Goal: Task Accomplishment & Management: Use online tool/utility

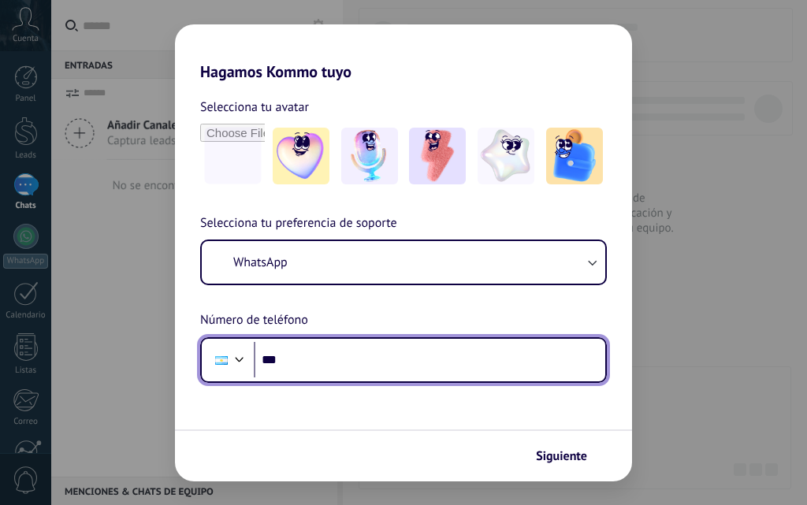
click at [433, 368] on input "***" at bounding box center [430, 360] width 352 height 36
click at [330, 355] on input "***" at bounding box center [430, 360] width 352 height 36
type input "**********"
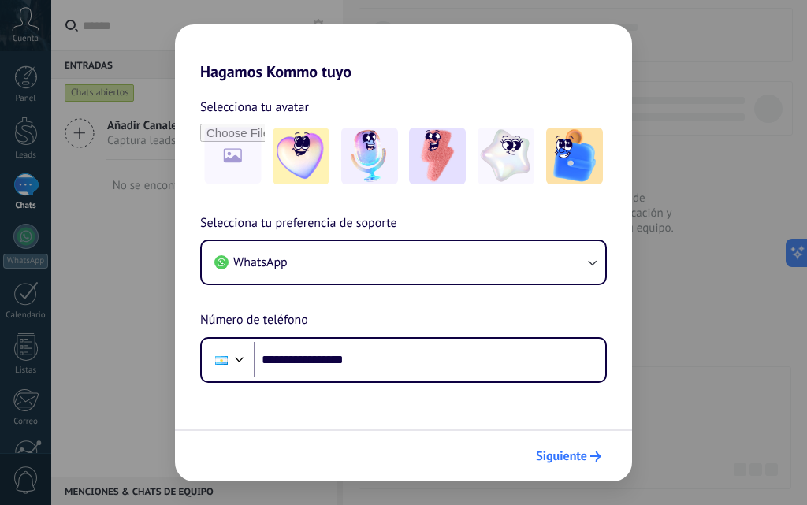
click at [555, 462] on span "Siguiente" at bounding box center [561, 456] width 51 height 11
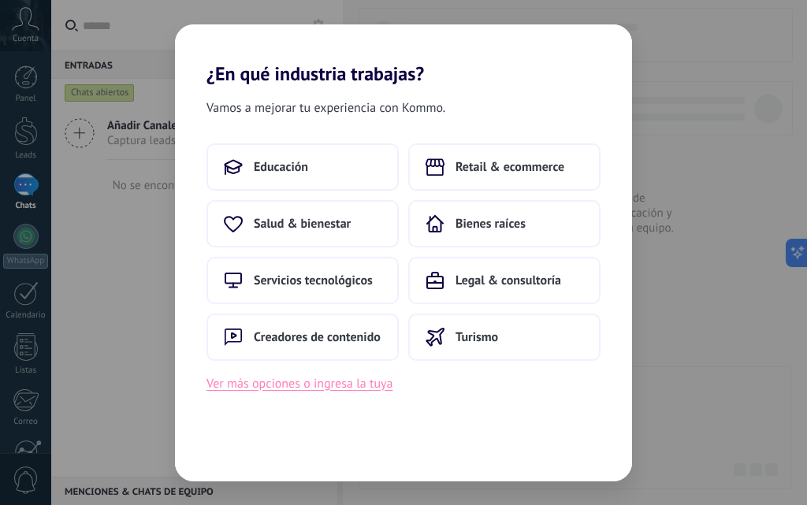
click at [331, 384] on button "Ver más opciones o ingresa la tuya" at bounding box center [300, 384] width 186 height 21
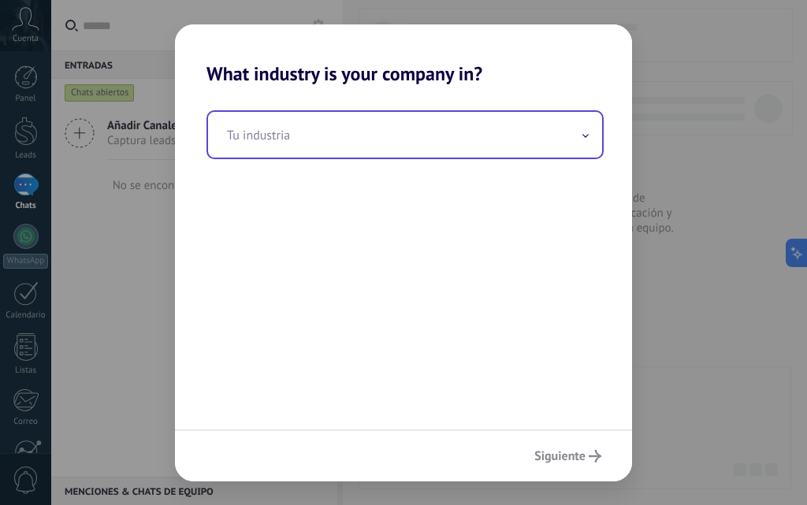
click at [300, 136] on input "text" at bounding box center [405, 135] width 394 height 46
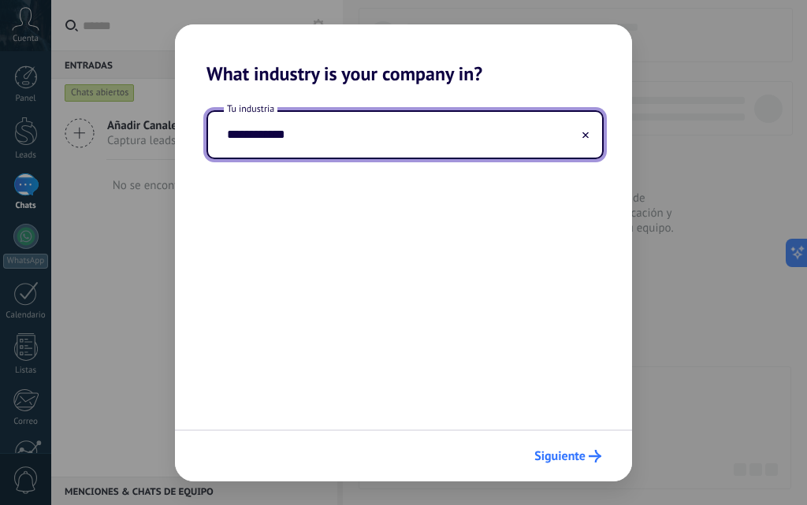
type input "**********"
click at [554, 462] on span "Siguiente" at bounding box center [560, 456] width 51 height 11
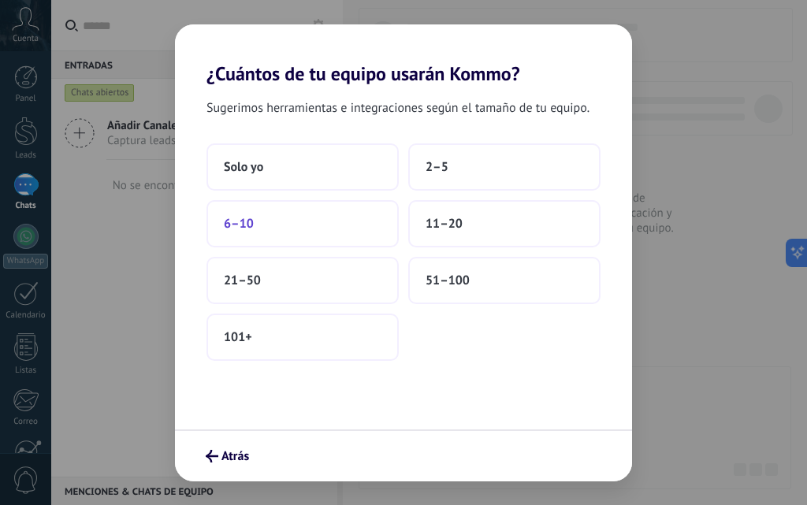
click at [325, 236] on button "6–10" at bounding box center [303, 223] width 192 height 47
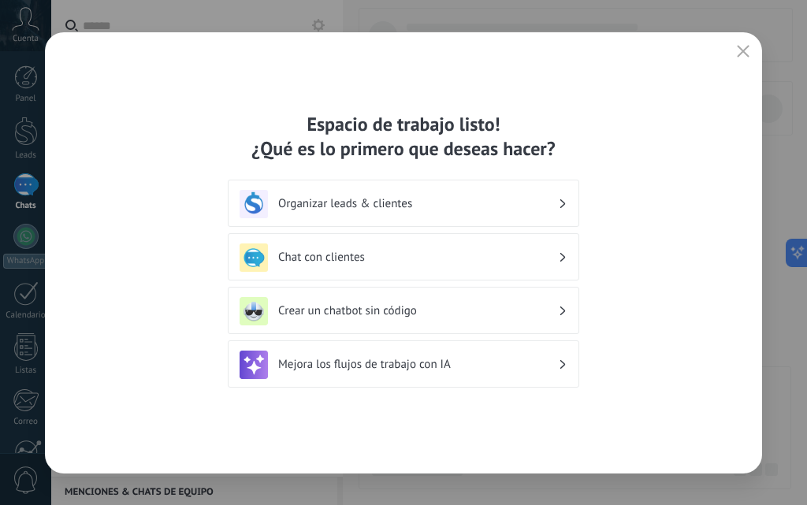
click at [360, 255] on h3 "Chat con clientes" at bounding box center [418, 257] width 280 height 15
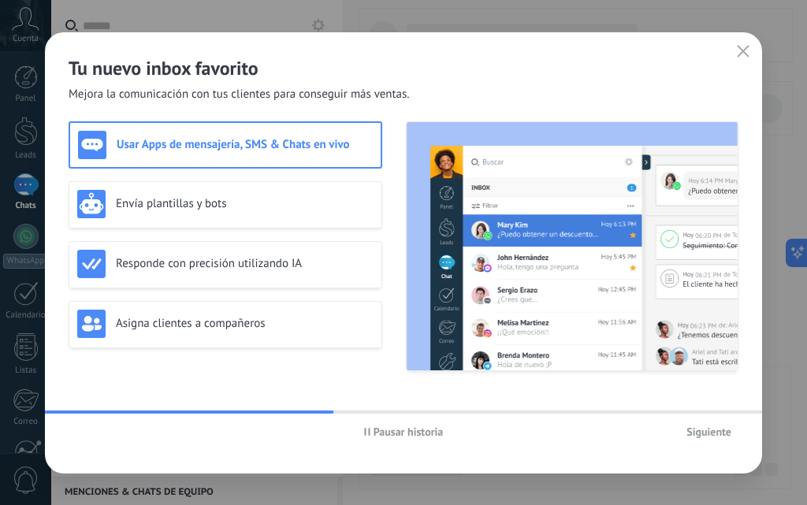
click at [406, 434] on span "Pausar historia" at bounding box center [409, 432] width 70 height 11
click at [744, 50] on icon "button" at bounding box center [743, 51] width 13 height 13
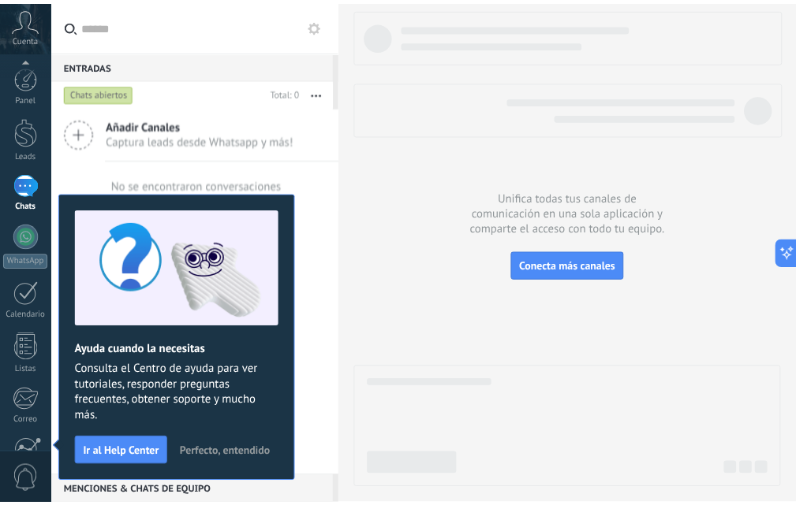
scroll to position [151, 0]
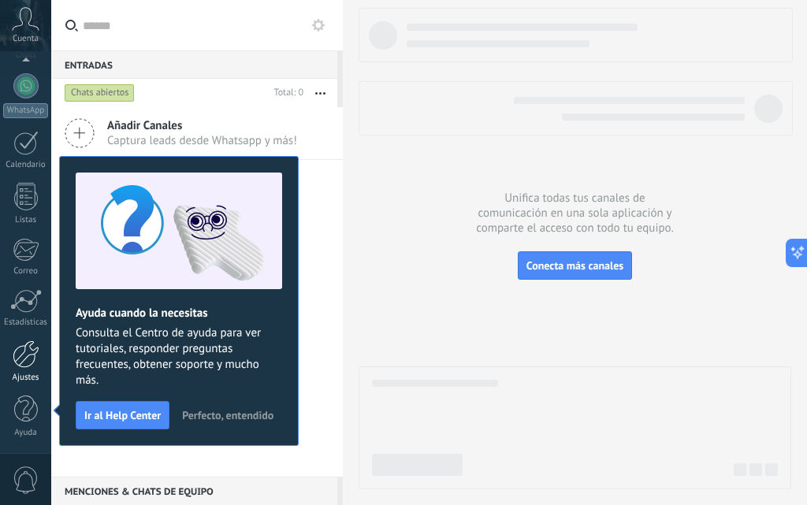
click at [15, 371] on link "Ajustes" at bounding box center [25, 362] width 51 height 43
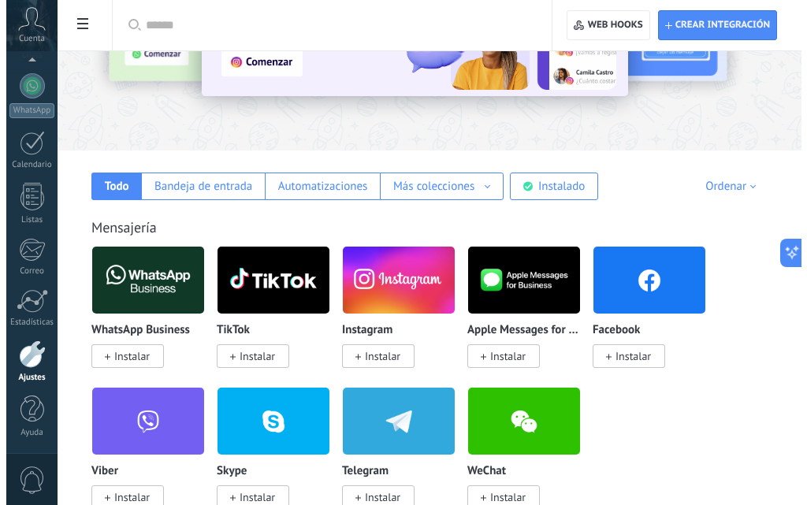
scroll to position [237, 0]
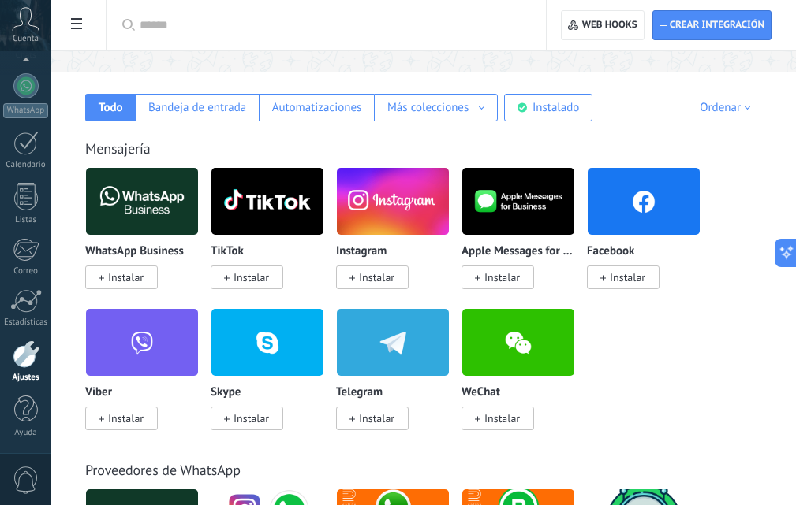
click at [129, 278] on span "Instalar" at bounding box center [125, 277] width 35 height 14
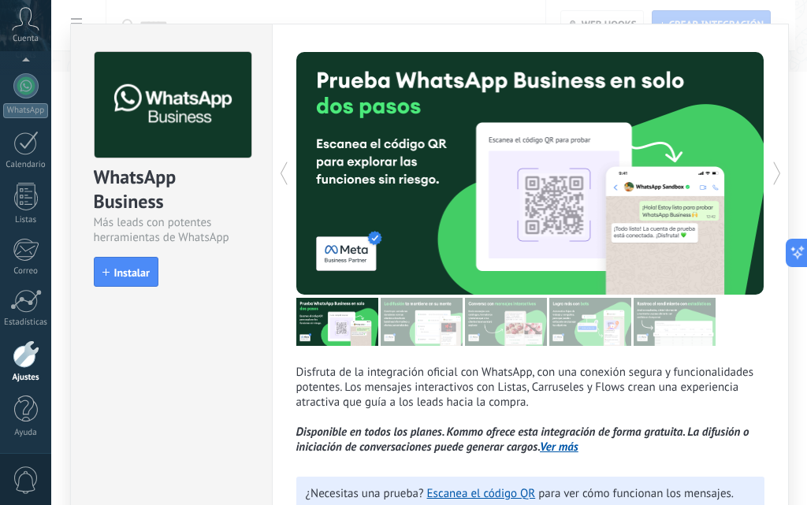
click at [120, 279] on button "Instalar" at bounding box center [126, 272] width 65 height 30
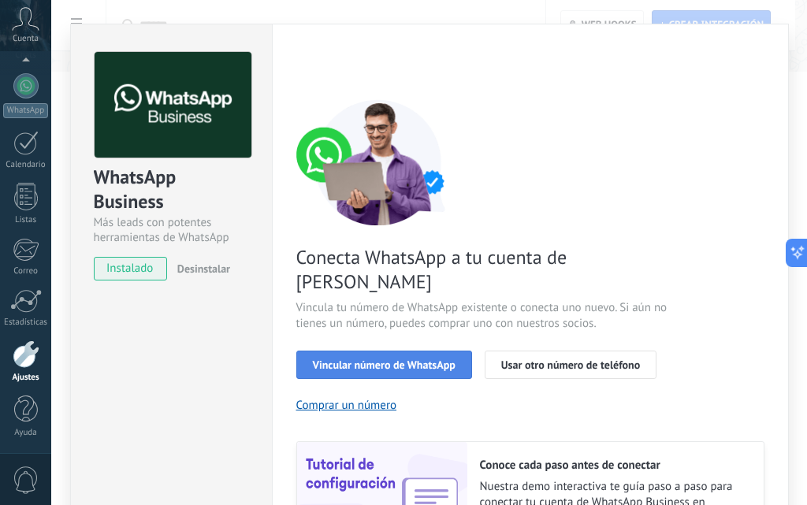
click at [375, 360] on span "Vincular número de WhatsApp" at bounding box center [384, 365] width 143 height 11
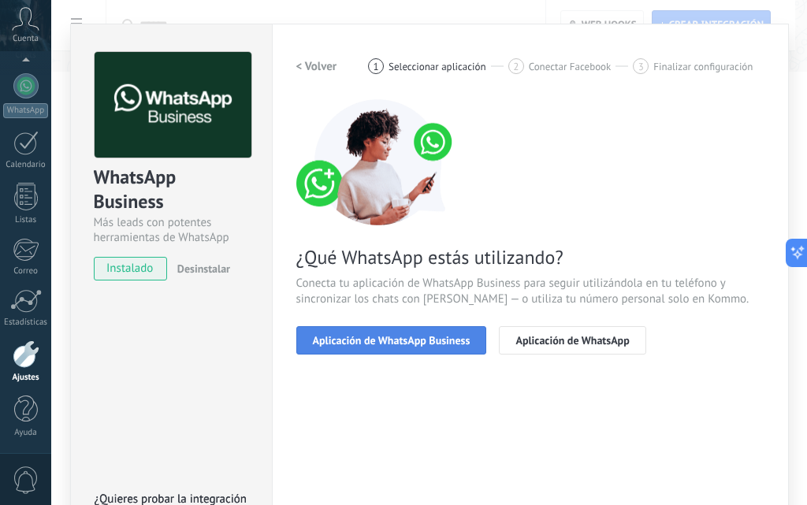
click at [375, 342] on span "Aplicación de WhatsApp Business" at bounding box center [392, 340] width 158 height 11
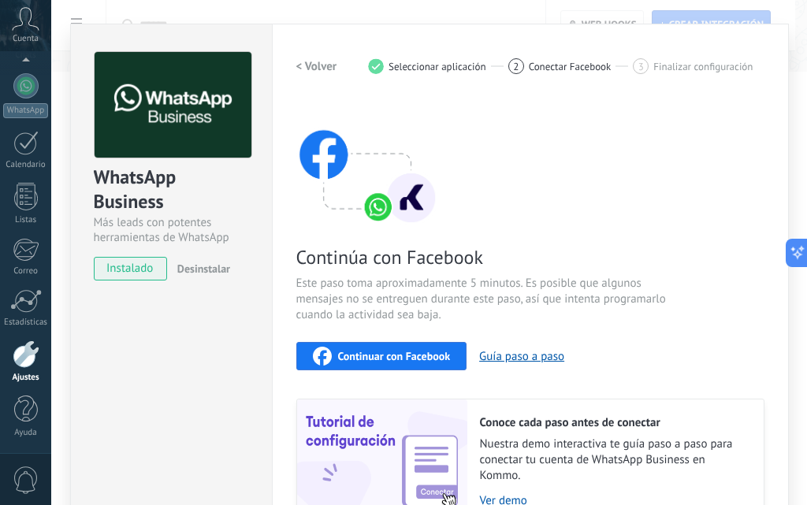
click at [387, 356] on span "Continuar con Facebook" at bounding box center [394, 356] width 113 height 11
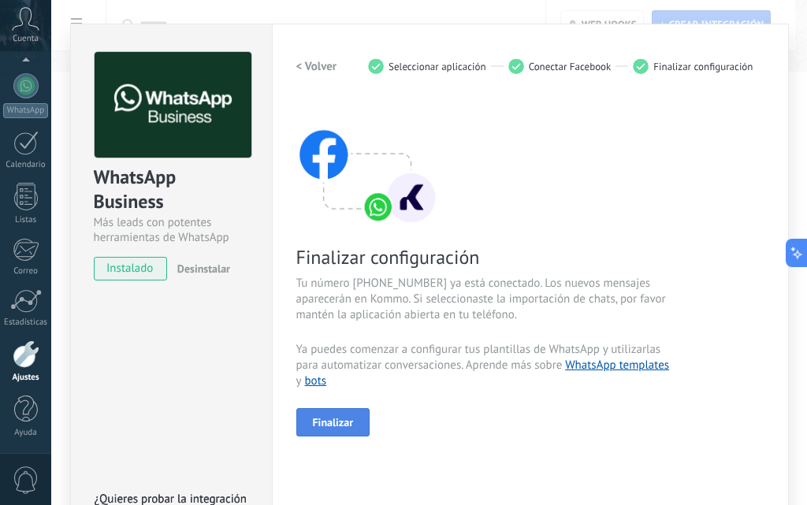
click at [323, 430] on button "Finalizar" at bounding box center [333, 422] width 74 height 28
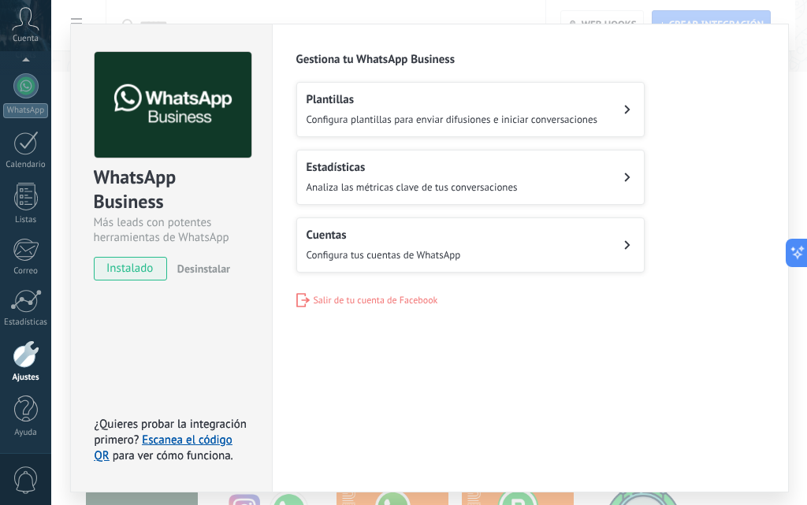
click at [33, 352] on div at bounding box center [26, 355] width 27 height 28
click at [35, 314] on link "Estadísticas" at bounding box center [25, 308] width 51 height 39
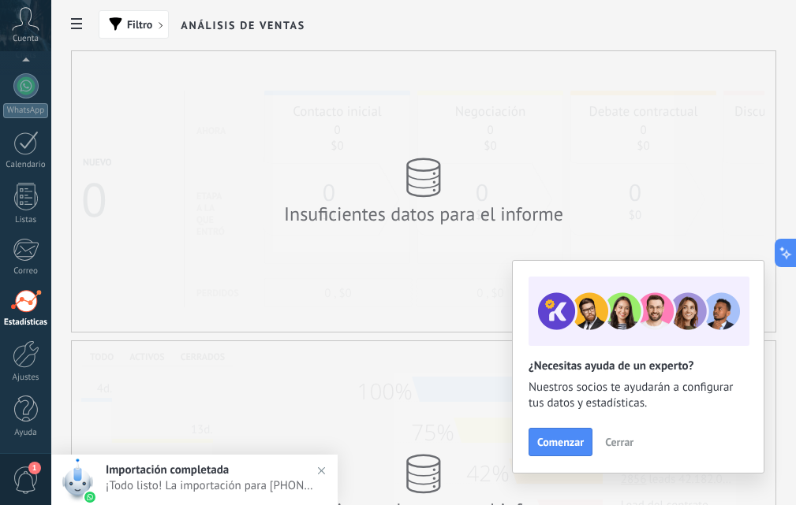
click at [198, 473] on span "Importación completada" at bounding box center [167, 470] width 123 height 15
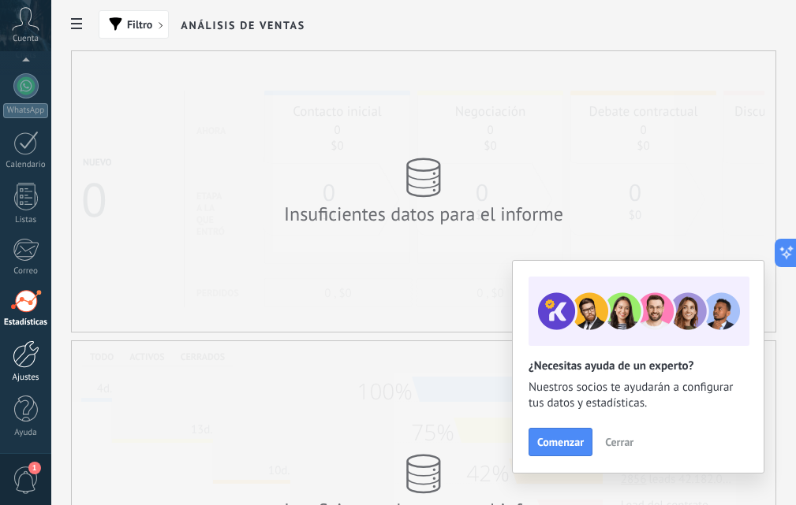
click at [35, 371] on link "Ajustes" at bounding box center [25, 362] width 51 height 43
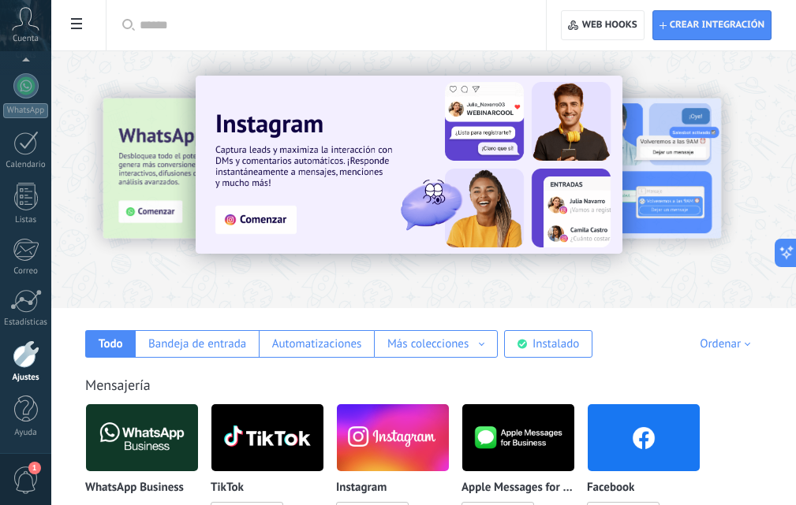
scroll to position [158, 0]
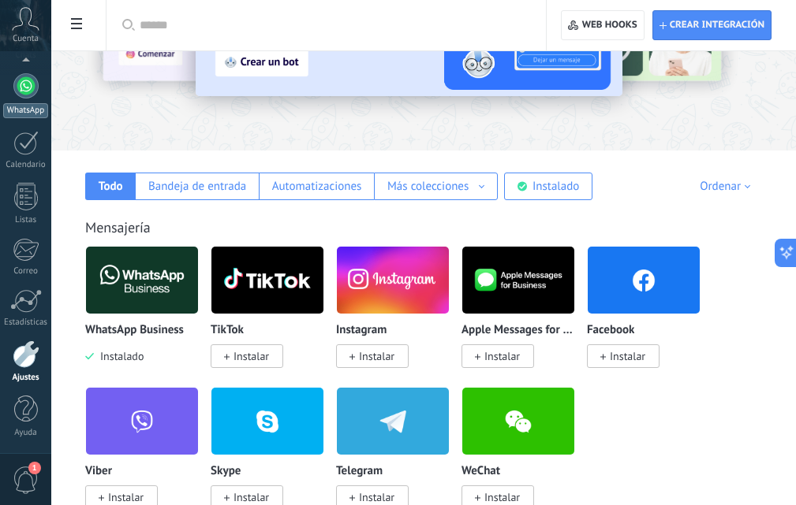
click at [24, 90] on div at bounding box center [25, 85] width 25 height 25
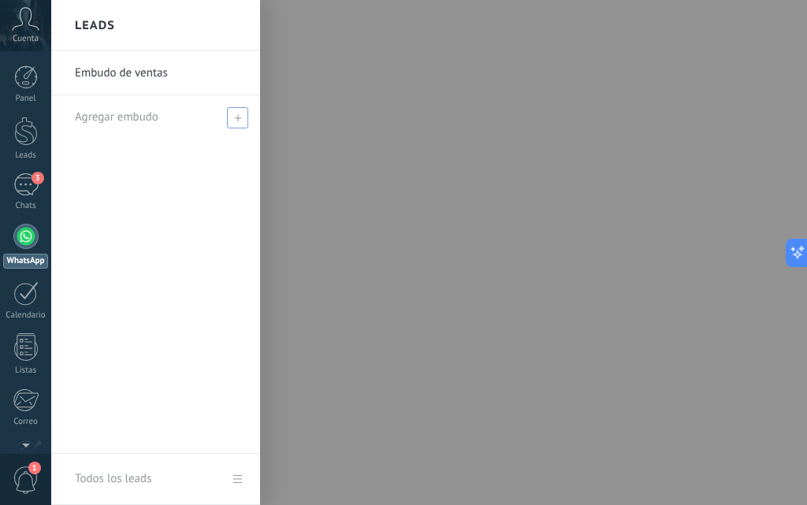
click at [237, 117] on use at bounding box center [237, 117] width 7 height 7
click at [237, 117] on span at bounding box center [240, 117] width 14 height 11
click at [152, 71] on link "Embudo de ventas" at bounding box center [160, 73] width 170 height 44
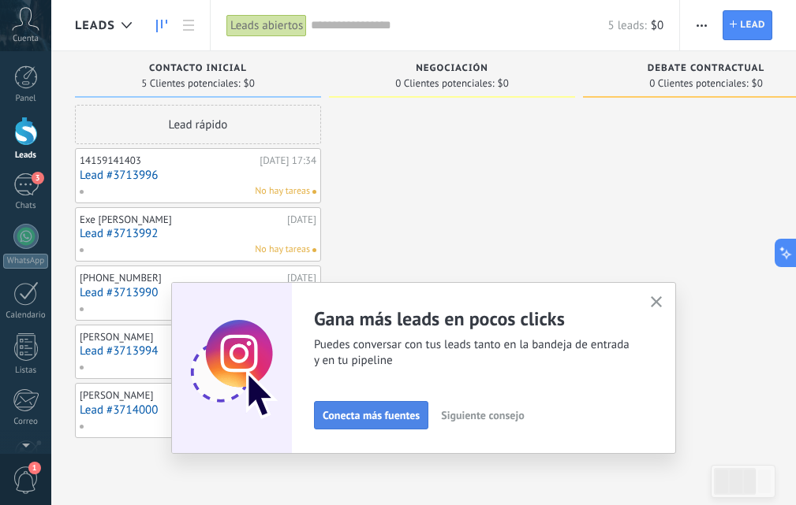
click at [410, 418] on span "Conecta más fuentes" at bounding box center [371, 415] width 97 height 11
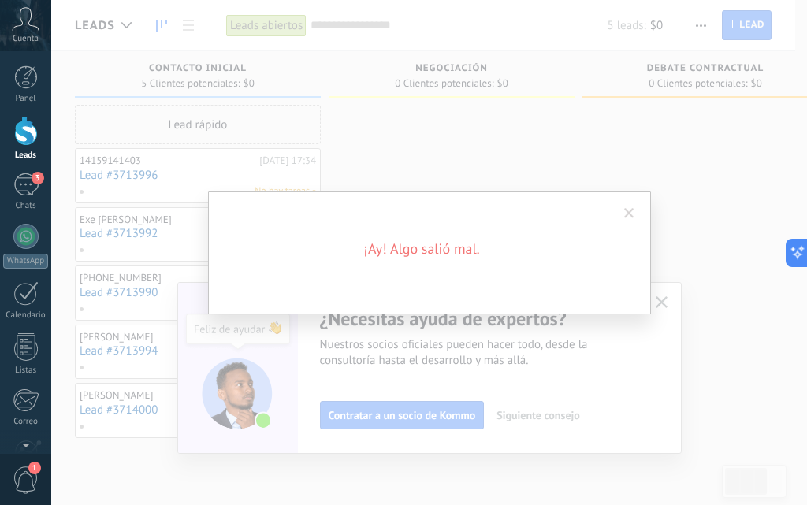
click at [415, 252] on h2 "¡Ay! Algo salió mal." at bounding box center [422, 249] width 379 height 19
click at [628, 215] on span at bounding box center [630, 213] width 10 height 11
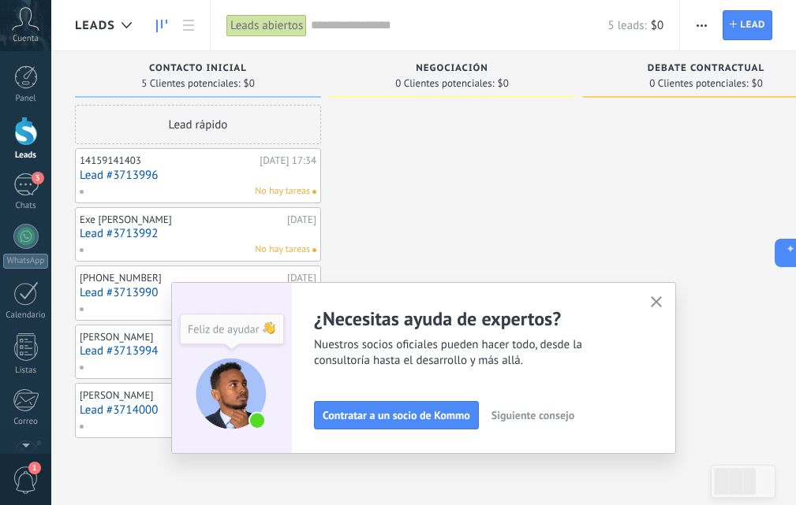
click at [662, 305] on icon "button" at bounding box center [657, 302] width 12 height 12
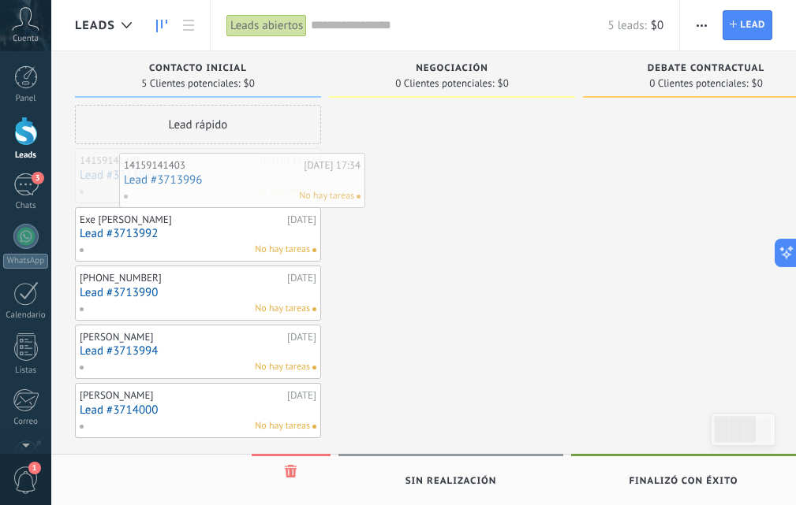
drag, startPoint x: 202, startPoint y: 188, endPoint x: 246, endPoint y: 193, distance: 44.4
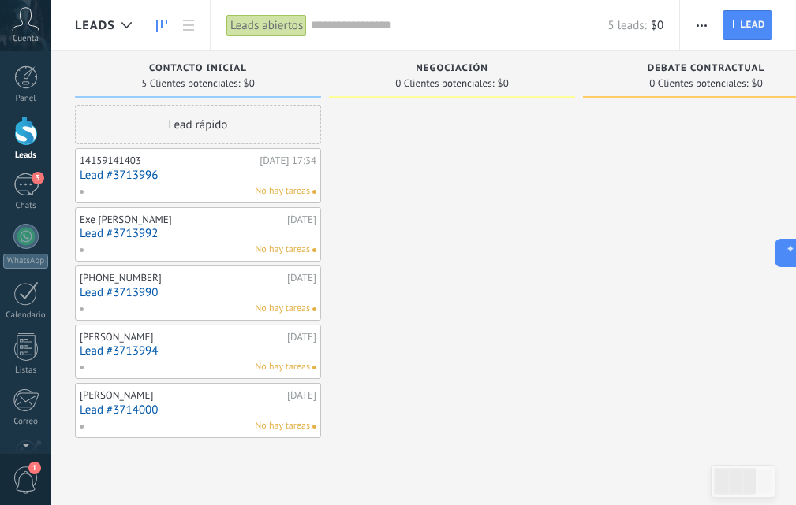
click at [27, 125] on div at bounding box center [26, 131] width 24 height 29
click at [33, 197] on link "3 Chats" at bounding box center [25, 192] width 51 height 38
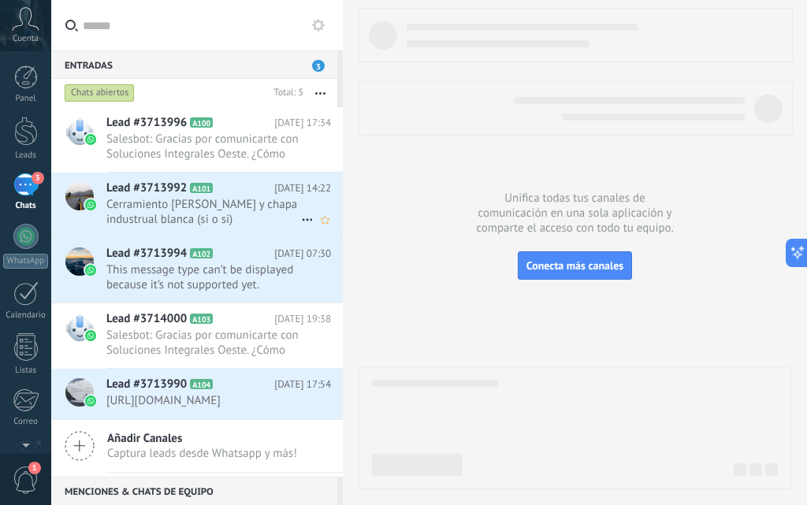
click at [148, 186] on span "Lead #3713992" at bounding box center [146, 189] width 80 height 16
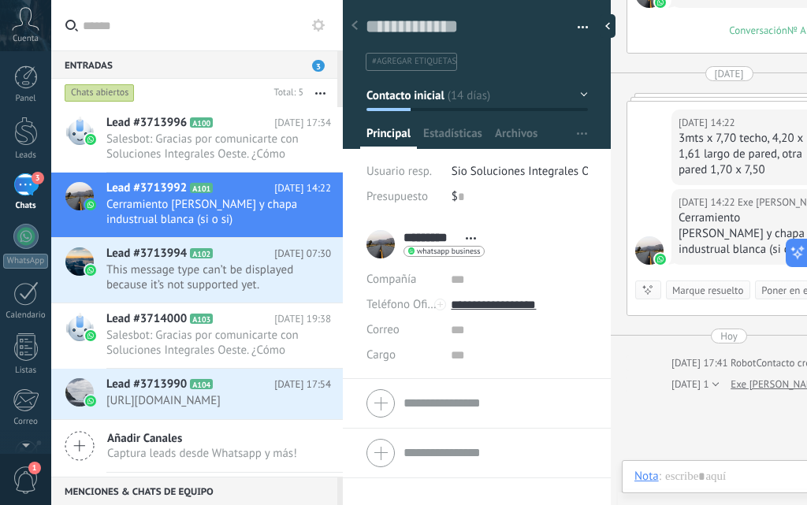
scroll to position [24, 0]
click at [610, 22] on div at bounding box center [612, 26] width 24 height 24
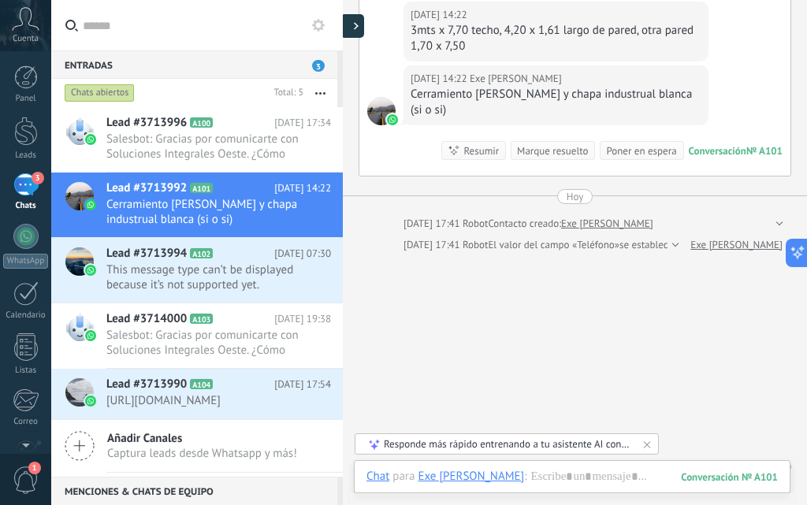
type textarea "**********"
click at [584, 446] on div "Responde más rápido entrenando a tu asistente AI con tus fuentes de datos" at bounding box center [508, 444] width 248 height 13
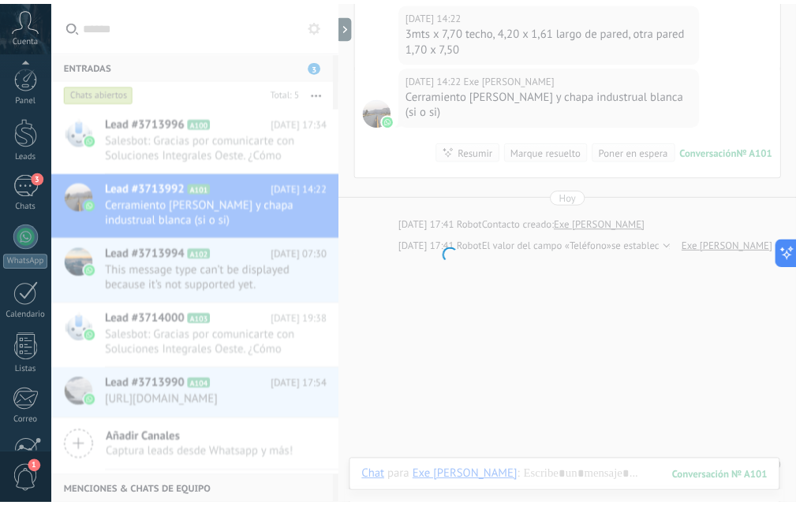
scroll to position [151, 0]
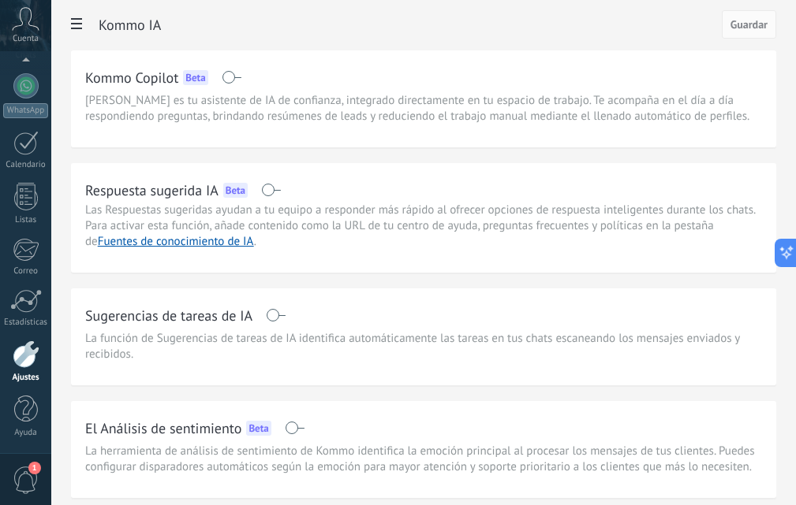
click at [267, 195] on span at bounding box center [271, 190] width 20 height 13
click at [208, 248] on link "Fuentes de conocimiento de IA" at bounding box center [176, 241] width 156 height 15
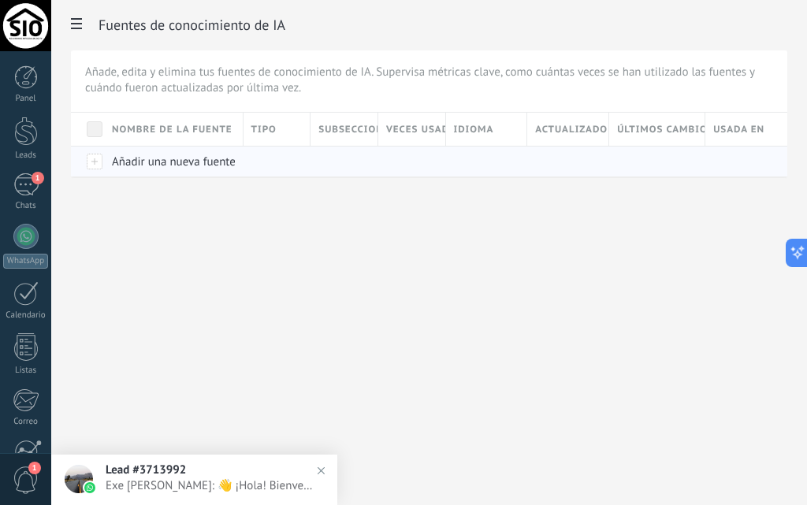
click at [173, 164] on span "Añadir una nueva fuente" at bounding box center [174, 162] width 124 height 15
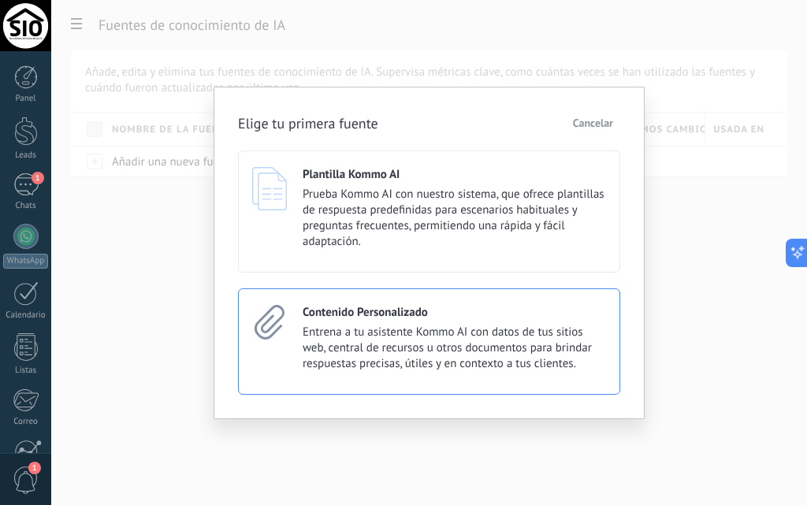
click at [413, 346] on span "Entrena a tu asistente Kommo AI con datos de tus sitios web, central de recurso…" at bounding box center [455, 348] width 304 height 47
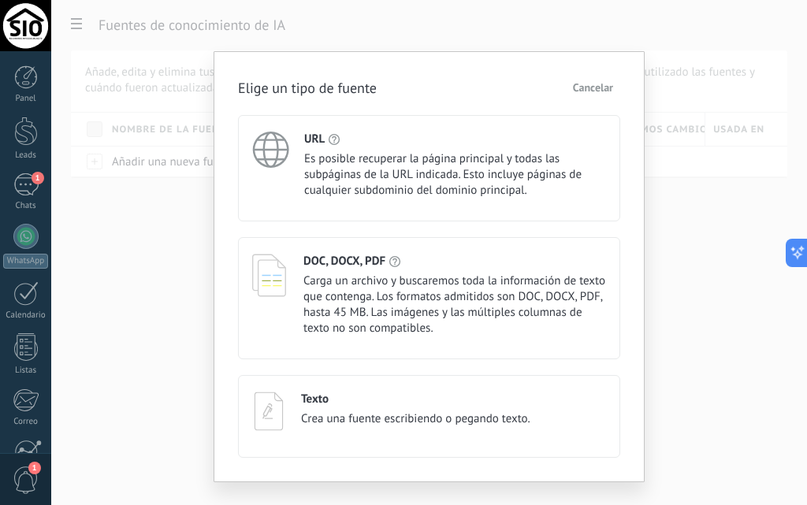
click at [443, 453] on div "Texto Crea una fuente escribiendo o pegando texto." at bounding box center [429, 416] width 382 height 83
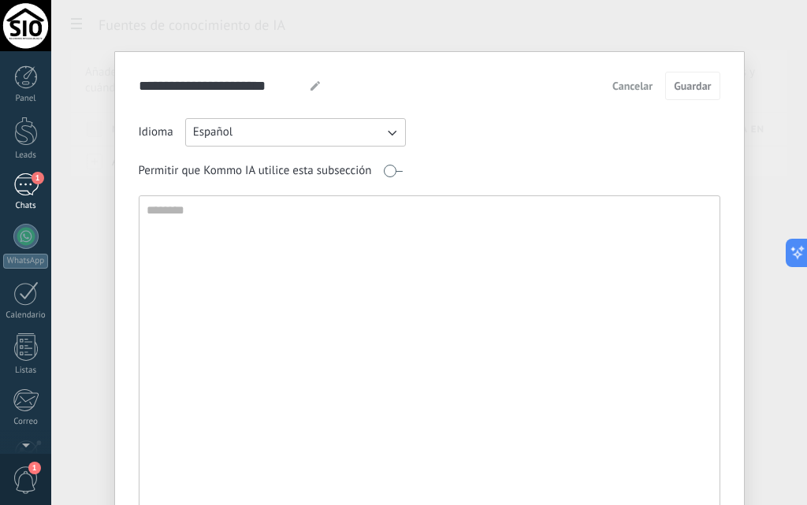
click at [29, 188] on div "1" at bounding box center [25, 184] width 25 height 23
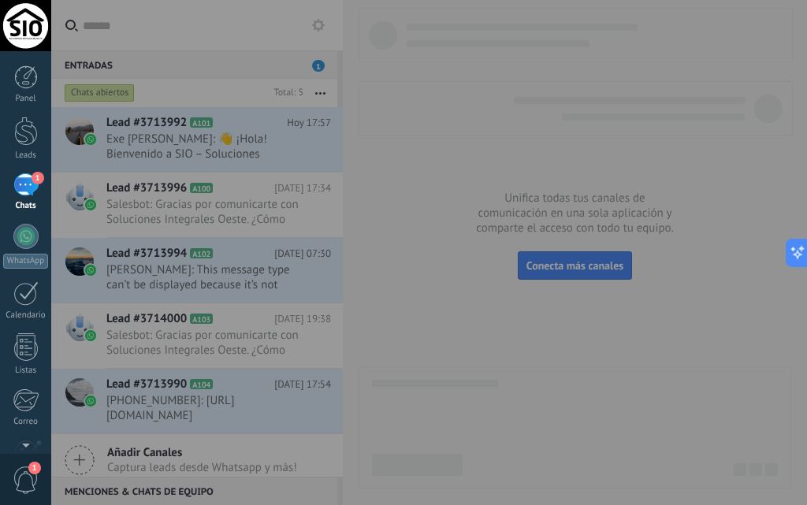
click at [270, 121] on div at bounding box center [454, 252] width 807 height 505
click at [260, 153] on div at bounding box center [454, 252] width 807 height 505
click at [143, 136] on div at bounding box center [454, 252] width 807 height 505
click at [505, 267] on div at bounding box center [454, 252] width 807 height 505
click at [585, 278] on div at bounding box center [454, 252] width 807 height 505
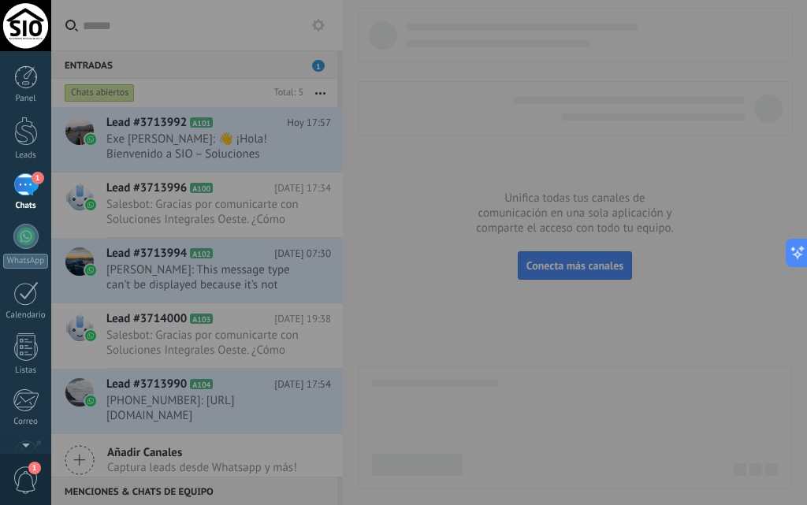
click at [573, 263] on div at bounding box center [454, 252] width 807 height 505
click at [256, 337] on div at bounding box center [454, 252] width 807 height 505
click at [30, 241] on div at bounding box center [25, 236] width 25 height 25
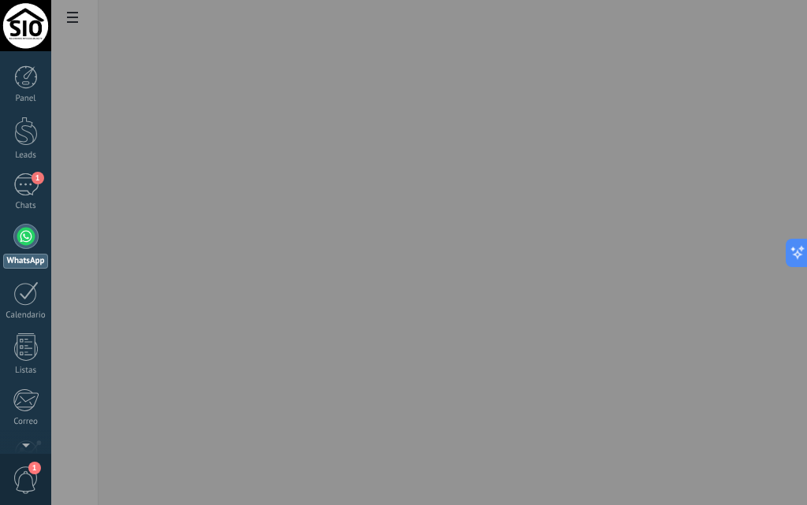
click at [156, 145] on body ".abccls-1,.abccls-2{fill-rule:evenodd}.abccls-2{fill:#fff} .abfcls-1{fill:none}…" at bounding box center [403, 252] width 807 height 505
click at [23, 185] on div "1" at bounding box center [25, 184] width 25 height 23
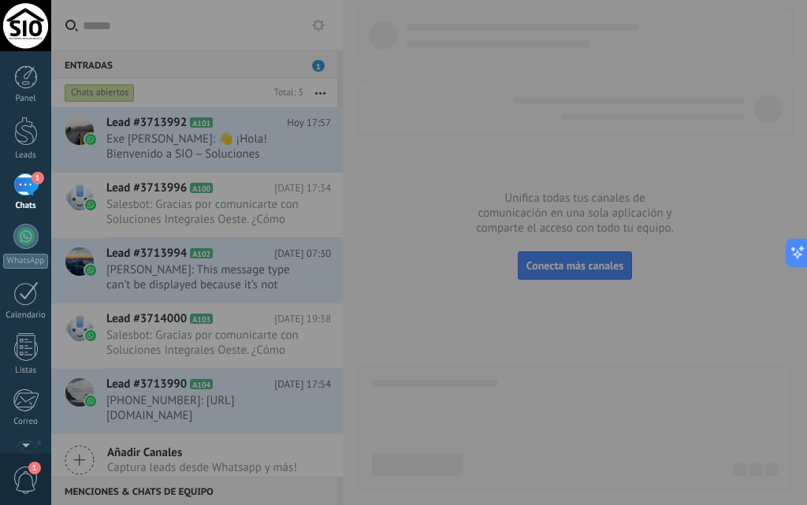
click at [164, 139] on div at bounding box center [454, 252] width 807 height 505
click at [259, 141] on div at bounding box center [454, 252] width 807 height 505
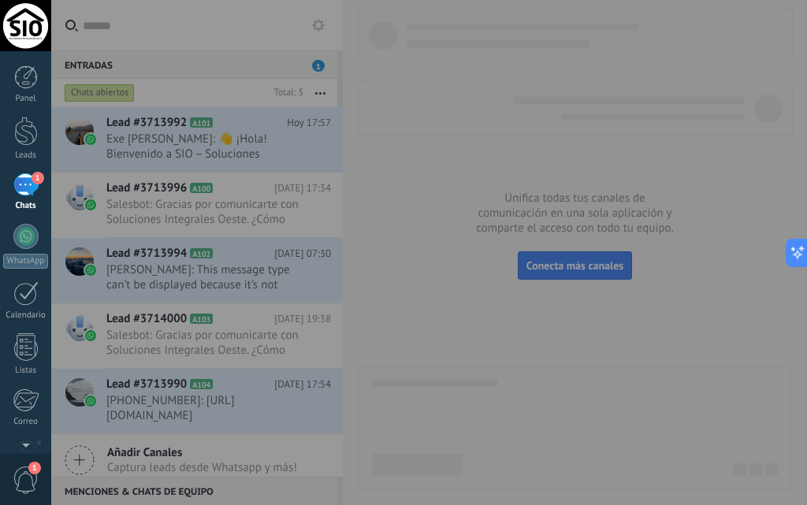
click at [259, 141] on div at bounding box center [454, 252] width 807 height 505
click at [35, 144] on div at bounding box center [26, 131] width 24 height 29
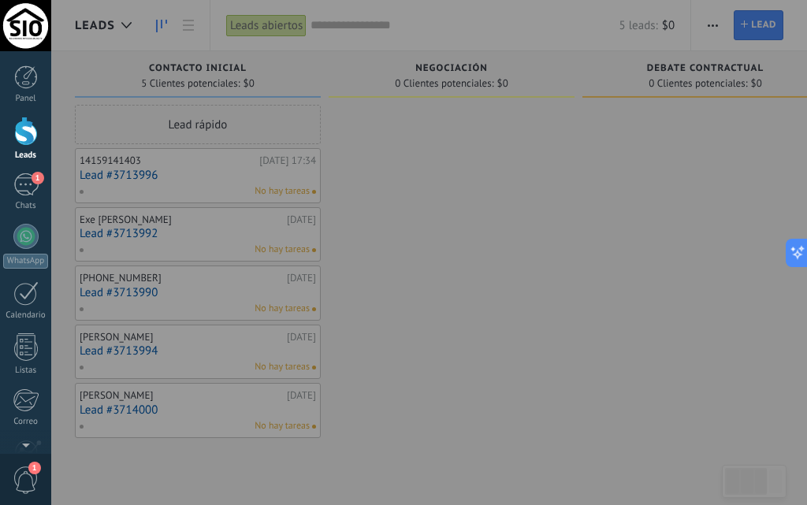
click at [155, 188] on div at bounding box center [454, 252] width 807 height 505
click at [155, 185] on div at bounding box center [454, 252] width 807 height 505
click at [28, 81] on div at bounding box center [26, 77] width 24 height 24
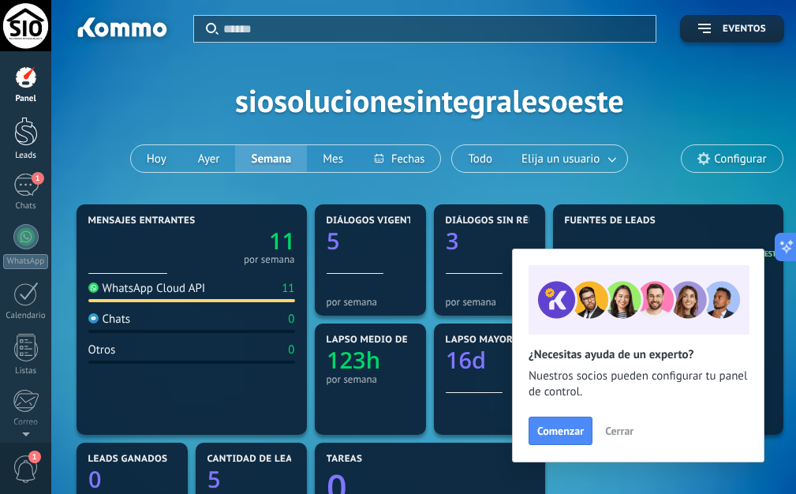
click at [24, 155] on div "Leads" at bounding box center [26, 156] width 46 height 10
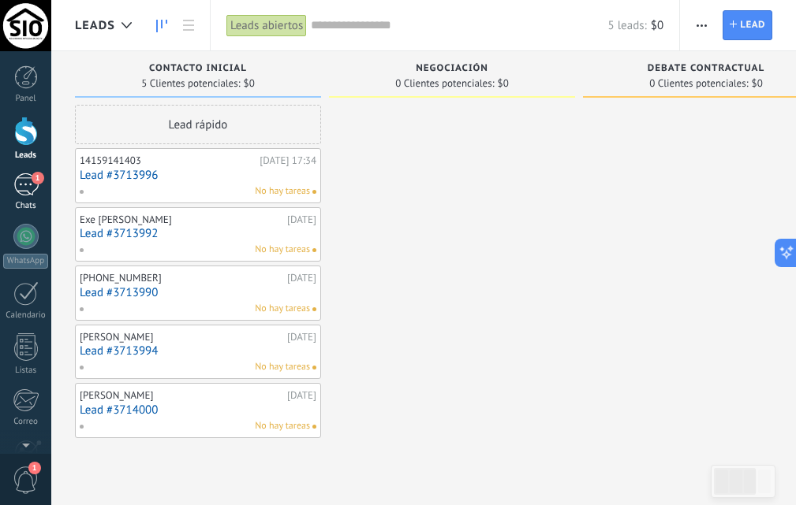
click at [30, 195] on div "1" at bounding box center [25, 184] width 25 height 23
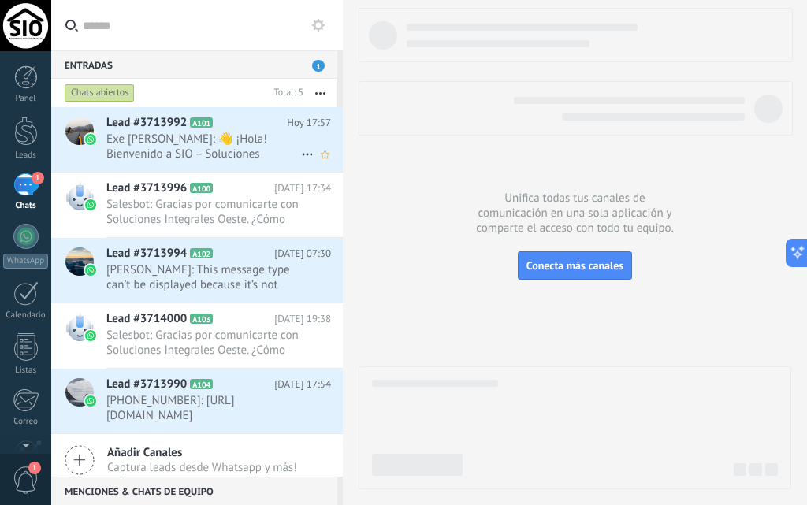
click at [146, 159] on span "Exe Lopez: 👋 ¡Hola! Bienvenido a SIO – Soluciones Integrales Oeste. Elegí una o…" at bounding box center [203, 147] width 195 height 30
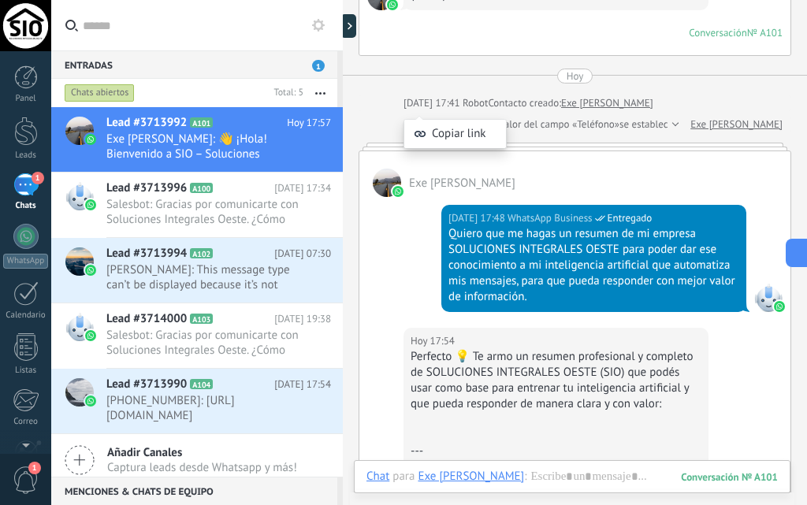
scroll to position [826, 0]
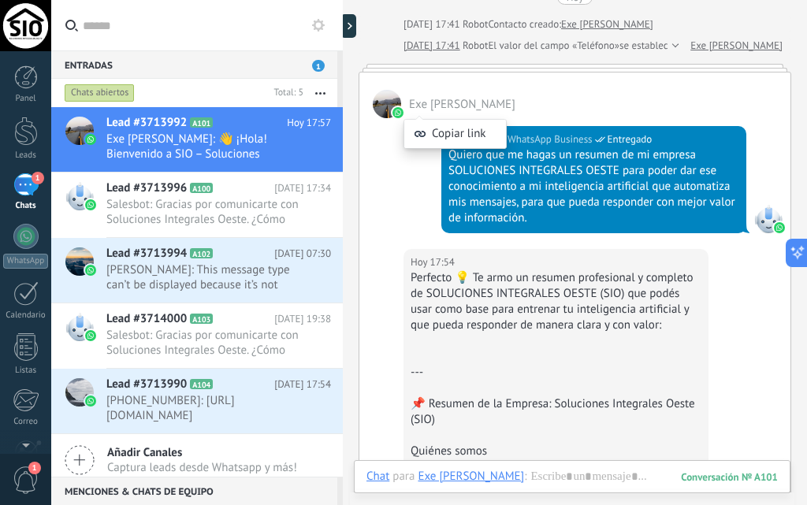
drag, startPoint x: 407, startPoint y: 104, endPoint x: 390, endPoint y: 169, distance: 66.9
click at [391, 169] on div "Hoy 17:48 WhatsApp Business Entregado Quiero que me hagas un resumen de mi empr…" at bounding box center [575, 183] width 431 height 131
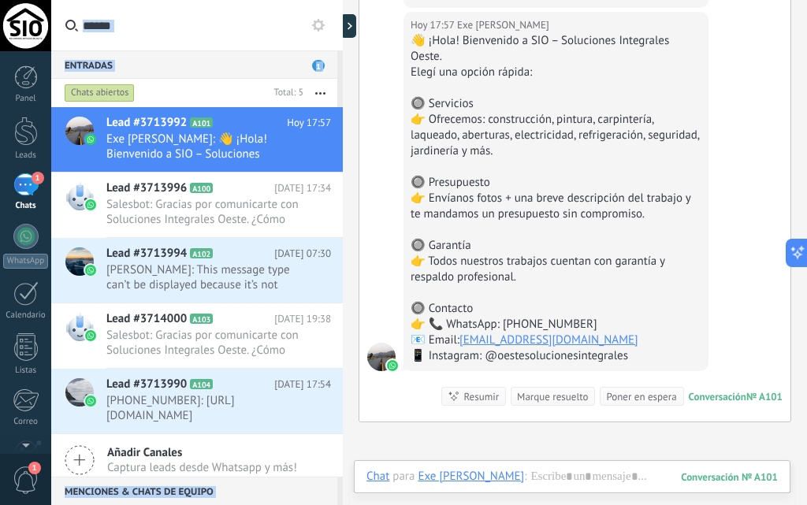
scroll to position [6732, 0]
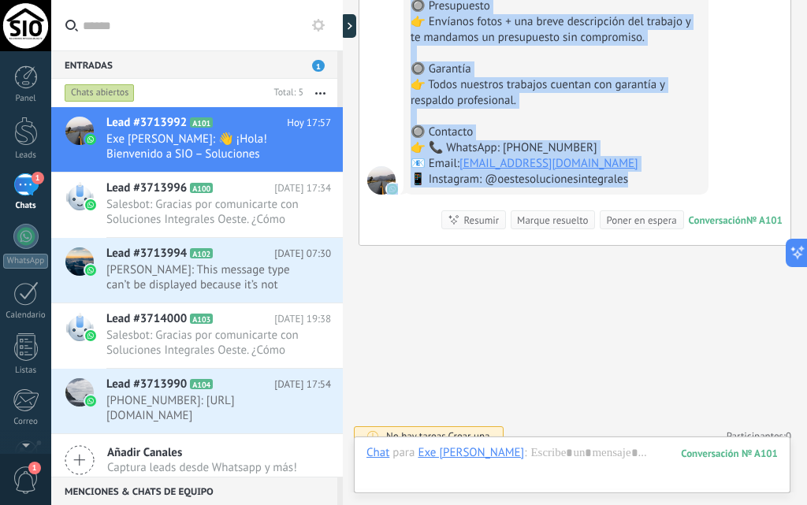
drag, startPoint x: 412, startPoint y: 102, endPoint x: 653, endPoint y: 161, distance: 247.7
copy div "Perfecto 💡 Te armo un resumen profesional y completo de SOLUCIONES INTEGRALES O…"
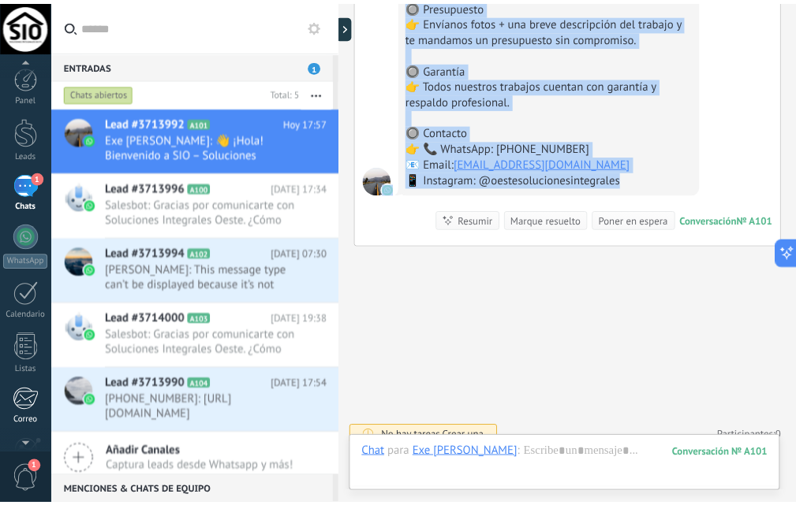
scroll to position [151, 0]
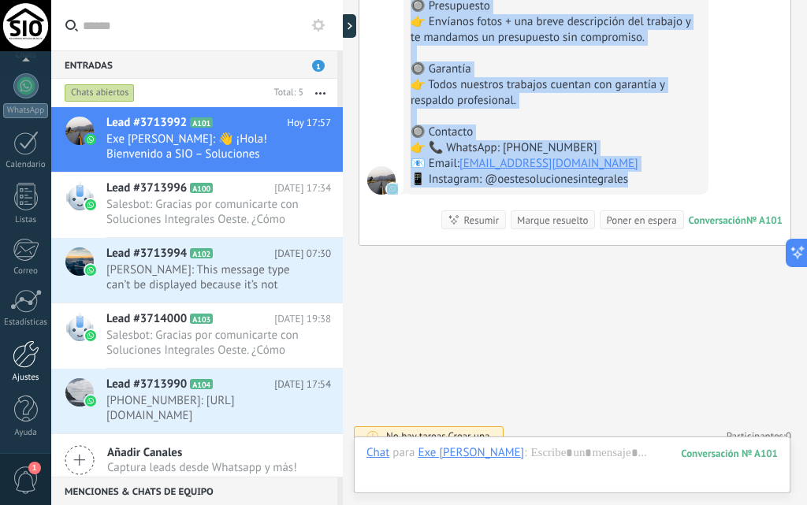
click at [36, 358] on div at bounding box center [26, 355] width 27 height 28
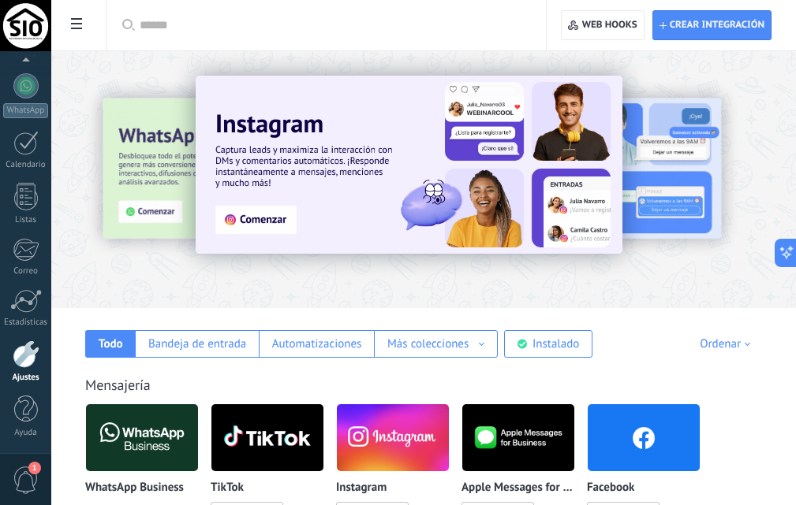
click at [32, 360] on div at bounding box center [26, 355] width 27 height 28
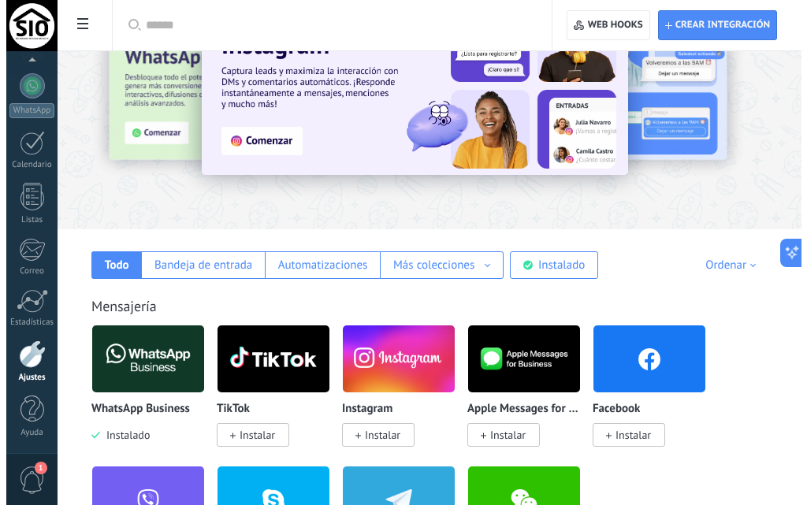
scroll to position [158, 0]
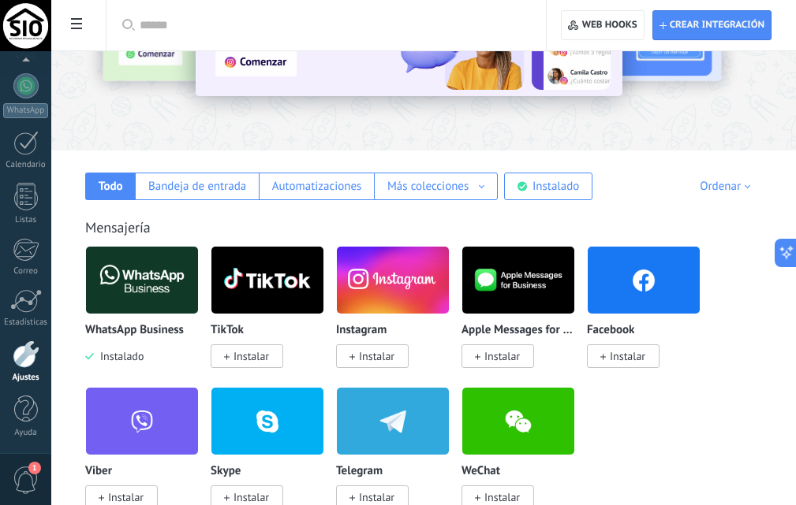
click at [28, 367] on div at bounding box center [26, 355] width 27 height 28
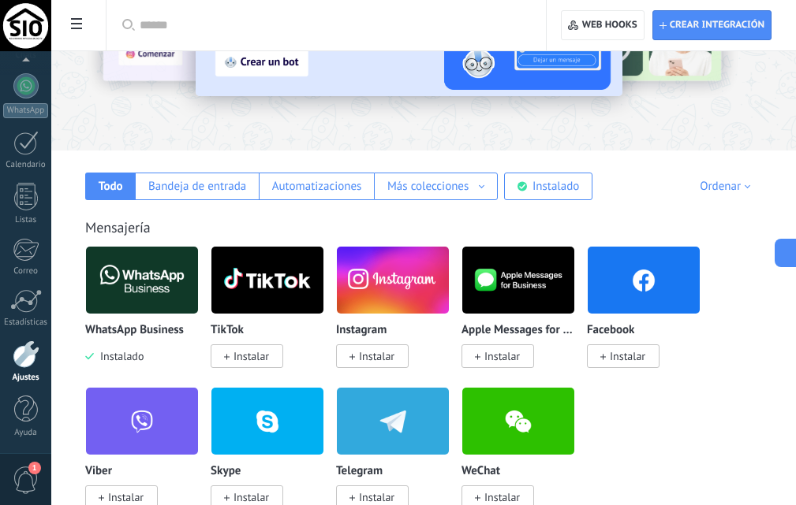
click at [24, 352] on div at bounding box center [26, 355] width 27 height 28
click at [24, 489] on span "1" at bounding box center [26, 481] width 27 height 28
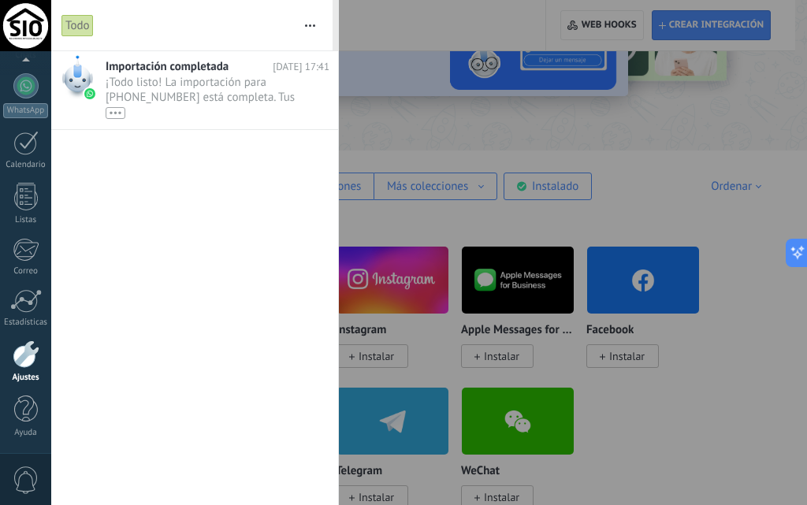
click at [22, 356] on div at bounding box center [26, 355] width 27 height 28
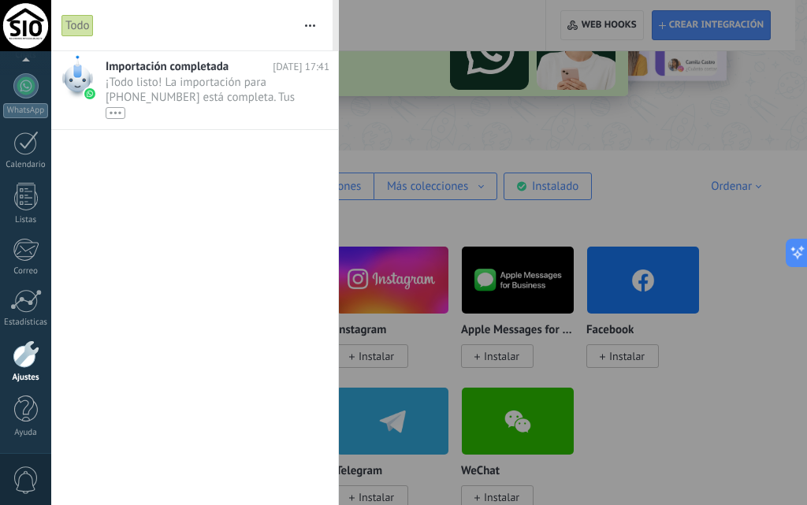
click at [22, 362] on div at bounding box center [26, 355] width 27 height 28
click at [24, 408] on div at bounding box center [26, 410] width 24 height 28
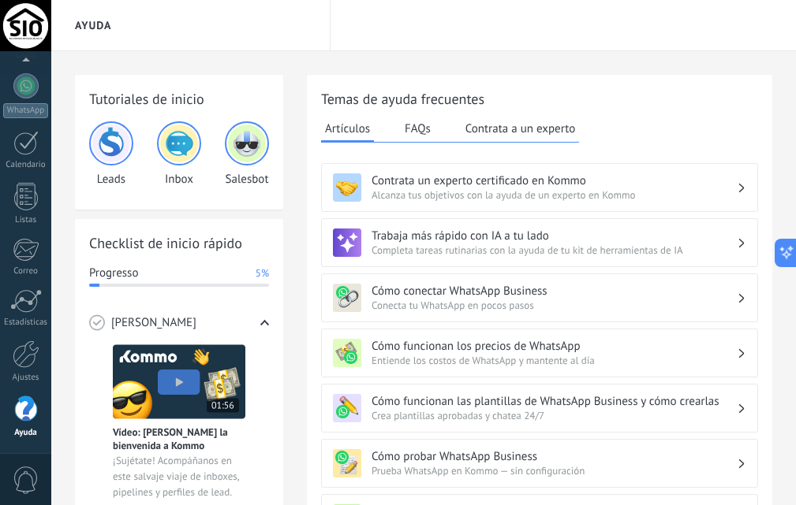
click at [518, 238] on h3 "Trabaja más rápido con IA a tu lado" at bounding box center [553, 236] width 365 height 15
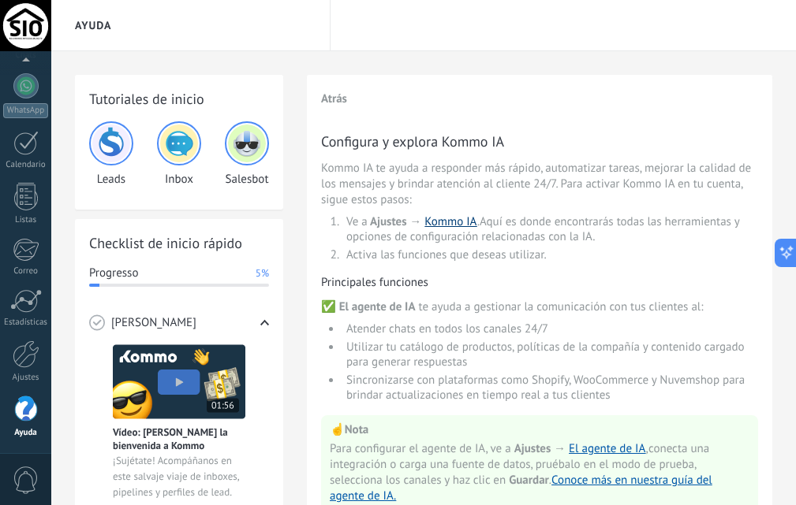
click at [464, 225] on link "Kommo IA" at bounding box center [450, 221] width 52 height 15
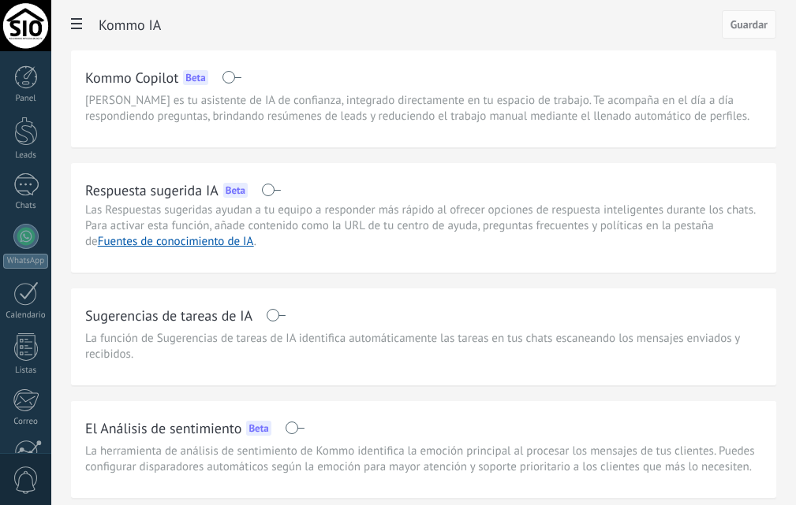
click at [267, 192] on span at bounding box center [271, 190] width 20 height 13
click at [197, 242] on link "Fuentes de conocimiento de IA" at bounding box center [176, 241] width 156 height 15
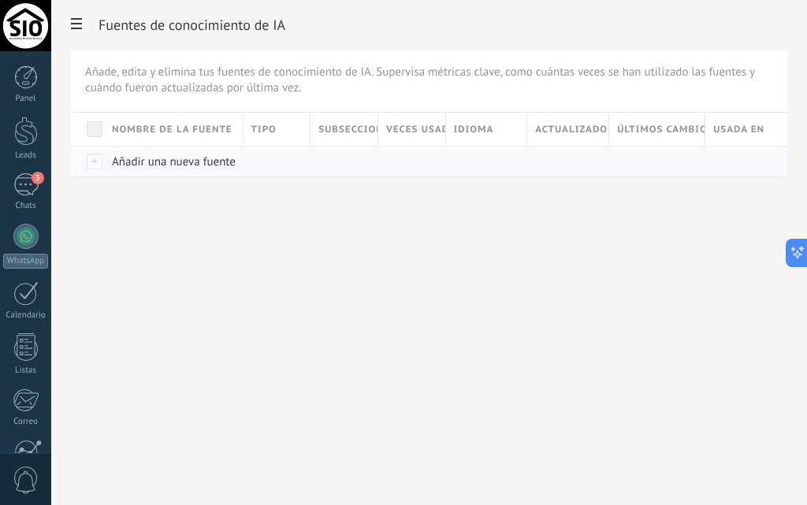
click at [258, 163] on div at bounding box center [274, 162] width 60 height 30
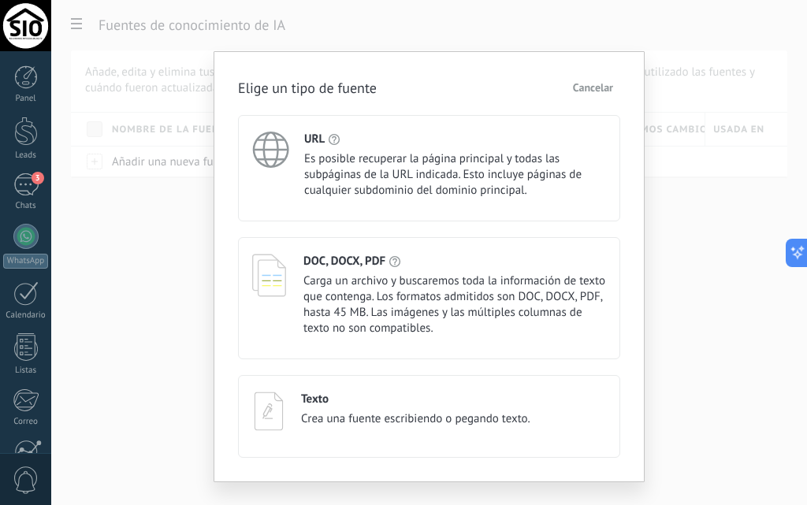
click at [370, 399] on div "Texto" at bounding box center [415, 399] width 229 height 15
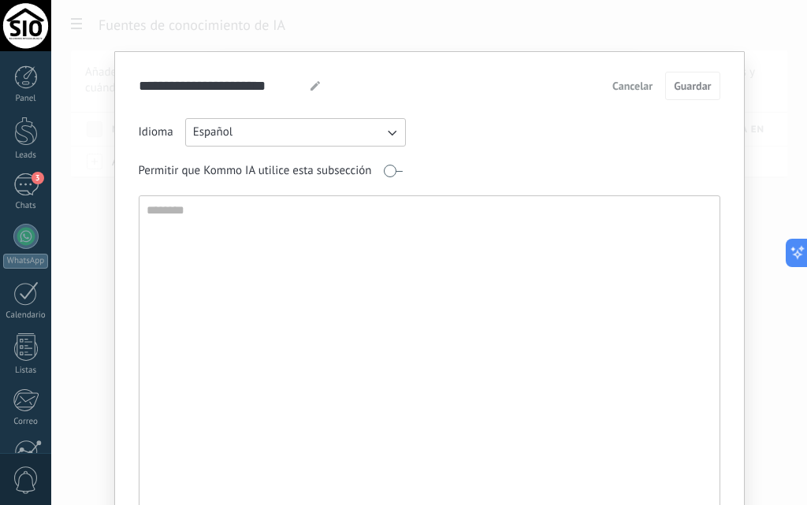
click at [359, 355] on textarea at bounding box center [428, 365] width 577 height 339
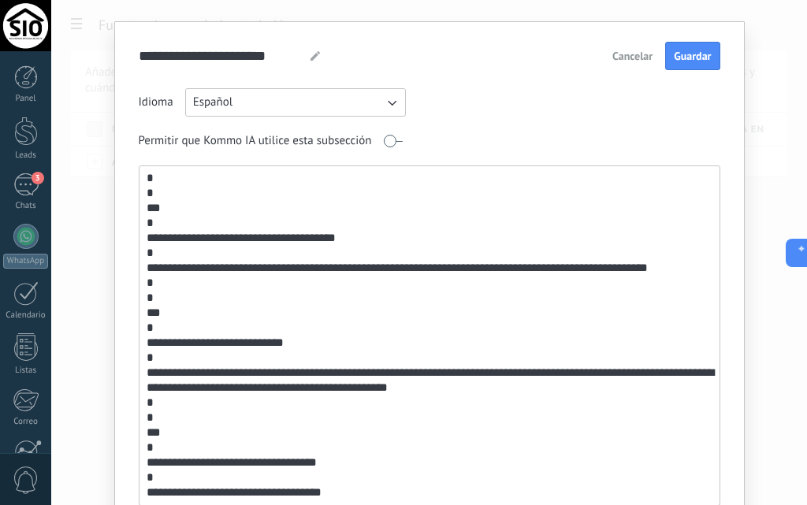
scroll to position [2430, 0]
type textarea "**********"
click at [709, 50] on button "Guardar" at bounding box center [693, 56] width 54 height 28
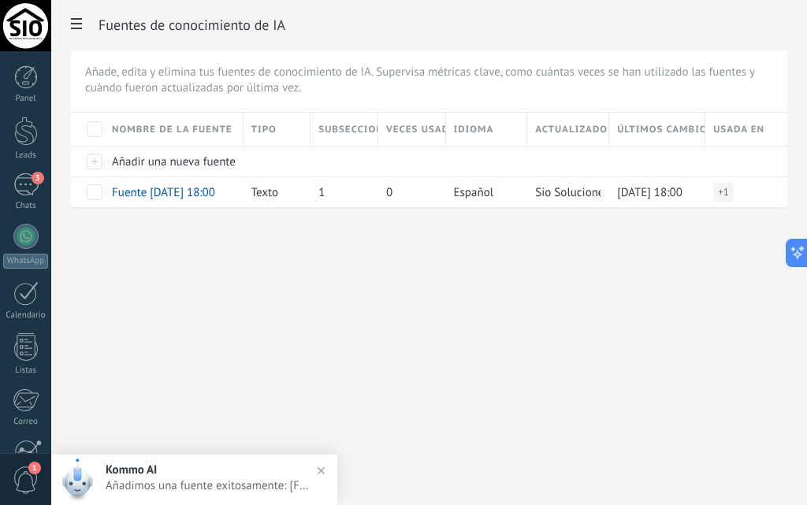
click at [441, 266] on div "Ajustes Integración Facturas Ajustes Generales Usuarios Plantillas Herramientas…" at bounding box center [429, 252] width 756 height 505
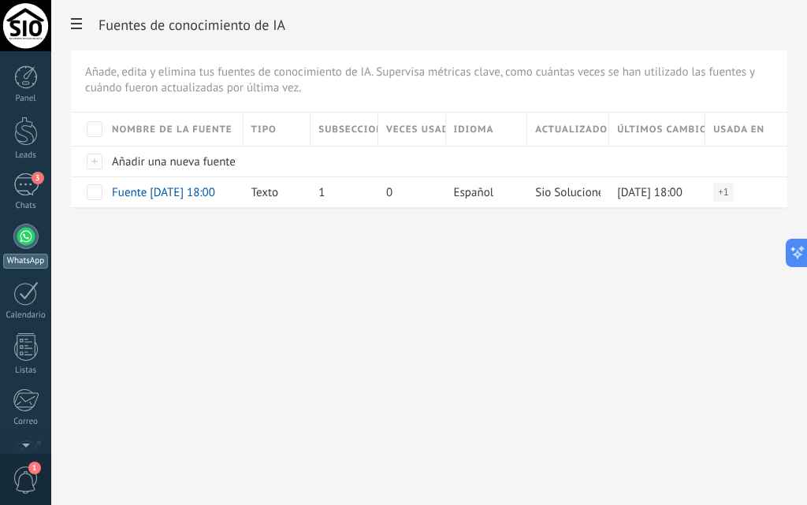
scroll to position [151, 0]
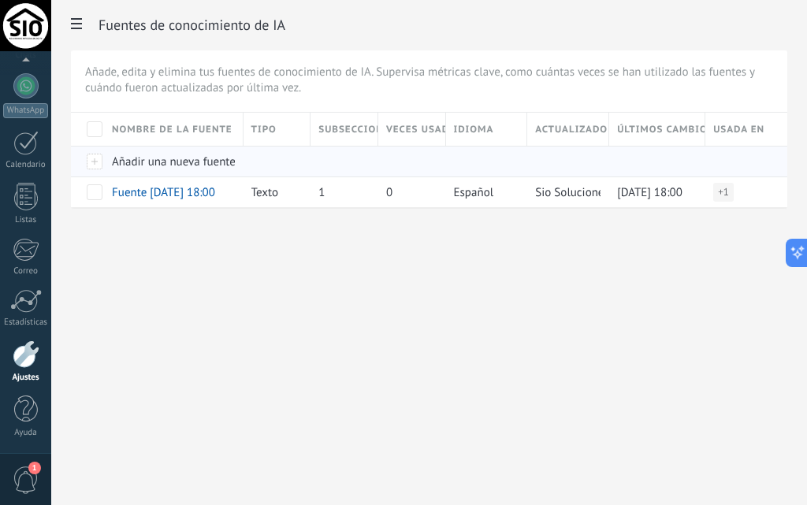
click at [179, 161] on span "Añadir una nueva fuente" at bounding box center [174, 162] width 124 height 15
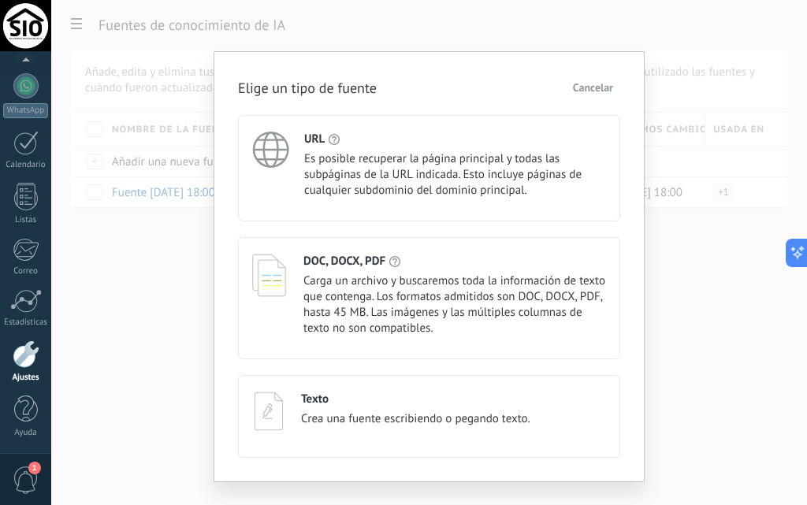
click at [358, 155] on span "Es posible recuperar la página principal y todas las subpáginas de la URL indic…" at bounding box center [455, 174] width 302 height 47
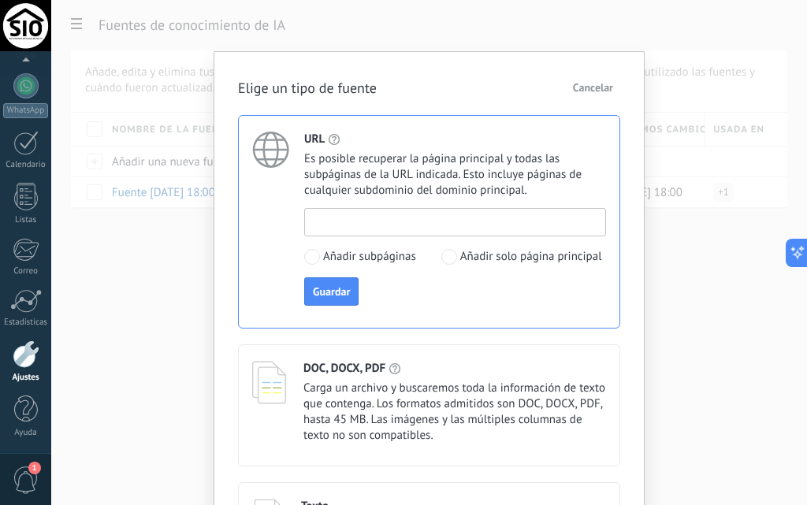
click at [368, 233] on input at bounding box center [455, 221] width 300 height 25
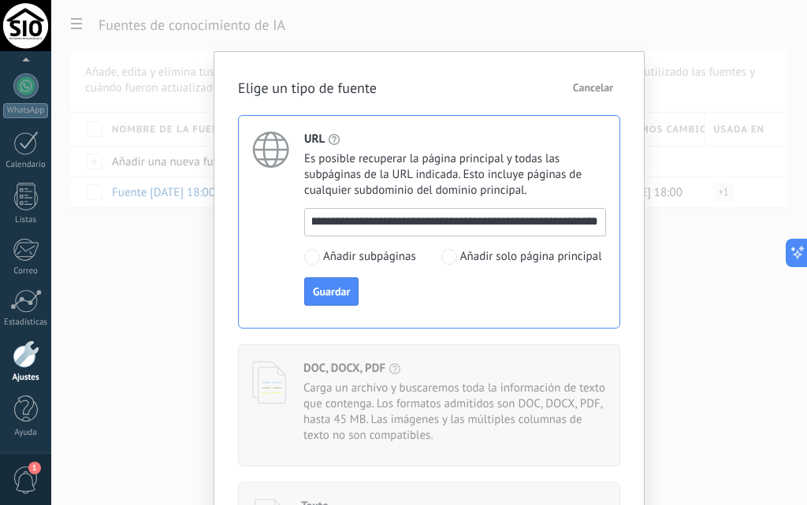
scroll to position [0, 121]
type input "**********"
click at [337, 290] on span "Guardar" at bounding box center [331, 291] width 37 height 11
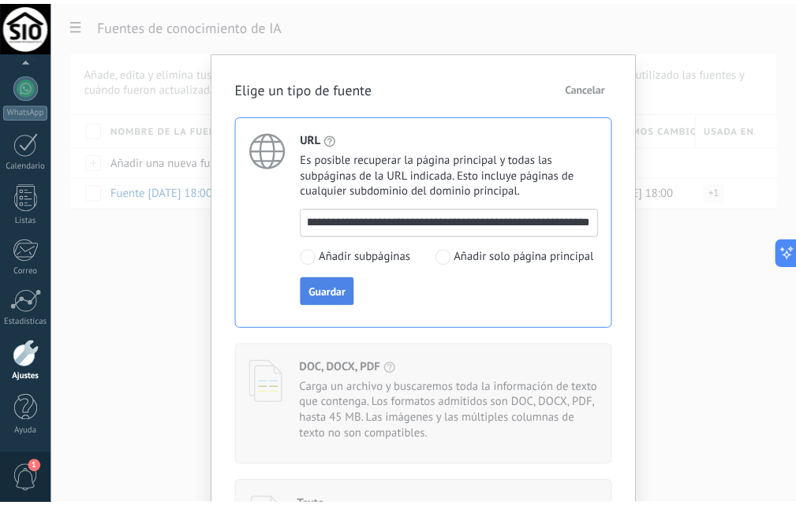
scroll to position [0, 0]
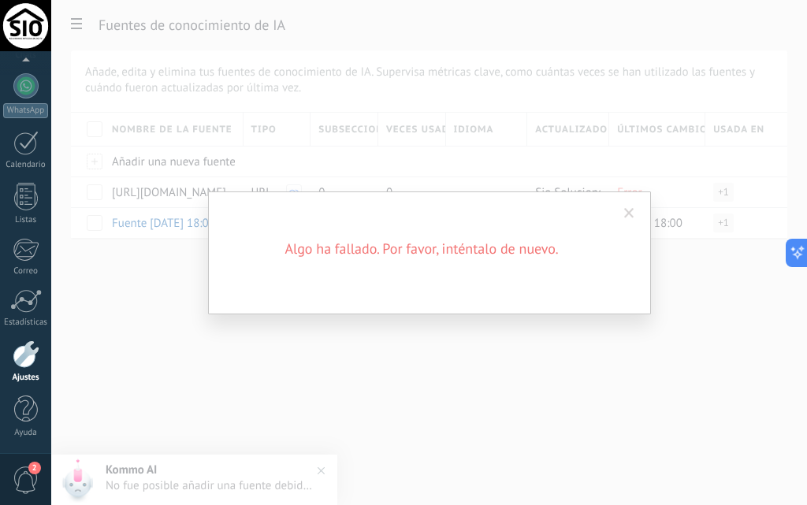
click at [337, 279] on div "Algo ha fallado. Por favor, inténtalo de nuevo." at bounding box center [429, 253] width 443 height 123
click at [215, 498] on div "Algo ha fallado. Por favor, inténtalo de nuevo." at bounding box center [429, 252] width 756 height 505
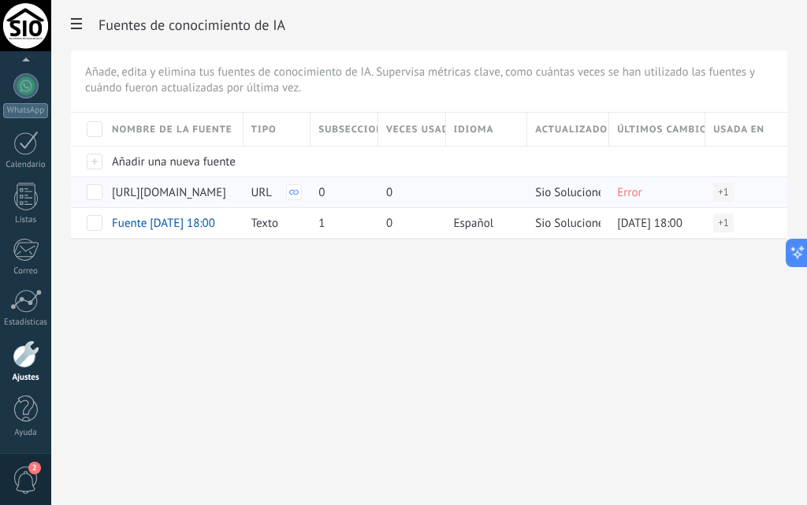
click at [296, 193] on icon at bounding box center [293, 192] width 9 height 9
click at [32, 350] on div at bounding box center [26, 355] width 27 height 28
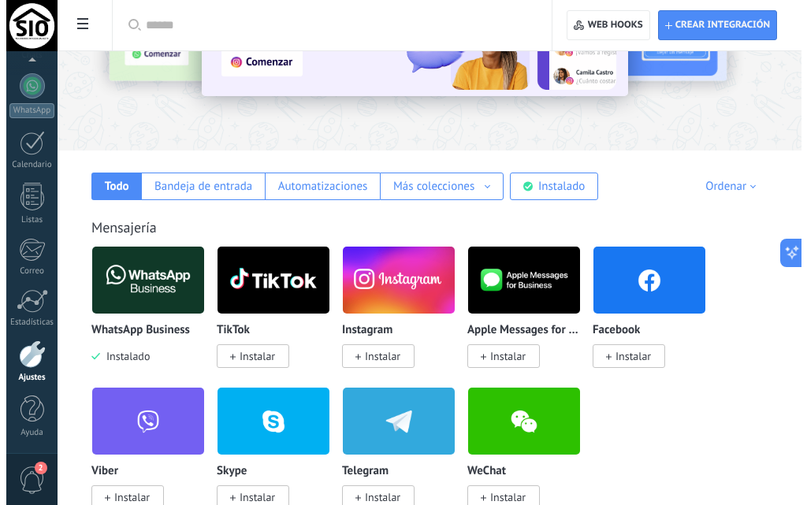
scroll to position [237, 0]
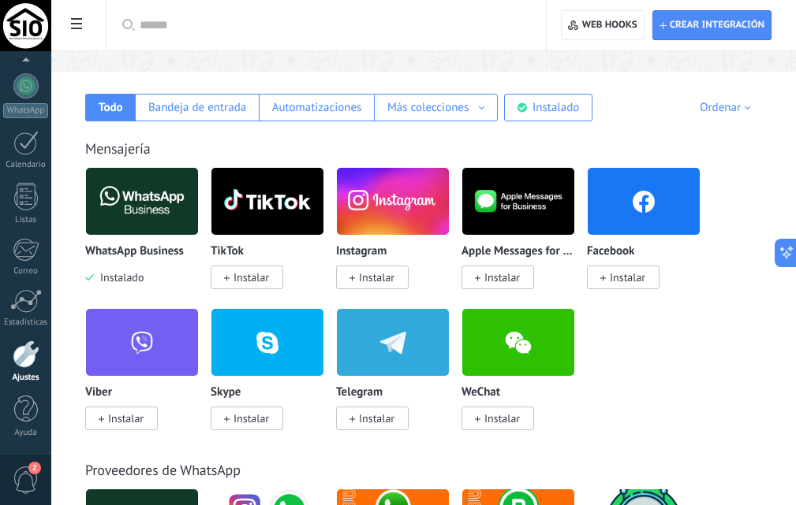
click at [393, 281] on span "Instalar" at bounding box center [376, 277] width 35 height 14
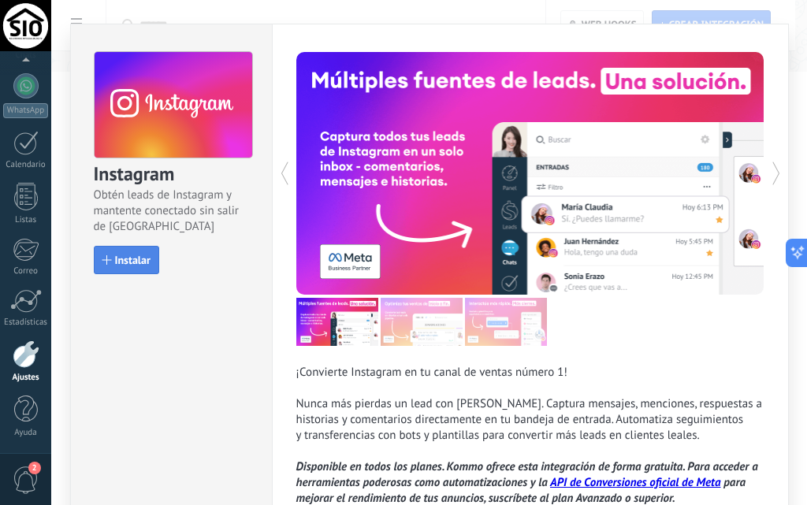
click at [136, 263] on span "Instalar" at bounding box center [132, 260] width 35 height 11
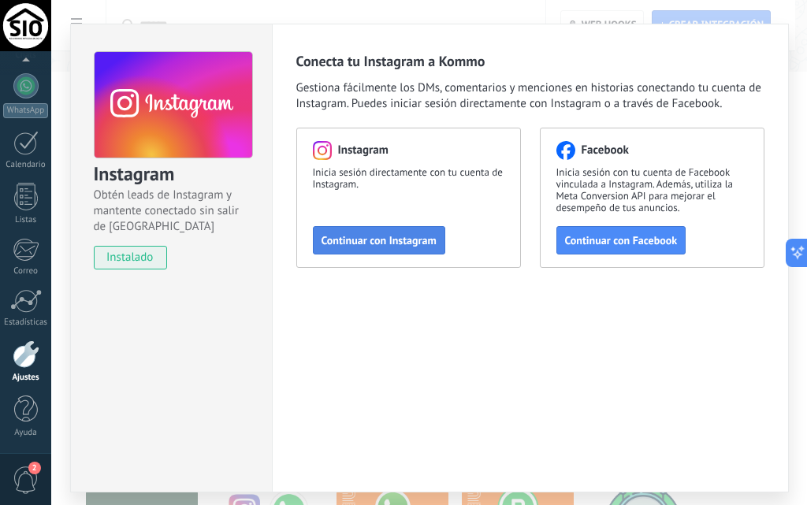
click at [404, 235] on span "Continuar con Instagram" at bounding box center [379, 240] width 115 height 11
click at [388, 241] on span "Continuar con Instagram" at bounding box center [379, 240] width 115 height 11
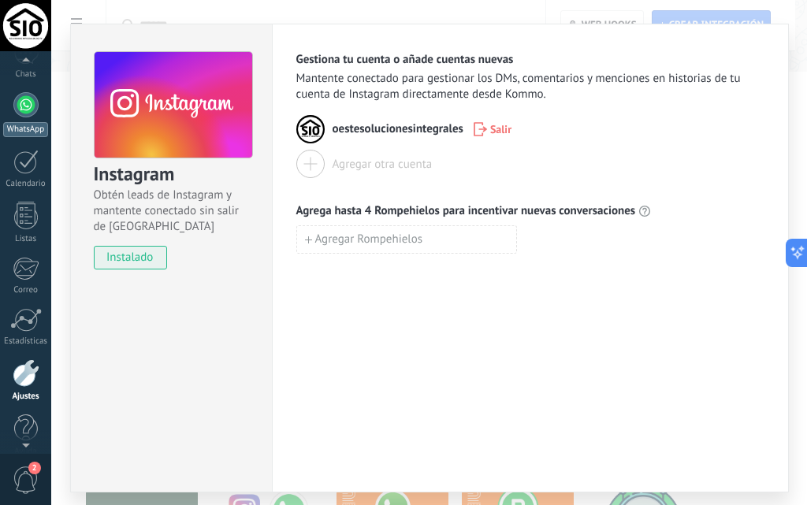
scroll to position [125, 0]
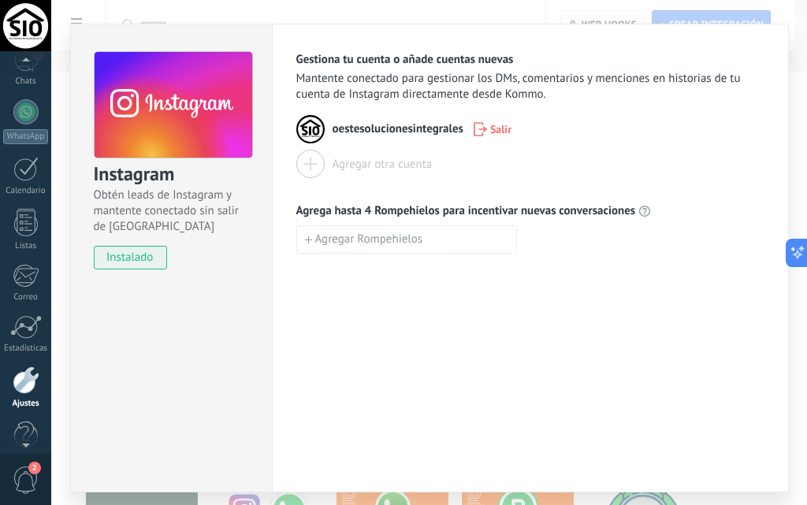
click at [17, 376] on div at bounding box center [26, 381] width 27 height 28
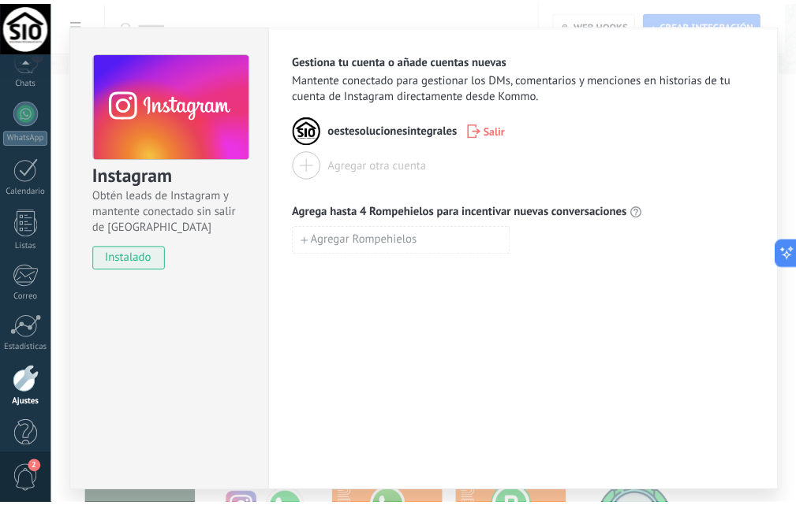
scroll to position [151, 0]
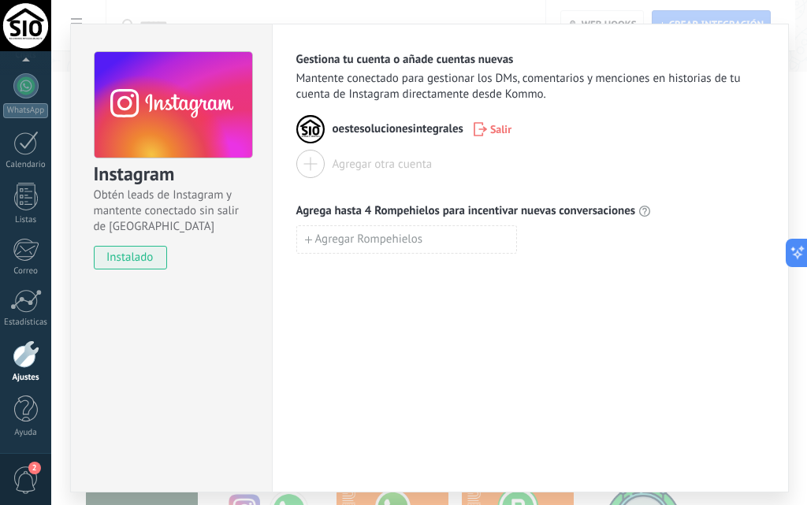
click at [76, 19] on div "Instagram Obtén leads de Instagram y mantente conectado sin salir de Kommo inst…" at bounding box center [429, 252] width 756 height 505
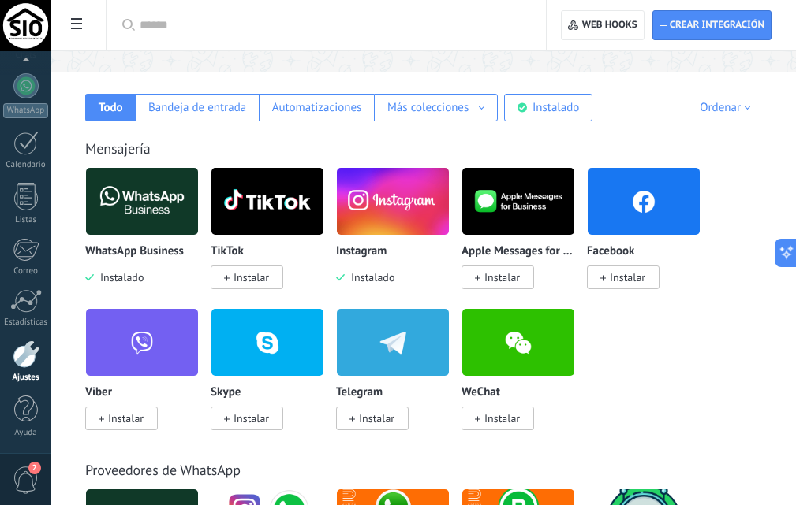
click at [632, 281] on span "Instalar" at bounding box center [627, 277] width 35 height 14
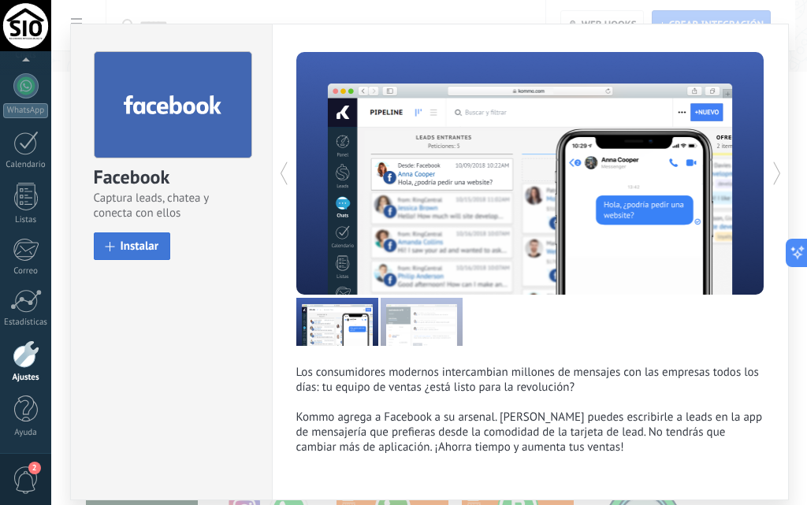
click at [146, 242] on span "Instalar" at bounding box center [140, 247] width 39 height 12
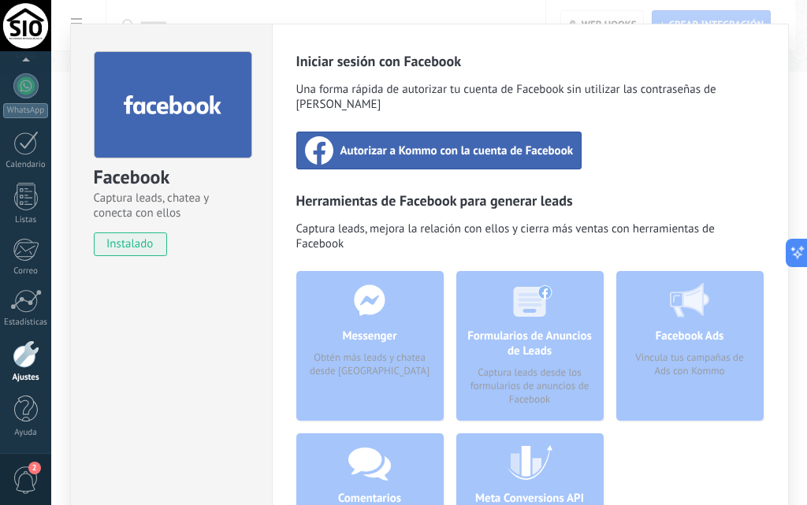
click at [447, 143] on span "Autorizar a Kommo con la cuenta de Facebook" at bounding box center [457, 151] width 233 height 16
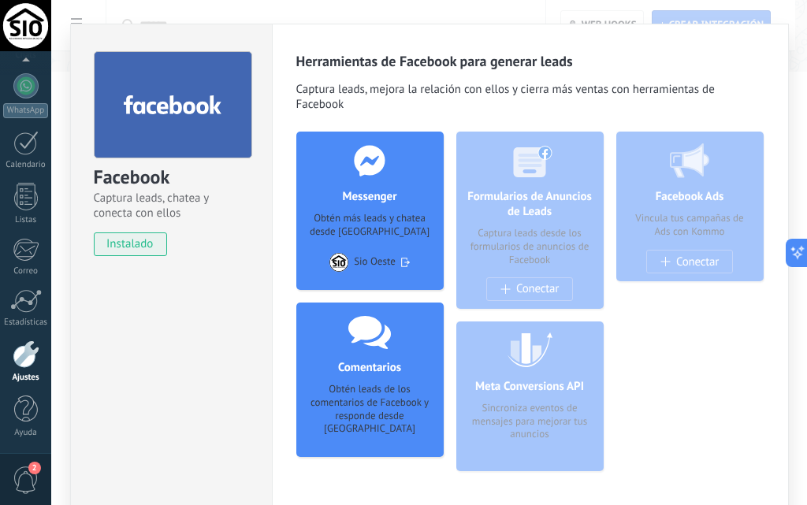
click at [87, 12] on div "Facebook Captura leads, chatea y conecta con ellos instalado Desinstalar Herram…" at bounding box center [429, 252] width 756 height 505
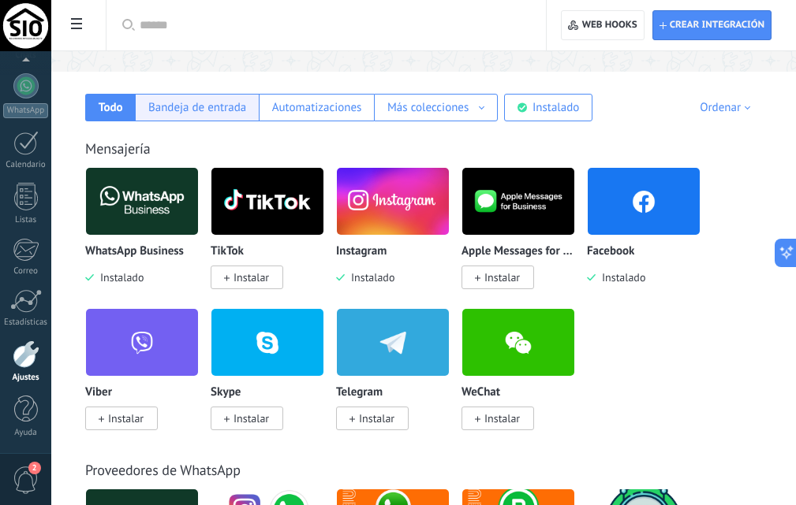
click at [231, 114] on div "Bandeja de entrada" at bounding box center [197, 107] width 98 height 15
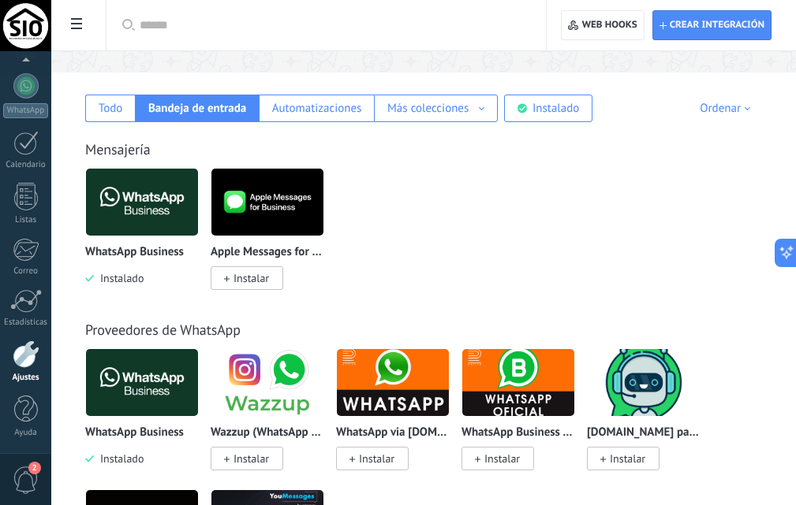
scroll to position [0, 0]
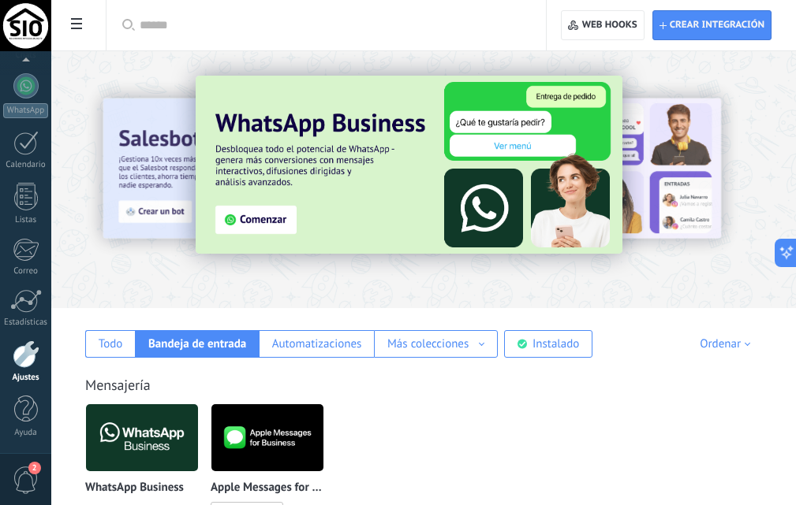
click at [265, 225] on img at bounding box center [409, 165] width 427 height 178
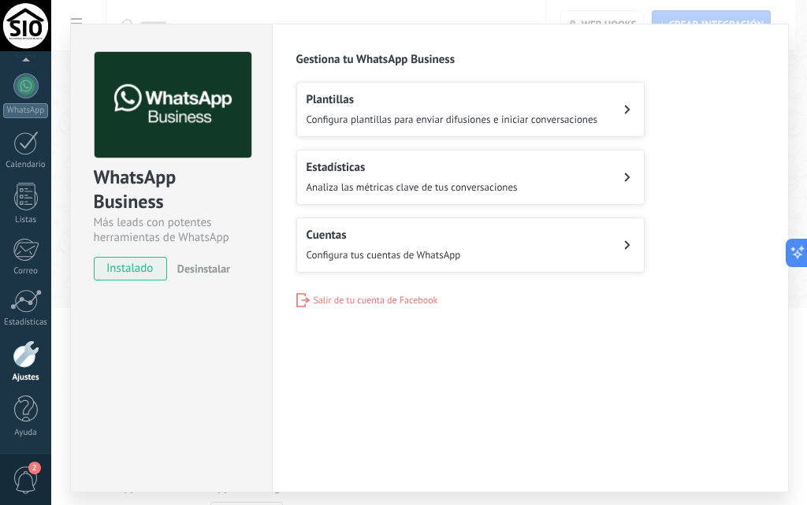
click at [365, 126] on button "Plantillas Configura plantillas para enviar difusiones e iniciar conversaciones" at bounding box center [470, 109] width 349 height 55
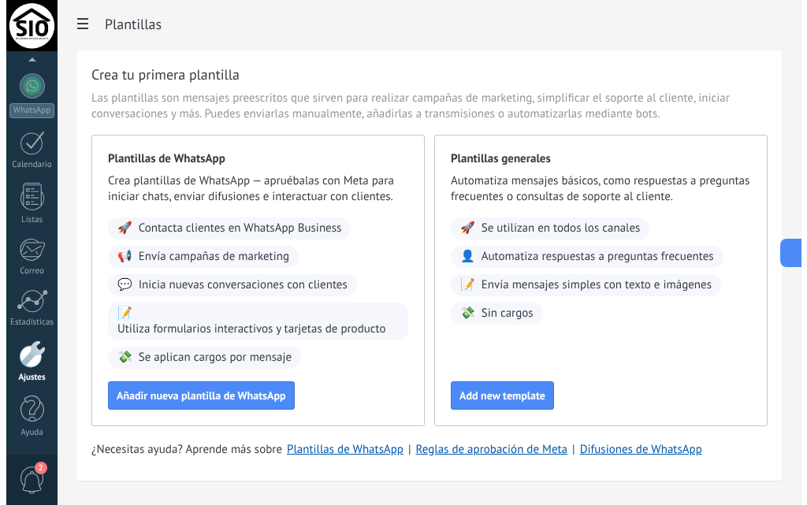
scroll to position [43, 0]
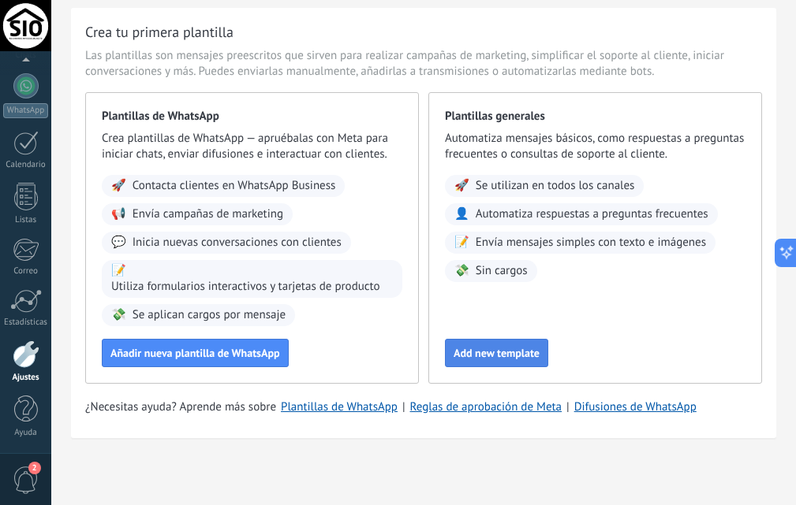
click at [508, 356] on span "Add new template" at bounding box center [496, 353] width 86 height 11
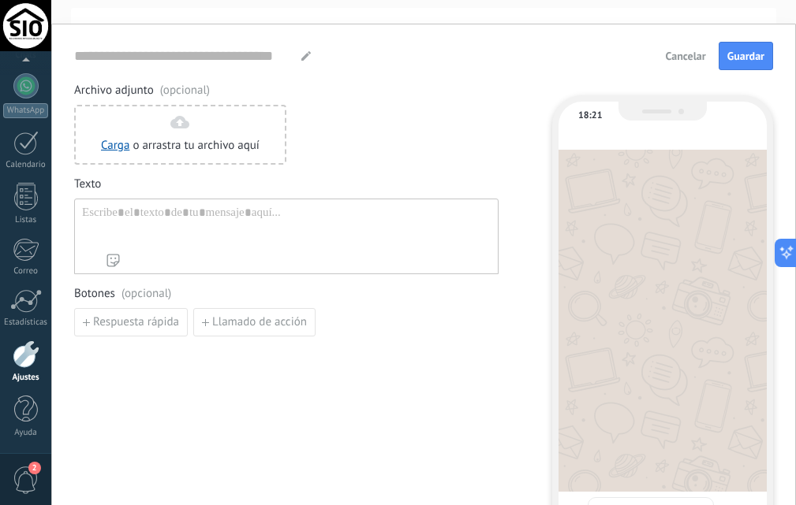
type input "**********"
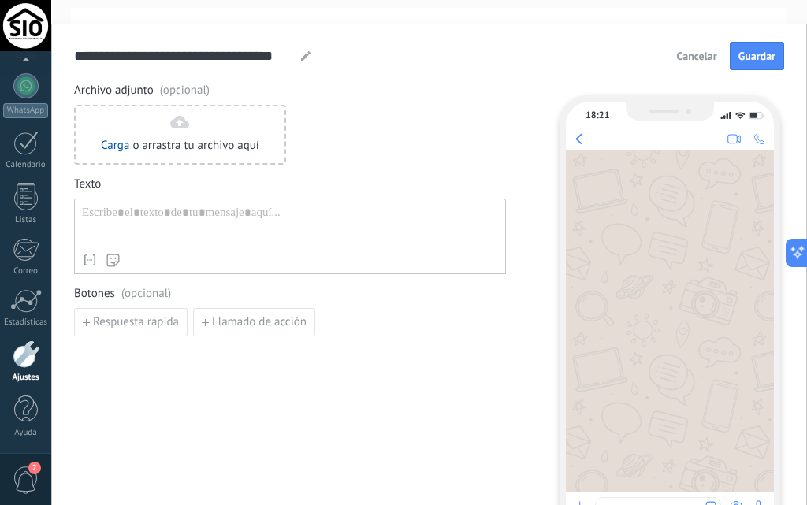
click at [161, 201] on div "Nombre del contacto Nombre Apellido Contacto ID Contacto usuario responsable Co…" at bounding box center [290, 237] width 432 height 76
click at [156, 215] on div at bounding box center [290, 226] width 416 height 40
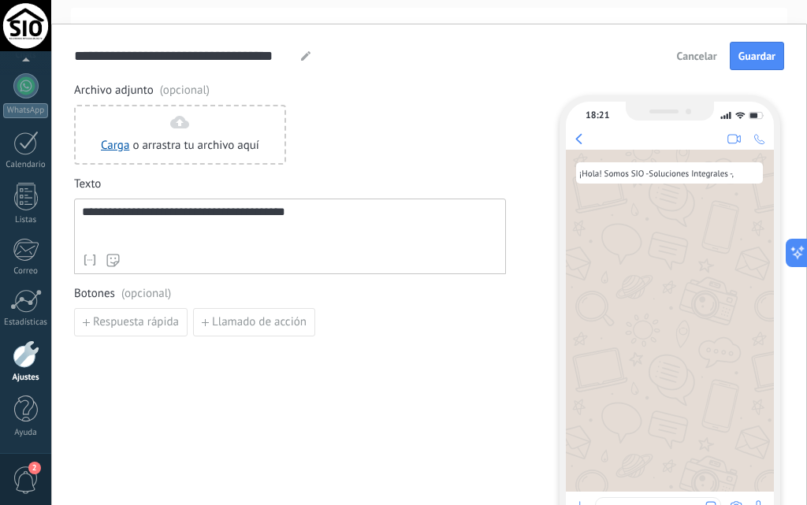
type input "*"
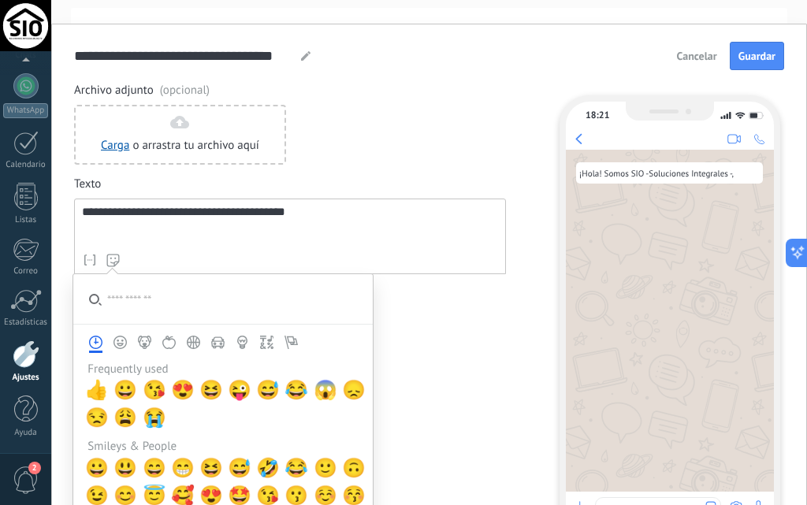
click at [285, 215] on div "**********" at bounding box center [289, 226] width 415 height 40
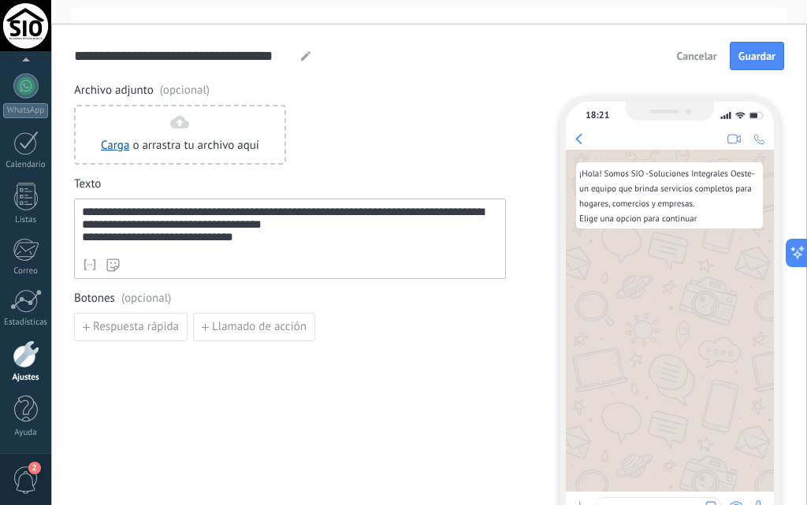
click at [304, 60] on use at bounding box center [305, 55] width 9 height 9
type input "*"
click at [308, 55] on use at bounding box center [305, 55] width 9 height 9
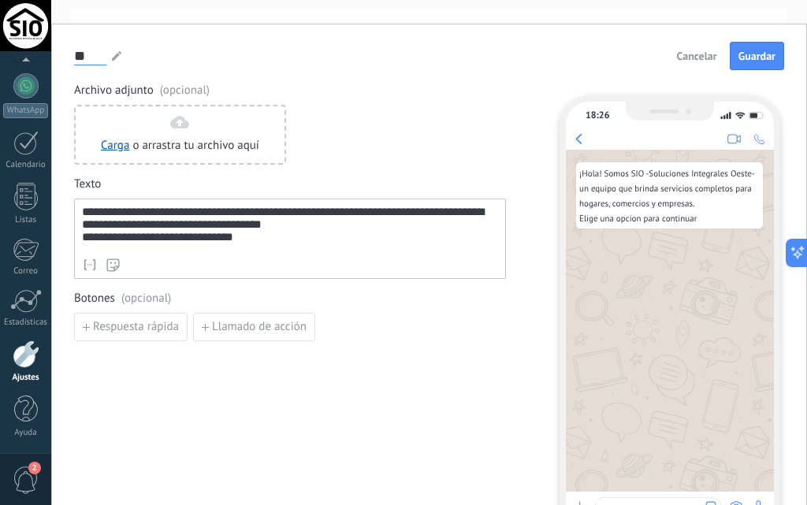
type input "*"
type input "**********"
click at [138, 337] on button "Respuesta rápida" at bounding box center [131, 327] width 114 height 28
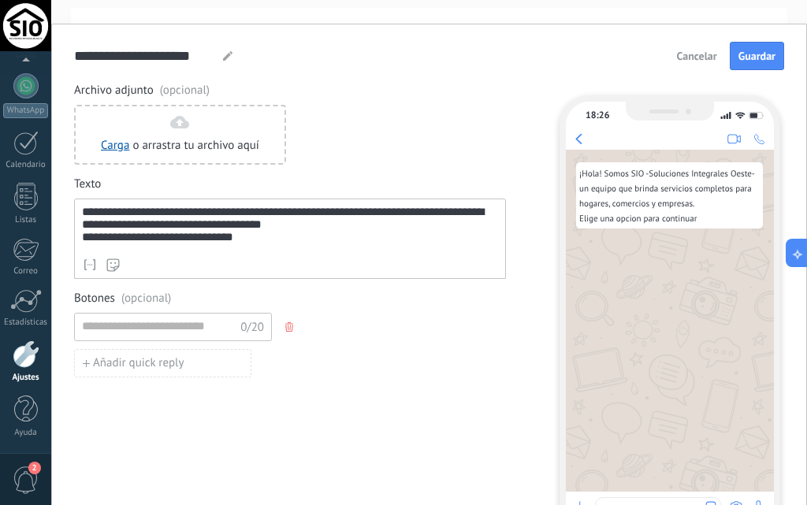
click at [100, 352] on button "Añadir quick reply" at bounding box center [162, 363] width 177 height 28
click at [108, 328] on input at bounding box center [159, 326] width 168 height 25
paste input "**********"
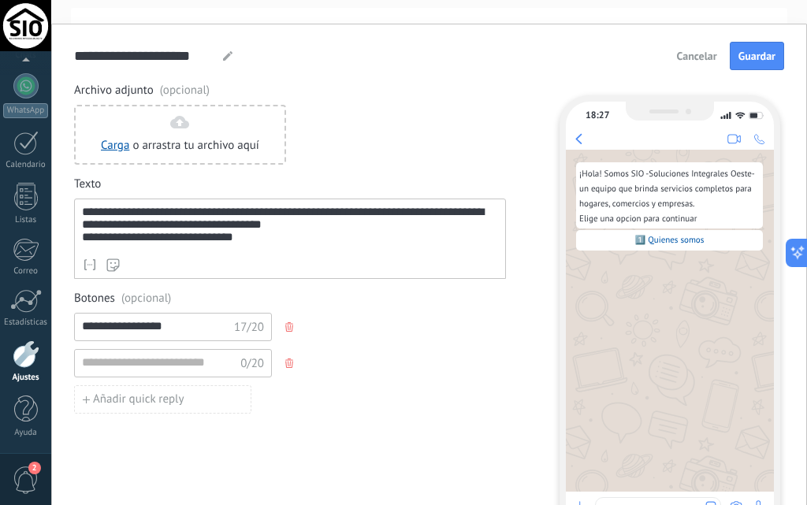
type input "**********"
click at [106, 364] on input at bounding box center [159, 362] width 168 height 25
paste input "**********"
click at [121, 362] on input "**********" at bounding box center [158, 362] width 166 height 25
type input "**********"
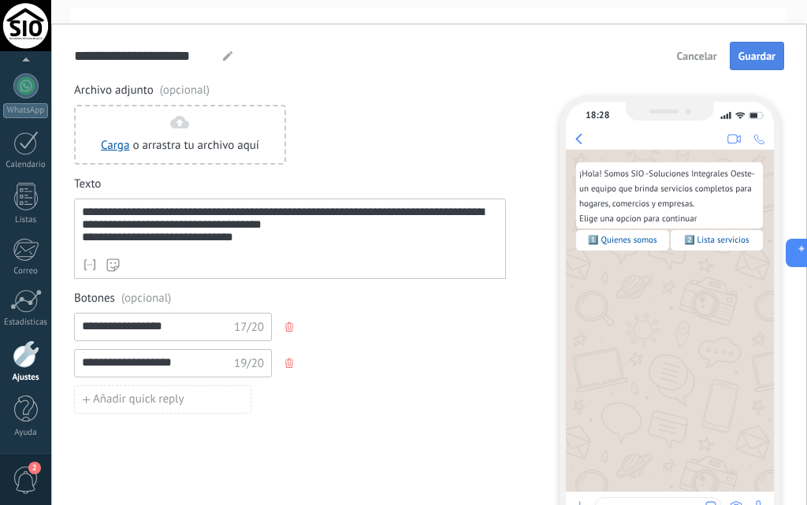
click at [759, 55] on span "Guardar" at bounding box center [757, 55] width 37 height 11
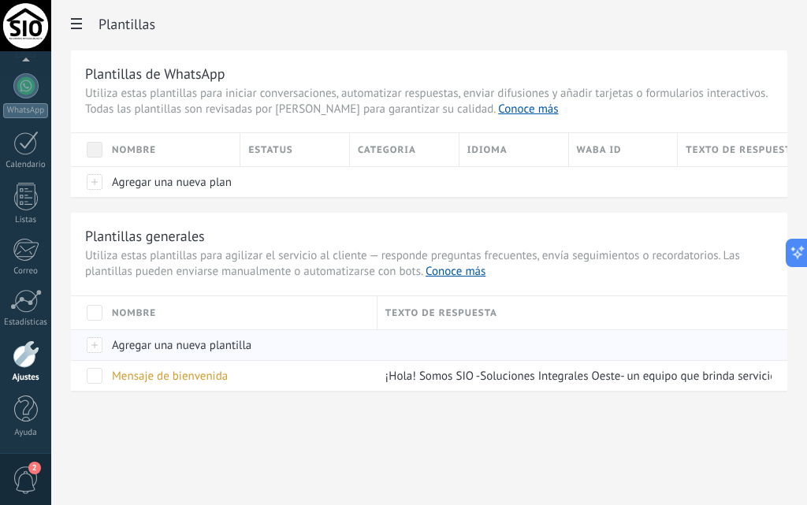
click at [243, 351] on span "Agregar una nueva plantilla" at bounding box center [182, 345] width 140 height 15
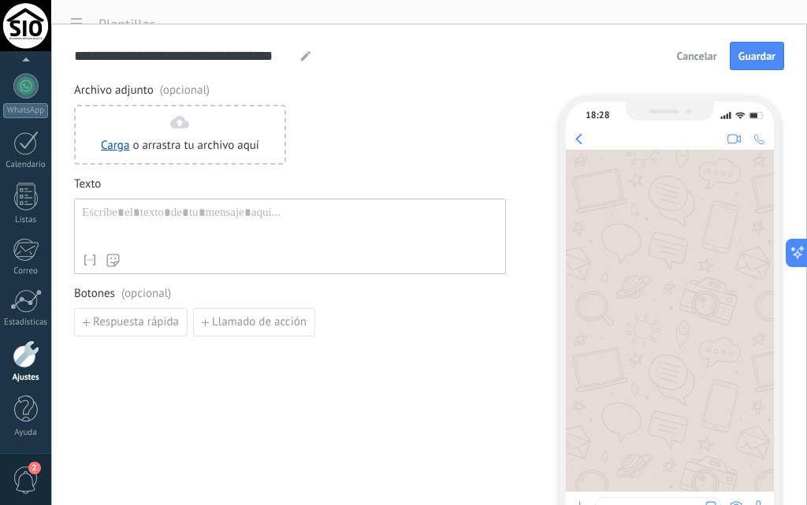
type input "**********"
click at [173, 234] on div at bounding box center [290, 226] width 416 height 40
click at [130, 17] on div "**********" at bounding box center [429, 252] width 756 height 505
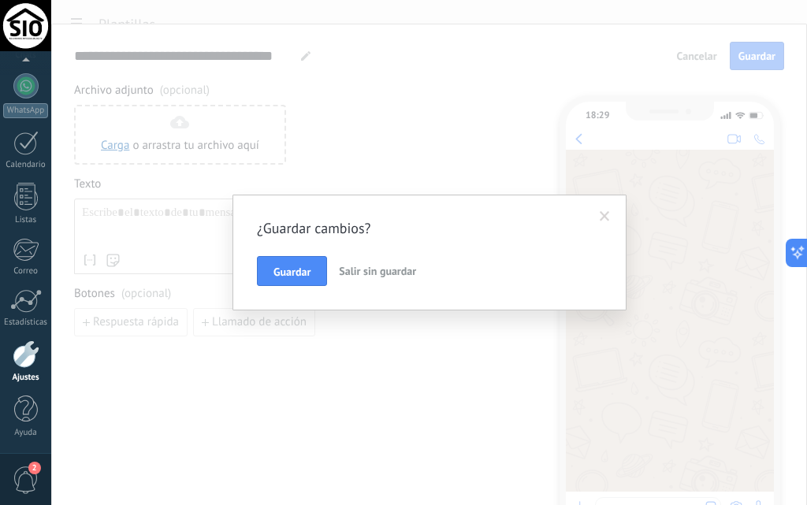
click at [371, 269] on span "Salir sin guardar" at bounding box center [377, 271] width 77 height 14
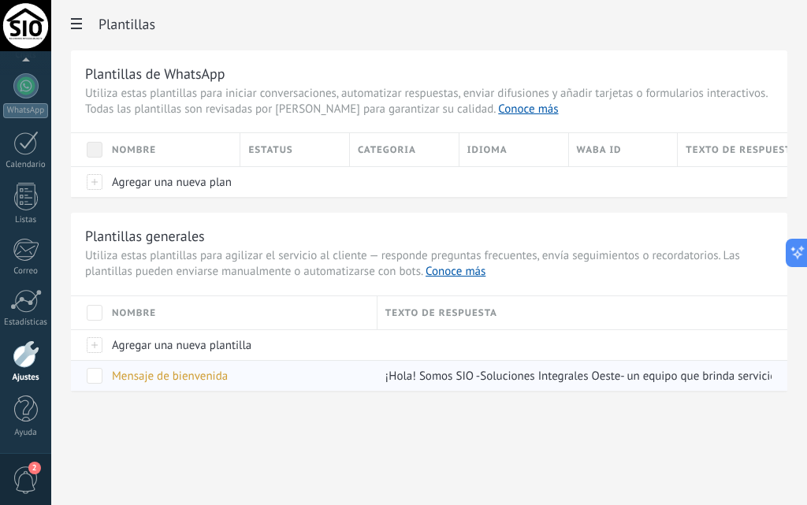
click at [346, 377] on div "Mensaje de bienvenida" at bounding box center [237, 376] width 266 height 30
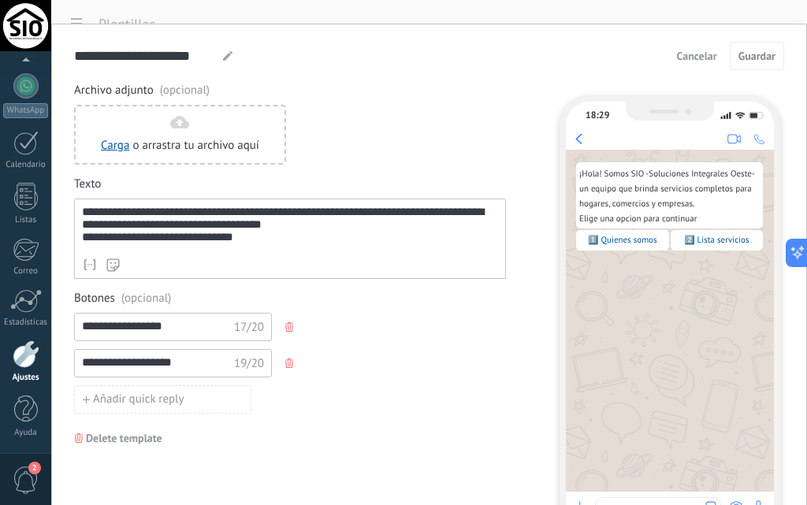
scroll to position [84, 0]
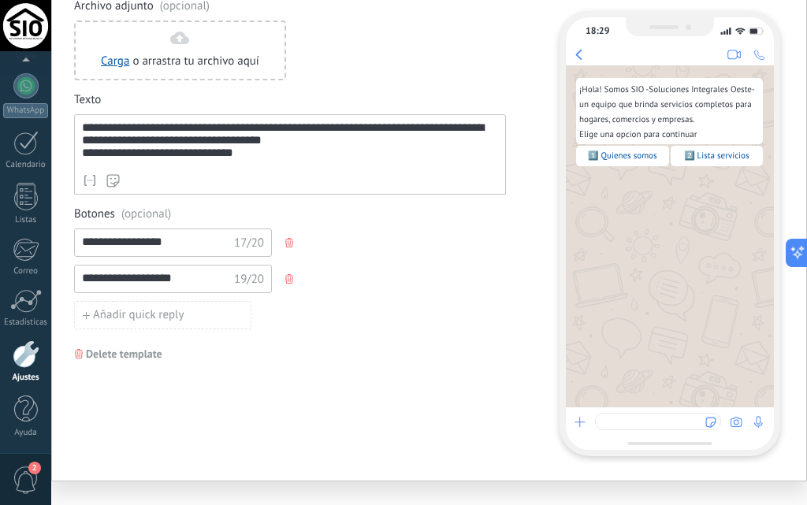
click at [625, 422] on div at bounding box center [658, 421] width 126 height 17
click at [629, 426] on div at bounding box center [658, 421] width 126 height 17
click at [621, 157] on span "1️⃣ Quienes somos" at bounding box center [622, 156] width 69 height 11
click at [598, 154] on span "1️⃣ Quienes somos" at bounding box center [622, 156] width 69 height 11
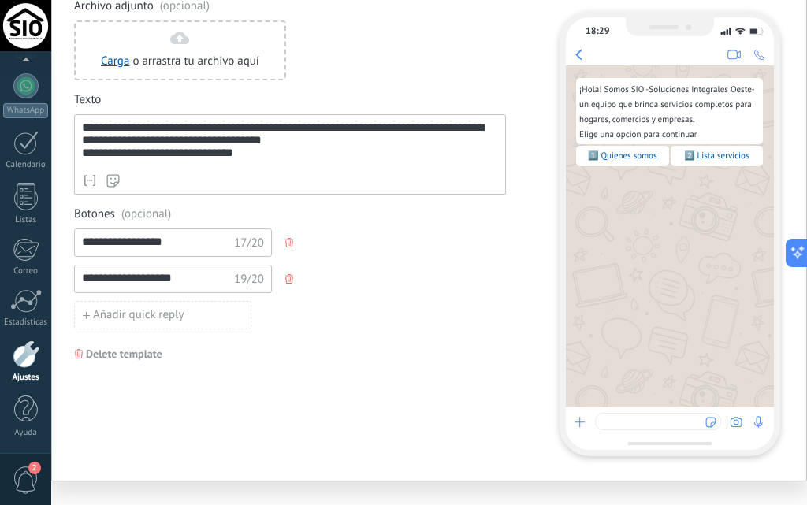
click at [581, 160] on div "1️⃣ Quienes somos" at bounding box center [622, 156] width 93 height 21
click at [657, 151] on div "1️⃣ Quienes somos" at bounding box center [622, 156] width 93 height 21
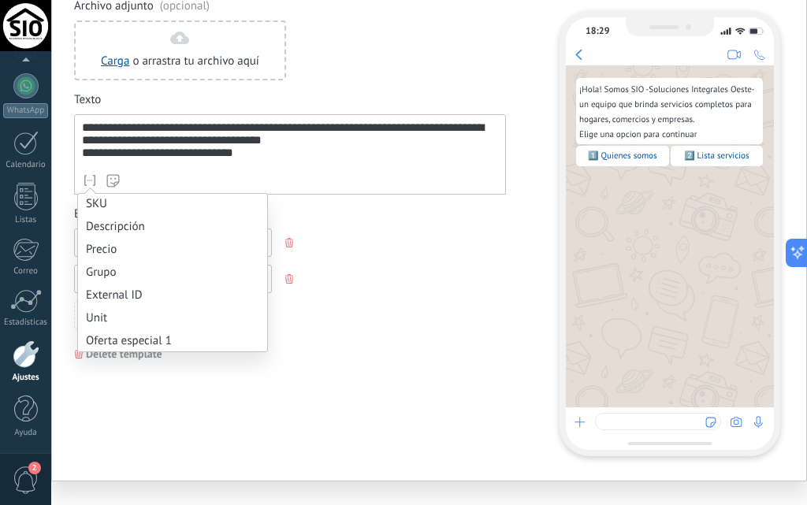
scroll to position [1443, 0]
click at [134, 371] on div "**********" at bounding box center [290, 226] width 432 height 457
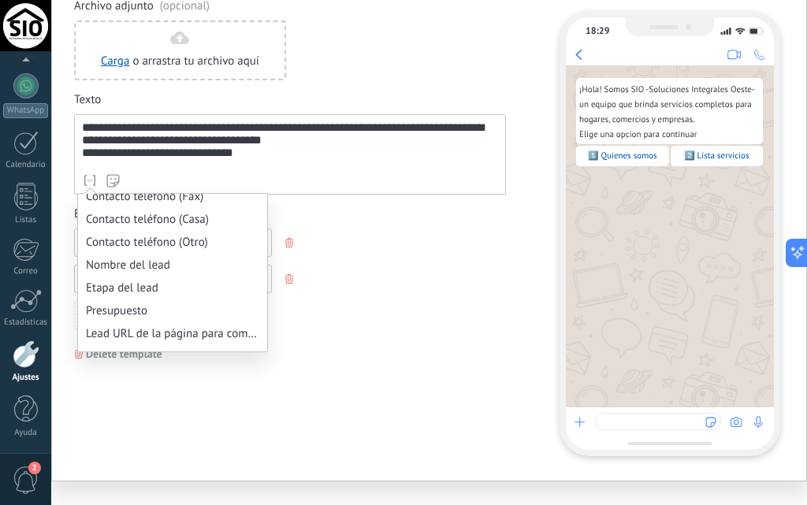
scroll to position [0, 0]
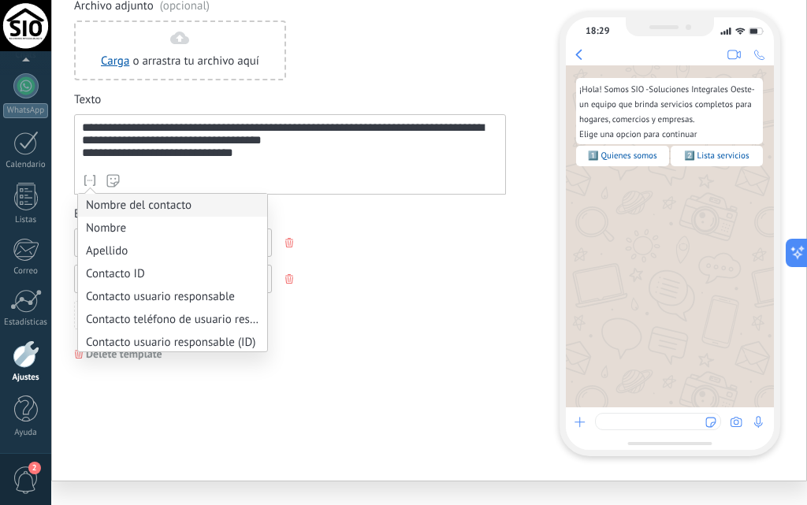
click at [152, 209] on li "Nombre del contacto" at bounding box center [172, 205] width 189 height 23
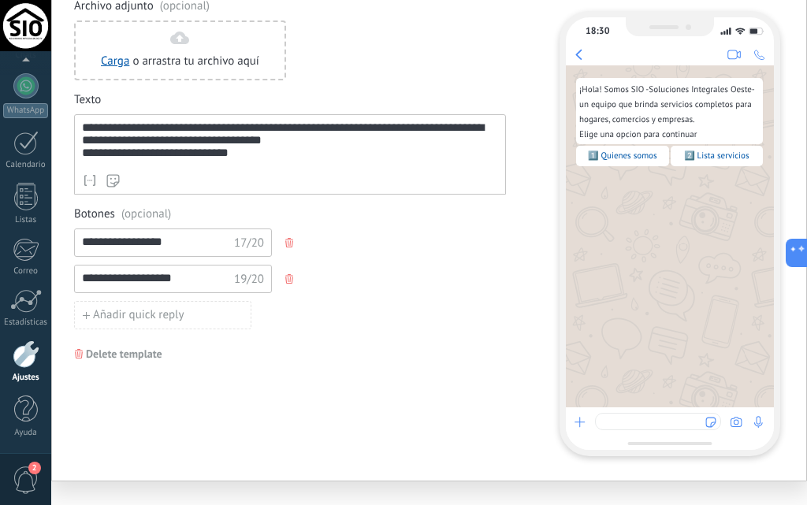
click at [206, 248] on input "**********" at bounding box center [158, 241] width 166 height 25
drag, startPoint x: 94, startPoint y: 215, endPoint x: 65, endPoint y: 212, distance: 29.3
click at [65, 212] on div "**********" at bounding box center [429, 210] width 756 height 543
click at [139, 353] on span "Delete template" at bounding box center [124, 354] width 76 height 11
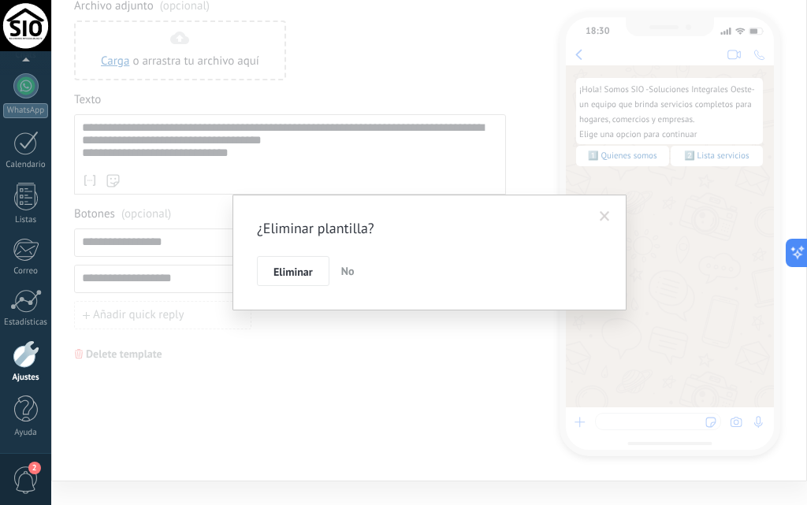
click at [219, 374] on div "¿Eliminar plantilla? Eliminar No" at bounding box center [429, 252] width 756 height 505
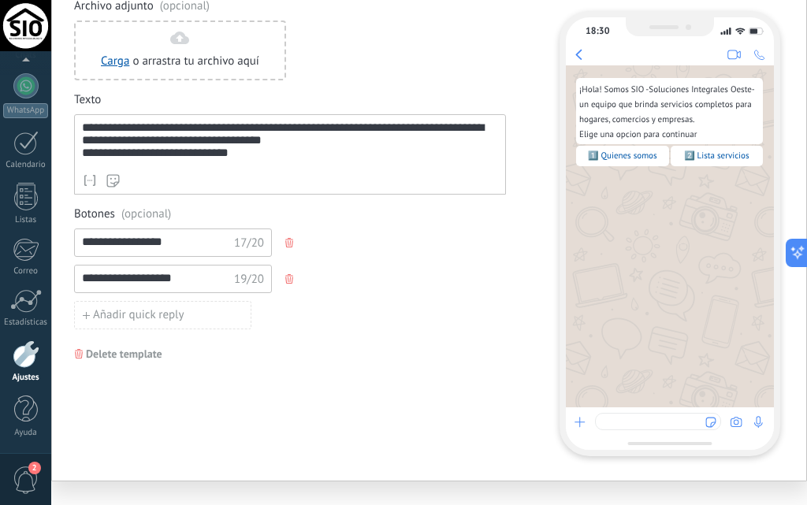
click at [288, 284] on button "button" at bounding box center [291, 279] width 13 height 24
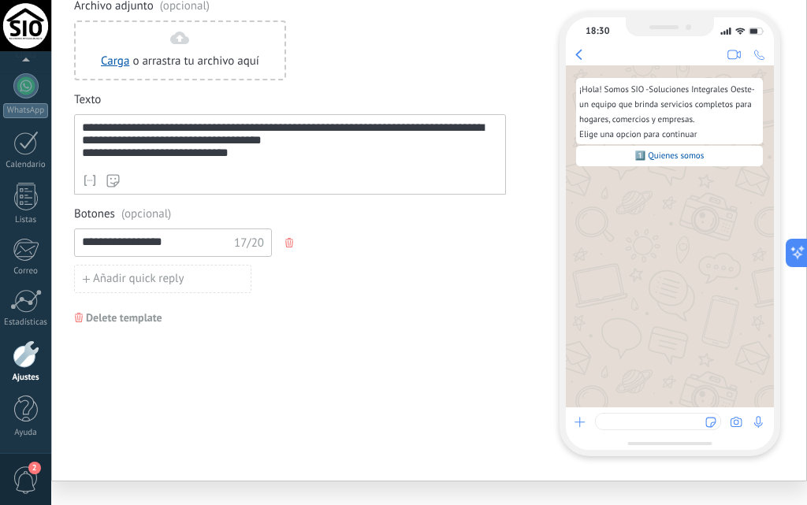
click at [290, 251] on button "button" at bounding box center [291, 243] width 13 height 24
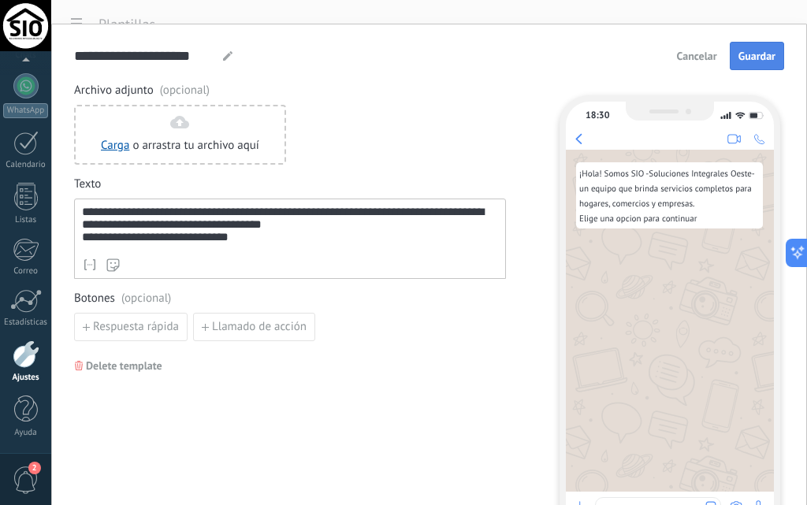
click at [763, 56] on span "Guardar" at bounding box center [757, 55] width 37 height 11
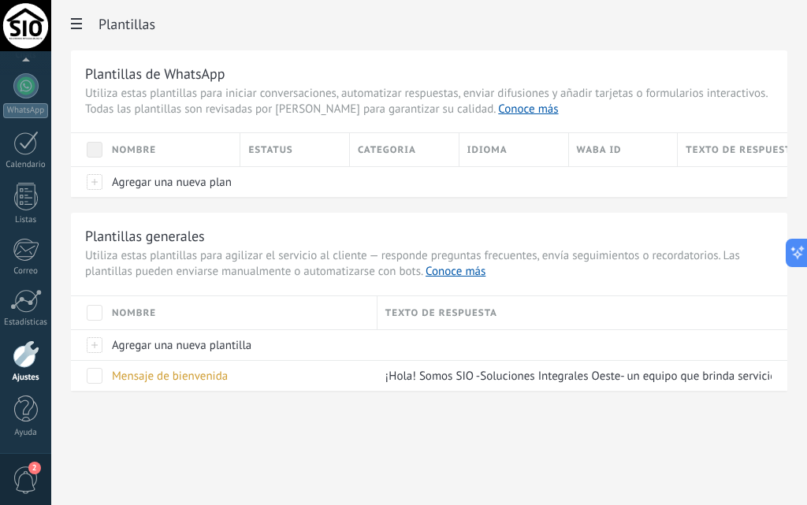
click at [726, 147] on div "Texto de respuesta" at bounding box center [733, 149] width 110 height 33
click at [718, 149] on div "Texto de respuesta" at bounding box center [733, 149] width 110 height 33
click at [465, 274] on link "Conoce más" at bounding box center [456, 271] width 60 height 15
click at [483, 149] on div "Idioma" at bounding box center [514, 149] width 109 height 33
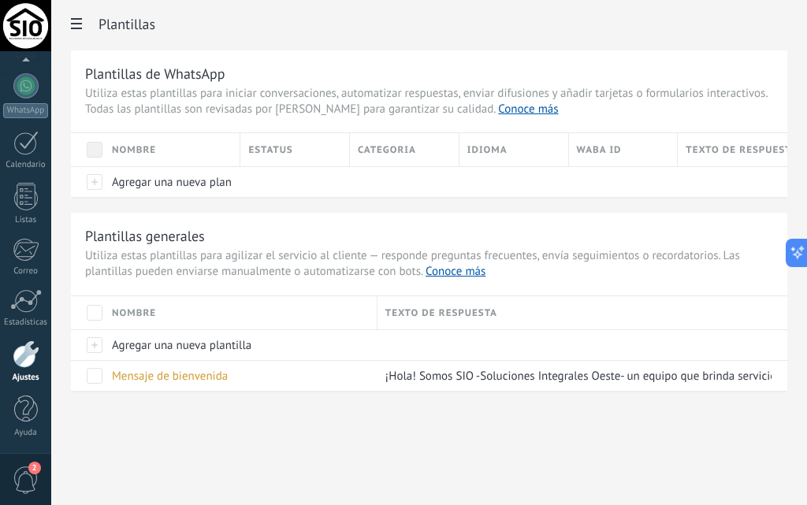
click at [483, 149] on div "Idioma" at bounding box center [514, 149] width 109 height 33
click at [714, 147] on div "Texto de respuesta" at bounding box center [733, 149] width 109 height 33
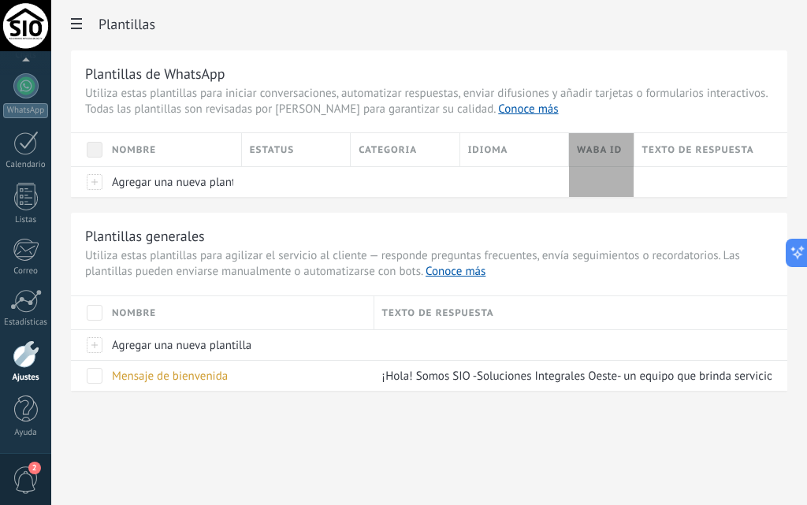
drag, startPoint x: 677, startPoint y: 151, endPoint x: 626, endPoint y: 155, distance: 51.4
click at [677, 191] on div at bounding box center [703, 182] width 137 height 30
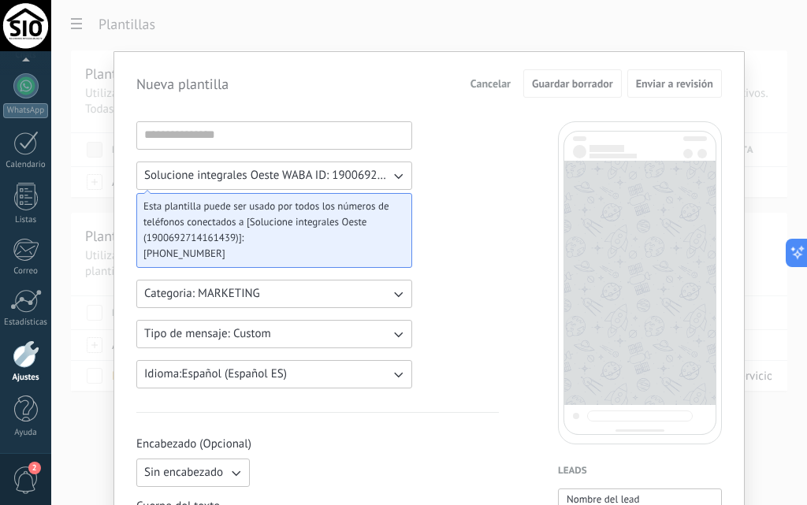
click at [316, 170] on span "Solucione integrales Oeste WABA ID: 1900692714161439" at bounding box center [267, 176] width 246 height 16
click at [316, 170] on span "Solucione integrales Oeste WABA ID: 1900692714161439" at bounding box center [275, 176] width 263 height 16
click at [268, 303] on button "Categoria: MARKETING" at bounding box center [274, 294] width 276 height 28
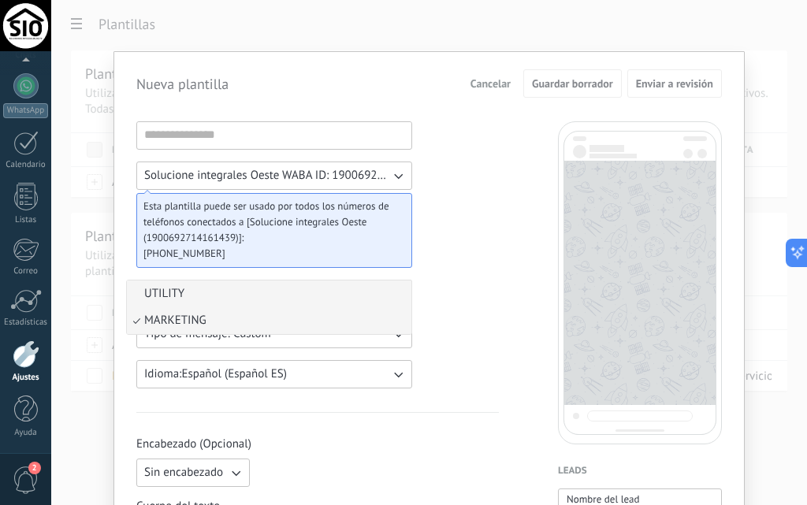
click at [257, 293] on li "UTILITY" at bounding box center [269, 294] width 285 height 27
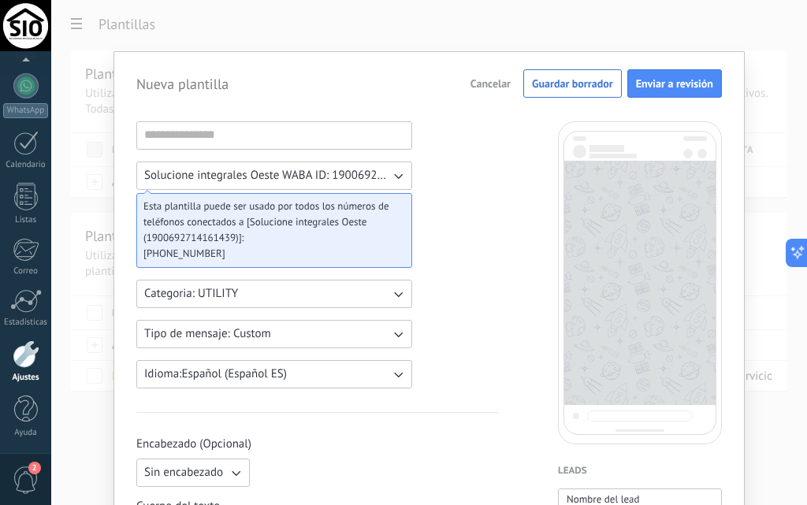
click at [267, 340] on span "Tipo de mensaje: Custom" at bounding box center [207, 334] width 127 height 16
click at [313, 332] on button "Tipo de mensaje: Custom" at bounding box center [274, 334] width 276 height 28
click at [391, 336] on icon "button" at bounding box center [398, 334] width 16 height 16
click at [392, 335] on icon "button" at bounding box center [398, 334] width 16 height 16
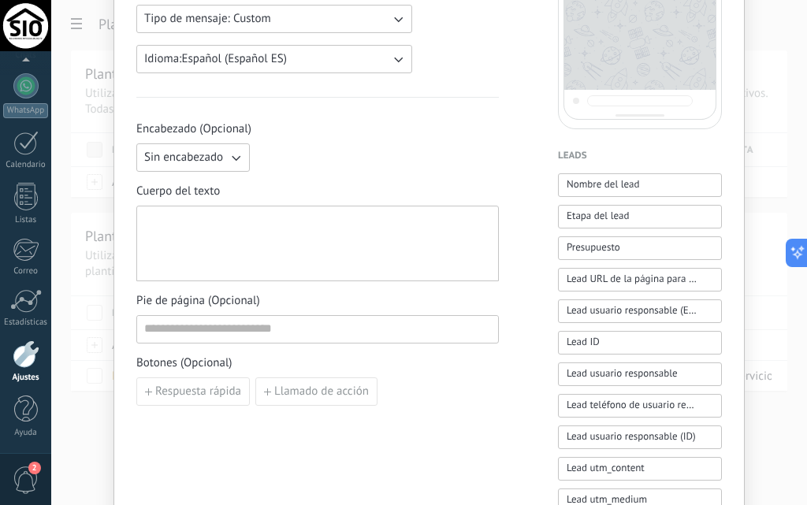
scroll to position [158, 0]
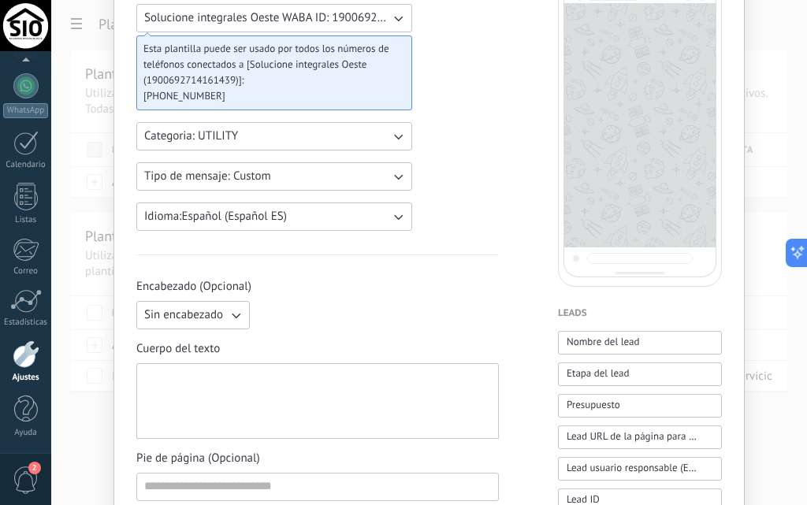
click at [200, 337] on div "Encabezado (Opcional) Sin encabezado Cuerpo del texto Pie de página (Opcional) …" at bounding box center [317, 421] width 363 height 285
click at [203, 322] on span "Sin encabezado" at bounding box center [183, 316] width 79 height 16
click at [178, 347] on li "Texto" at bounding box center [188, 342] width 122 height 27
click at [235, 398] on div at bounding box center [317, 402] width 347 height 62
paste div
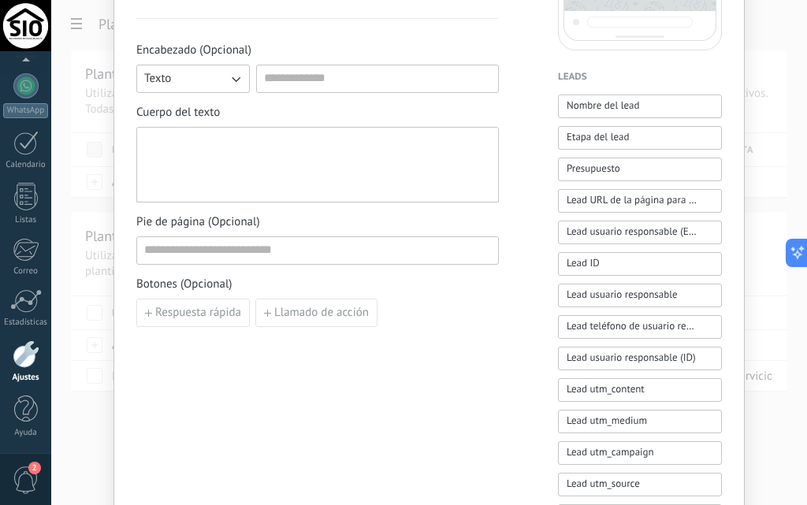
scroll to position [473, 0]
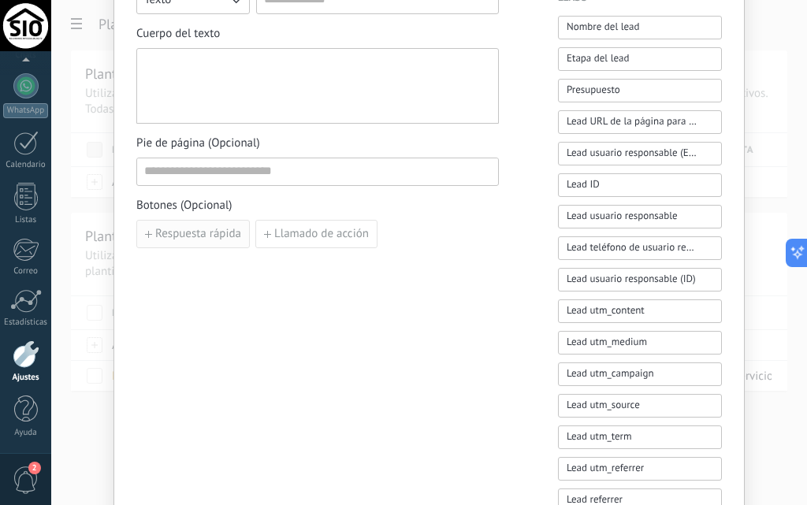
click at [198, 238] on span "Respuesta rápida" at bounding box center [198, 234] width 86 height 11
click at [204, 278] on button "Añadir quick reply" at bounding box center [224, 270] width 177 height 28
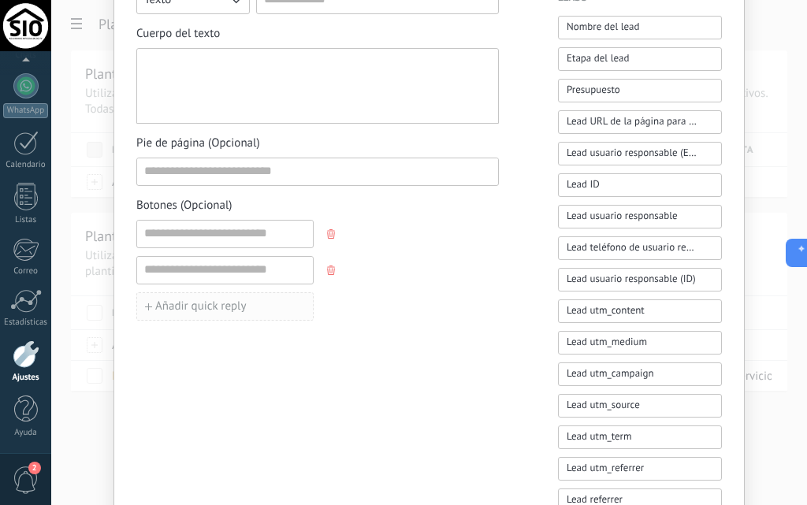
click at [205, 310] on span "Añadir quick reply" at bounding box center [200, 306] width 91 height 11
click at [329, 311] on button "button" at bounding box center [332, 307] width 13 height 24
click at [332, 274] on icon "button" at bounding box center [331, 270] width 8 height 9
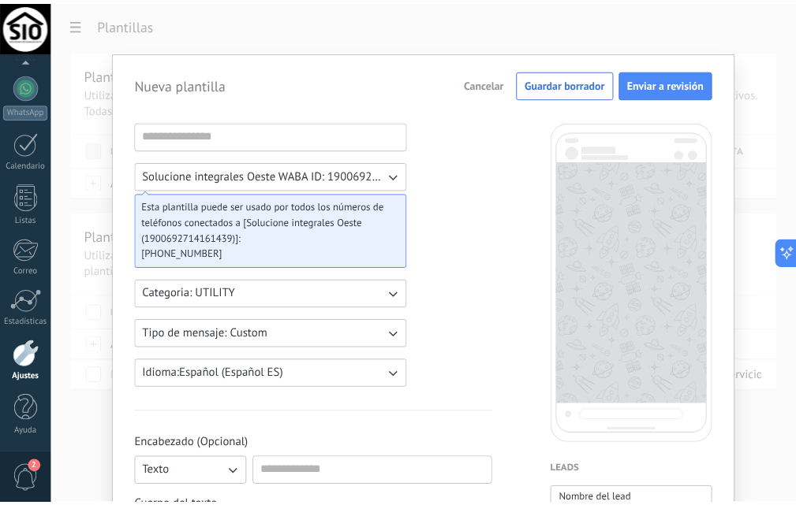
scroll to position [158, 0]
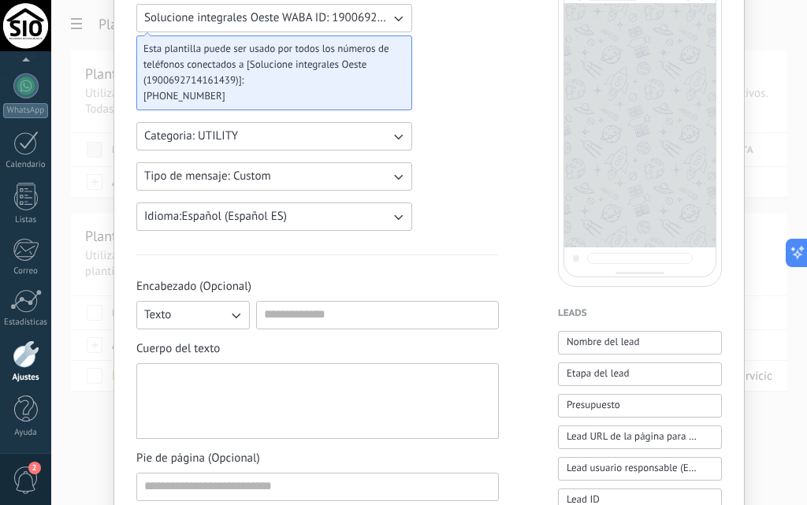
click at [16, 366] on div at bounding box center [26, 355] width 27 height 28
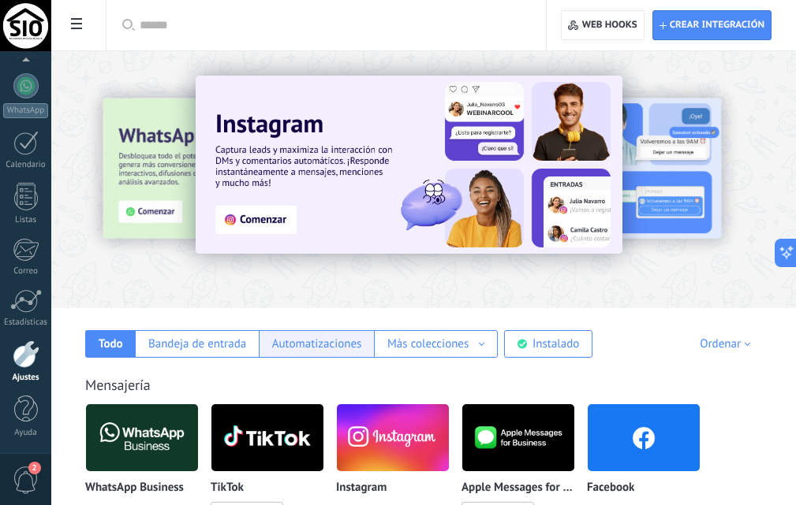
click at [289, 338] on div "Automatizaciones" at bounding box center [317, 344] width 90 height 15
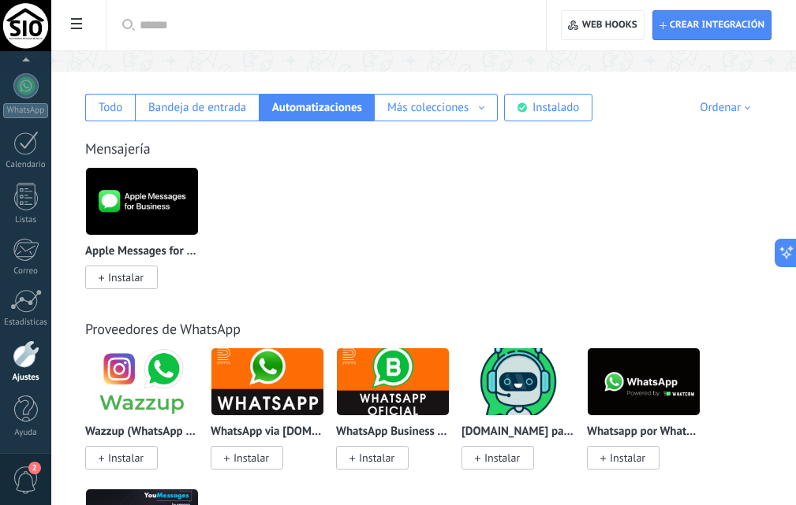
scroll to position [79, 0]
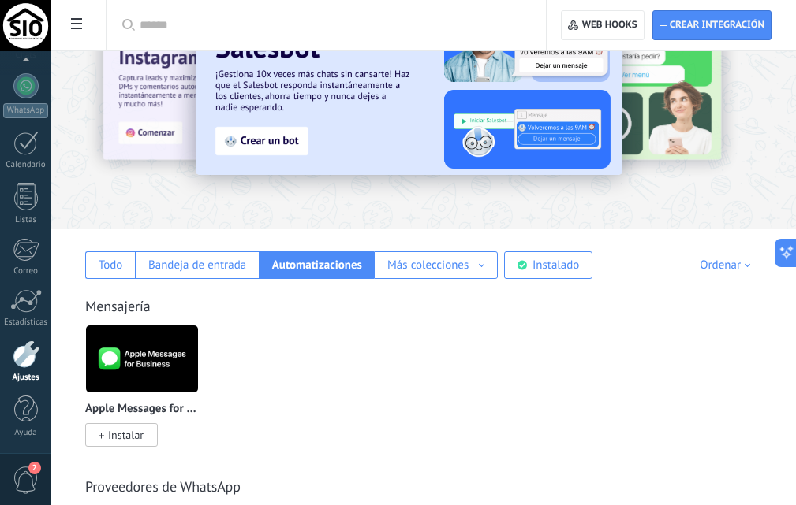
click at [333, 259] on div "Automatizaciones" at bounding box center [317, 265] width 90 height 15
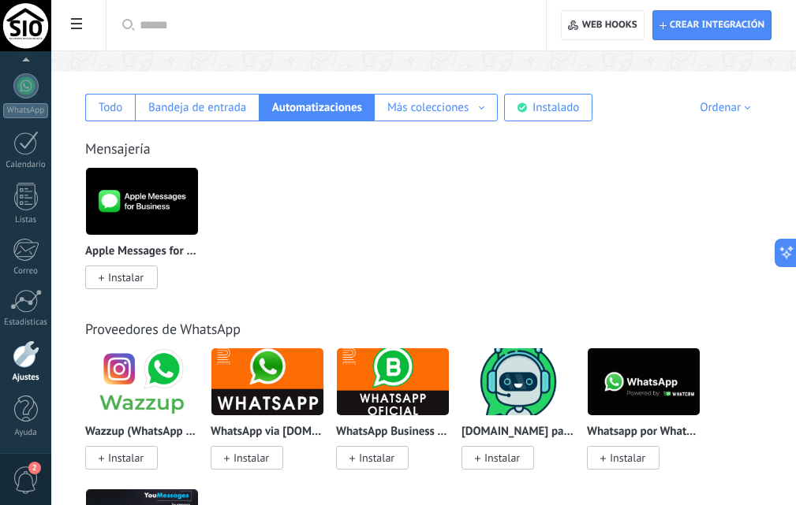
scroll to position [0, 0]
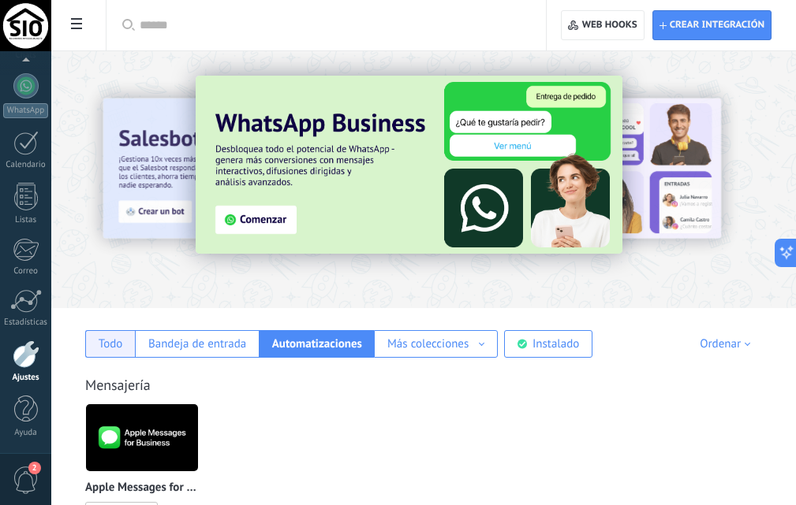
click at [114, 352] on div "Todo" at bounding box center [110, 344] width 50 height 28
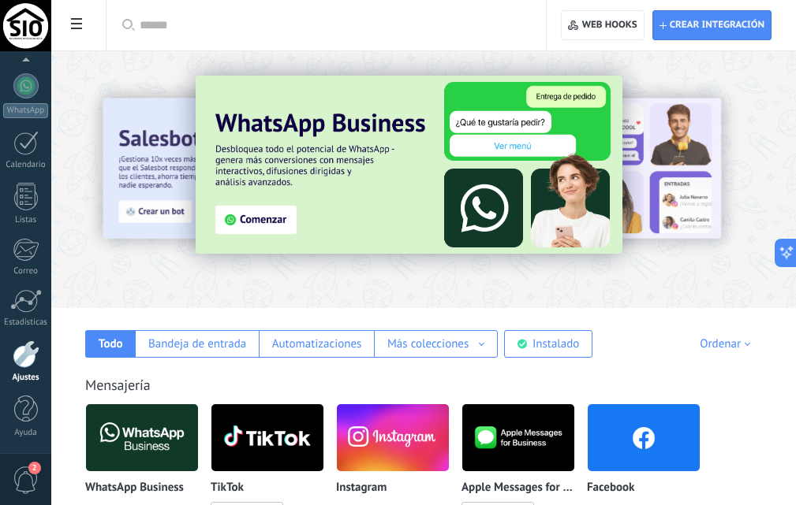
click at [79, 12] on span at bounding box center [76, 25] width 27 height 31
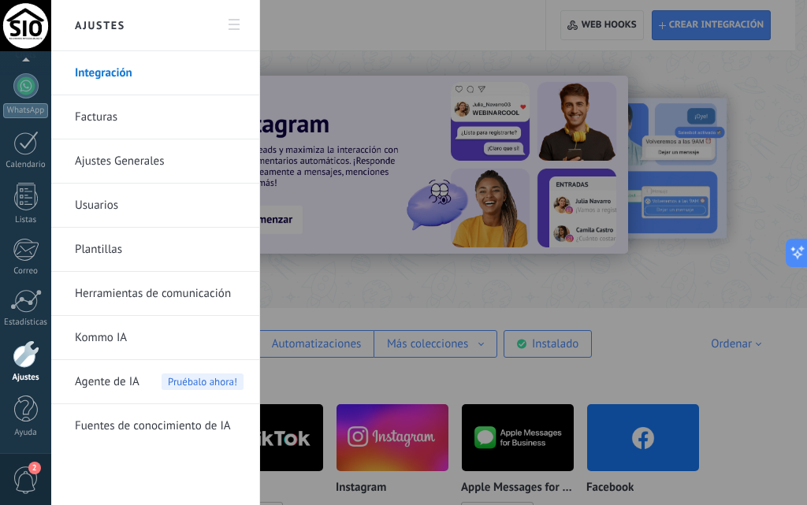
click at [132, 384] on span "Agente de IA" at bounding box center [107, 382] width 65 height 44
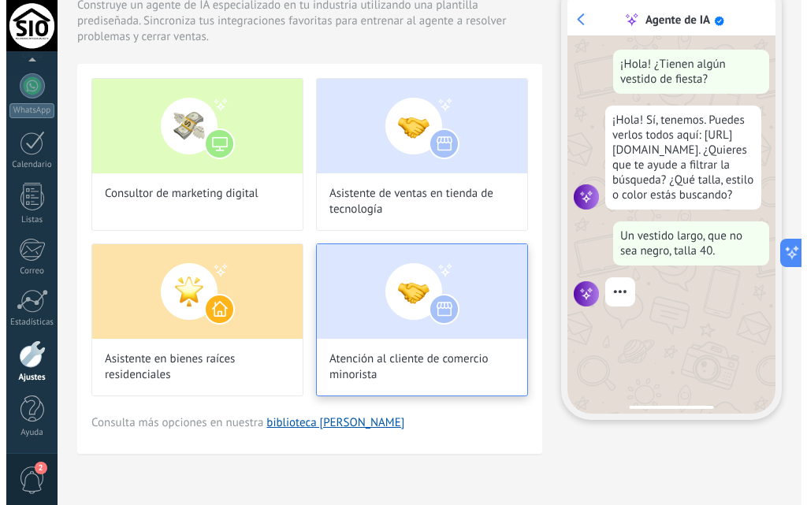
scroll to position [47, 0]
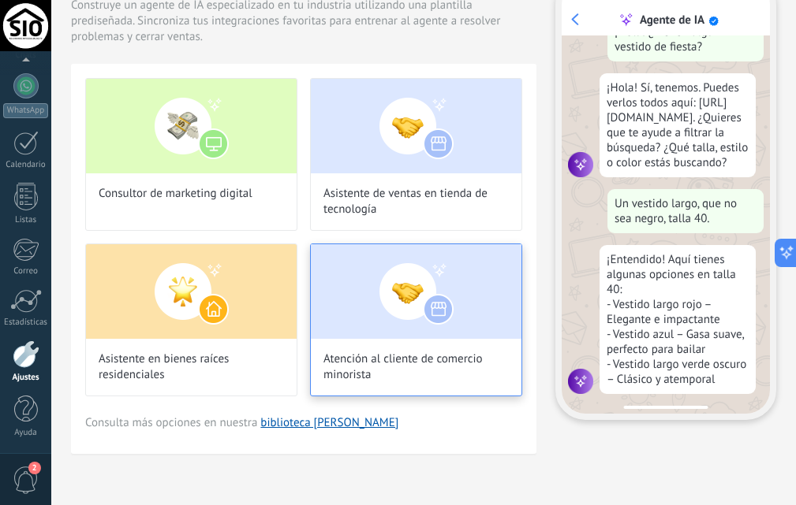
click at [423, 308] on img at bounding box center [416, 291] width 211 height 95
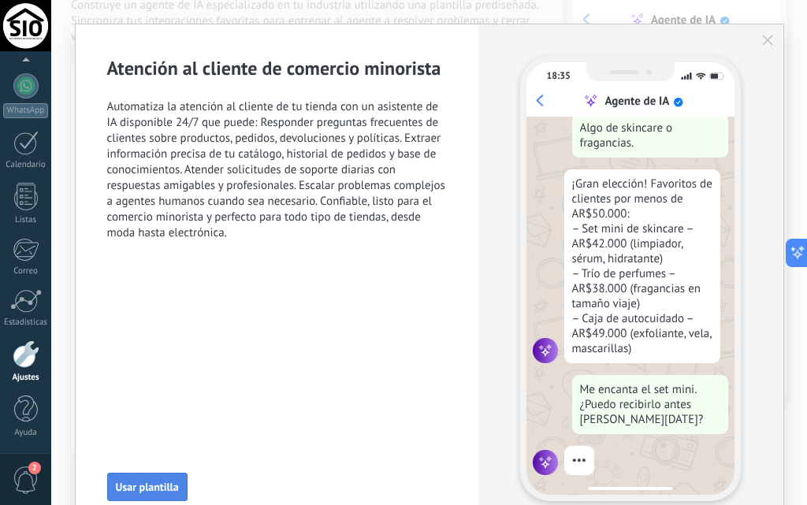
scroll to position [403, 0]
click at [149, 485] on span "Usar plantilla" at bounding box center [147, 487] width 63 height 11
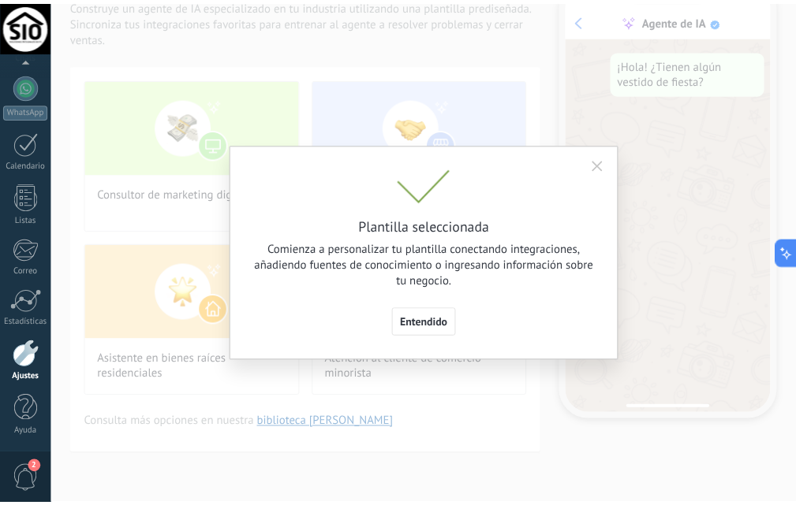
scroll to position [0, 0]
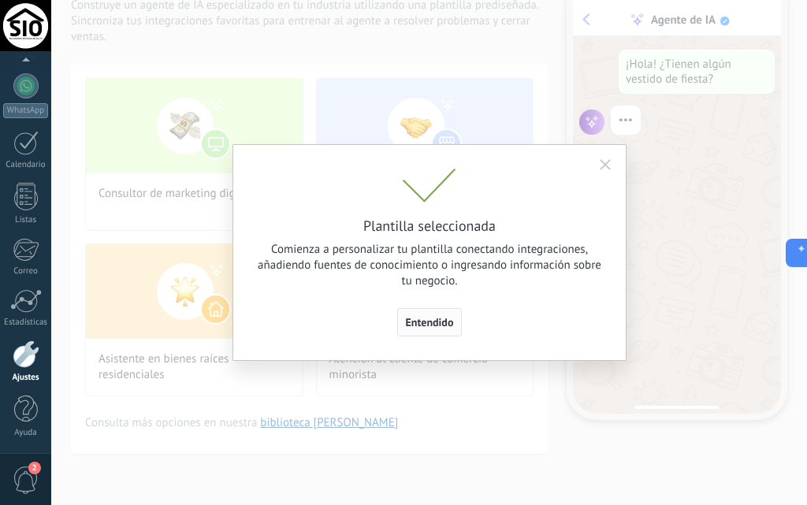
click at [431, 331] on button "Entendido" at bounding box center [429, 322] width 65 height 28
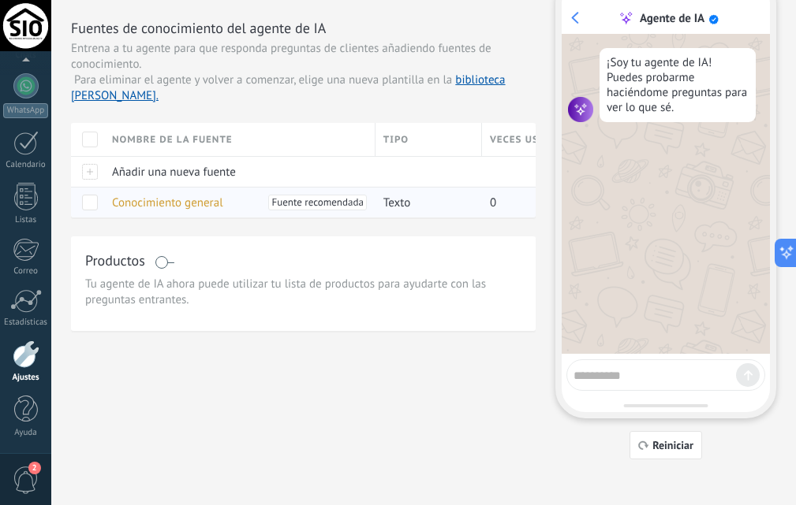
click at [297, 201] on span "Fuente recomendada" at bounding box center [316, 203] width 91 height 16
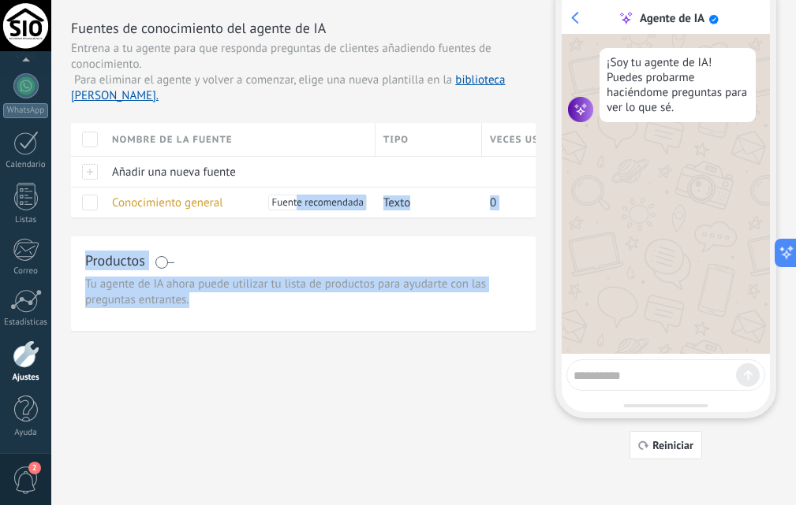
drag, startPoint x: 297, startPoint y: 201, endPoint x: 293, endPoint y: 343, distance: 142.0
click at [293, 343] on div "Fuentes Acciones Integraciones Personalidad Fuentes de conocimiento del agente …" at bounding box center [423, 216] width 705 height 487
click at [295, 324] on div "Productos Tu agente de IA ahora puede utilizar tu lista de productos para ayuda…" at bounding box center [303, 284] width 464 height 95
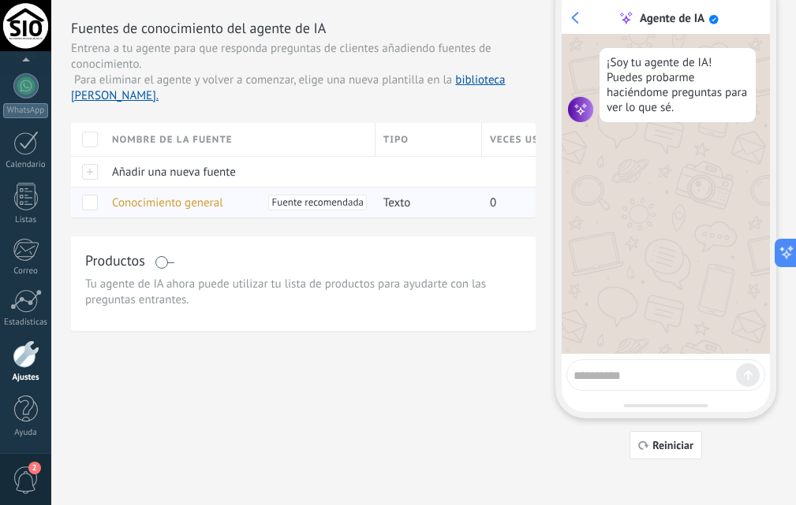
click at [315, 199] on span "Fuente recomendada" at bounding box center [316, 203] width 91 height 16
click at [315, 198] on span "Fuente recomendada" at bounding box center [316, 203] width 91 height 16
click at [345, 201] on span "Fuente recomendada" at bounding box center [316, 203] width 91 height 16
click at [596, 367] on textarea at bounding box center [654, 374] width 162 height 20
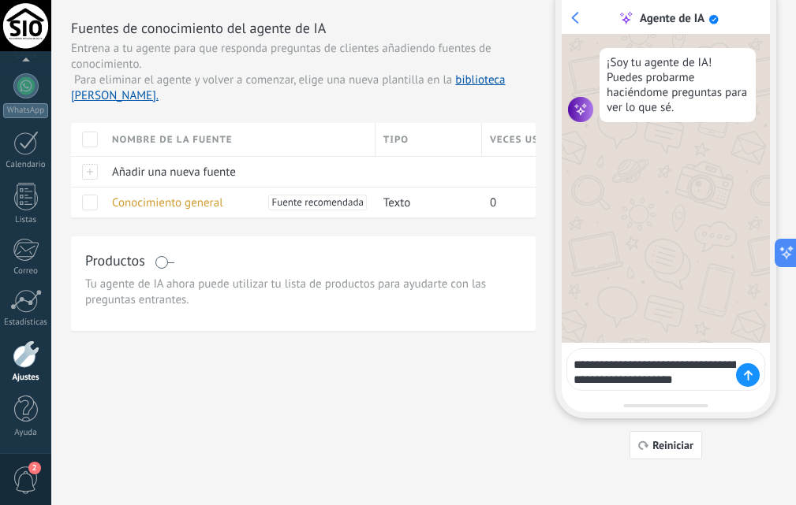
type textarea "**********"
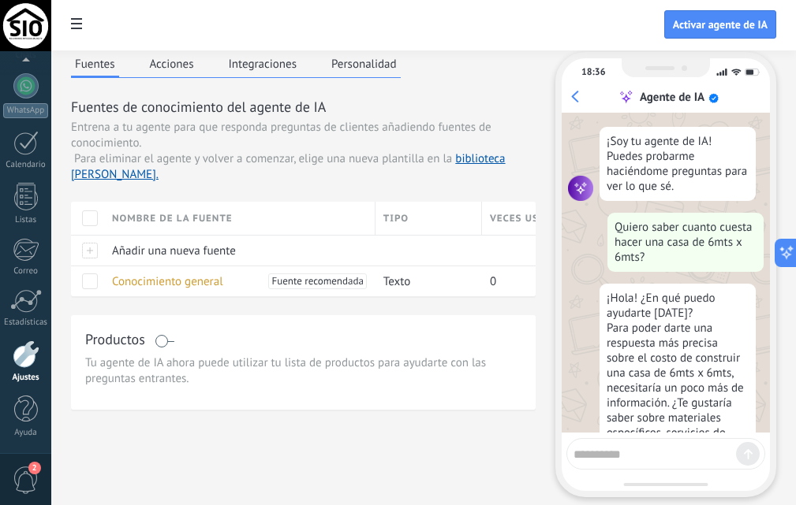
scroll to position [80, 0]
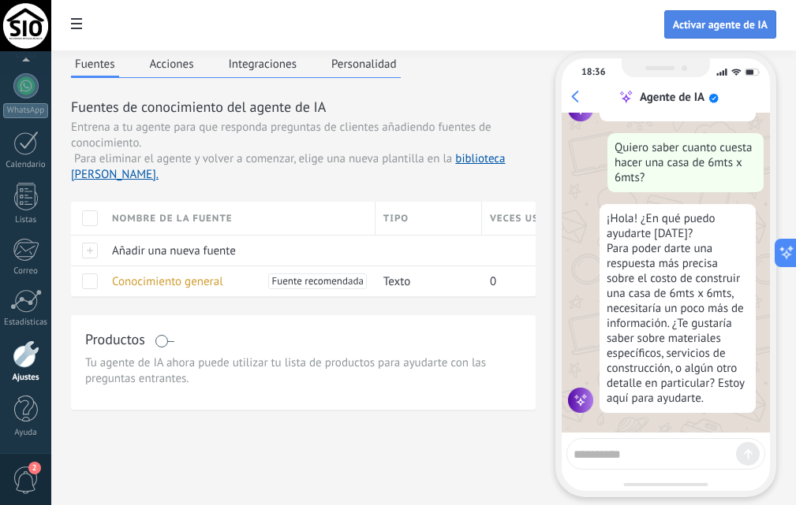
click at [701, 30] on span "Activar agente de IA" at bounding box center [720, 24] width 95 height 11
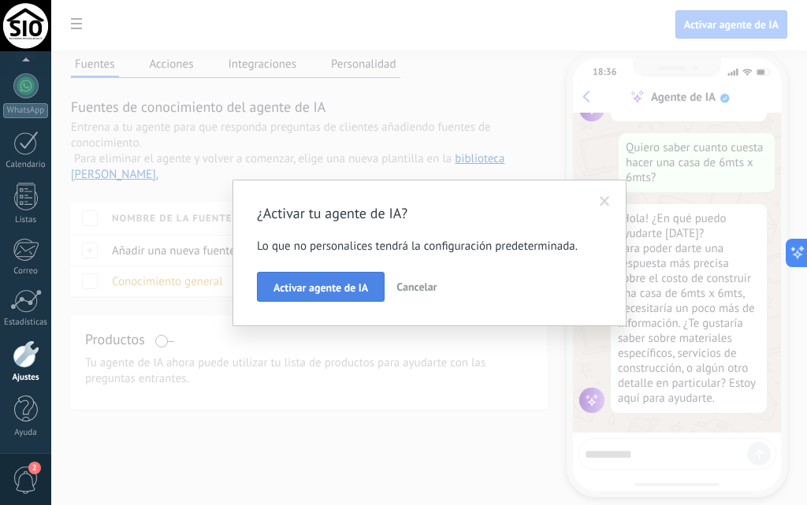
click at [326, 293] on span "Activar agente de IA" at bounding box center [321, 287] width 95 height 11
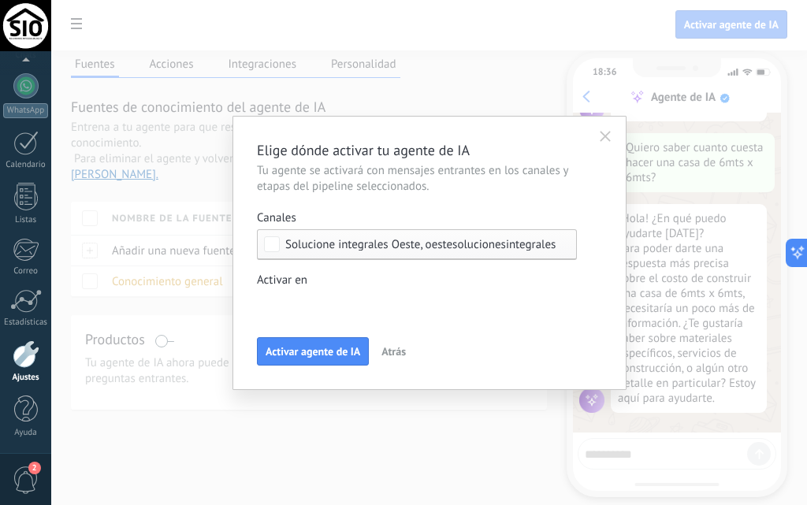
click at [0, 0] on div "Incoming leads Contacto inicial Negociación Debate contractual Discusión de con…" at bounding box center [0, 0] width 0 height 0
click at [0, 0] on span at bounding box center [0, 0] width 0 height 0
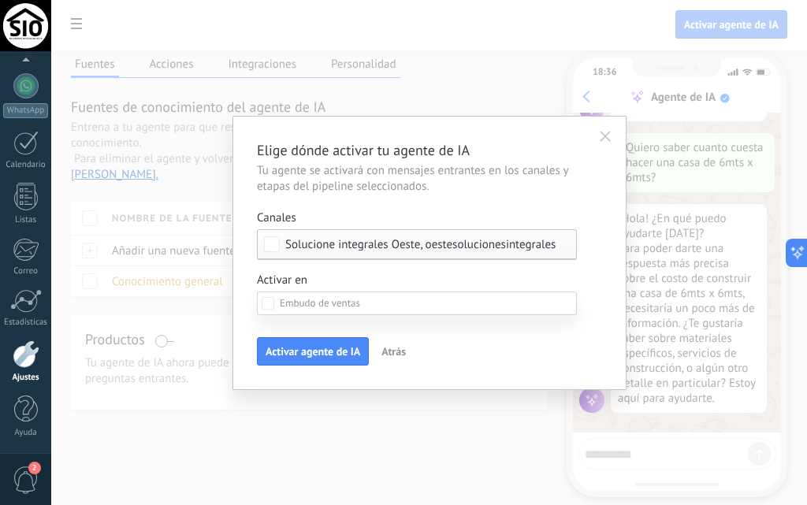
click at [349, 264] on div at bounding box center [429, 252] width 756 height 505
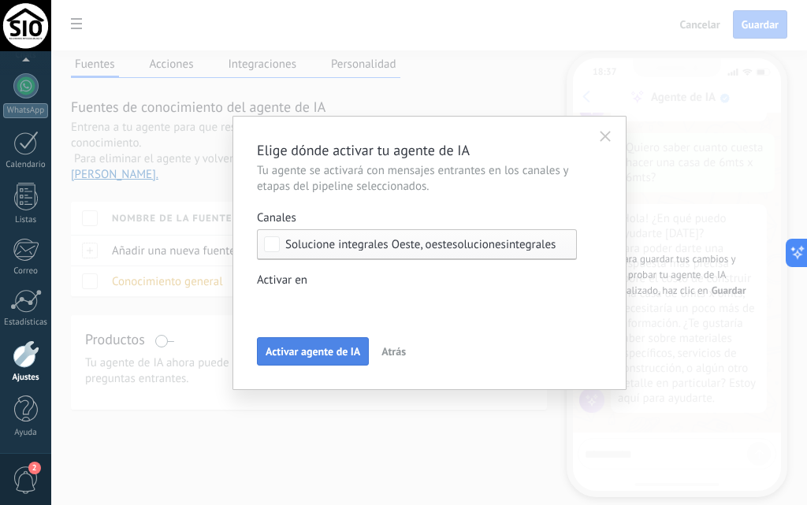
click at [312, 352] on span "Activar agente de IA" at bounding box center [313, 351] width 95 height 11
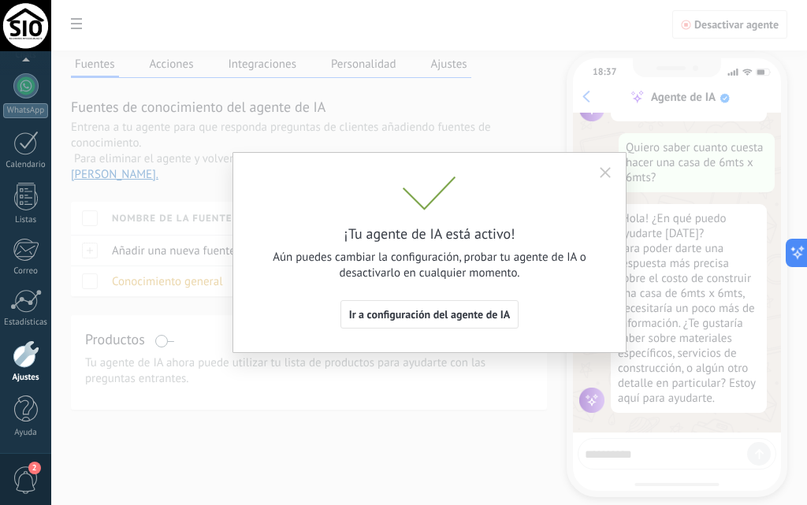
click at [408, 313] on span "Ir a configuración del agente de IA" at bounding box center [430, 314] width 162 height 11
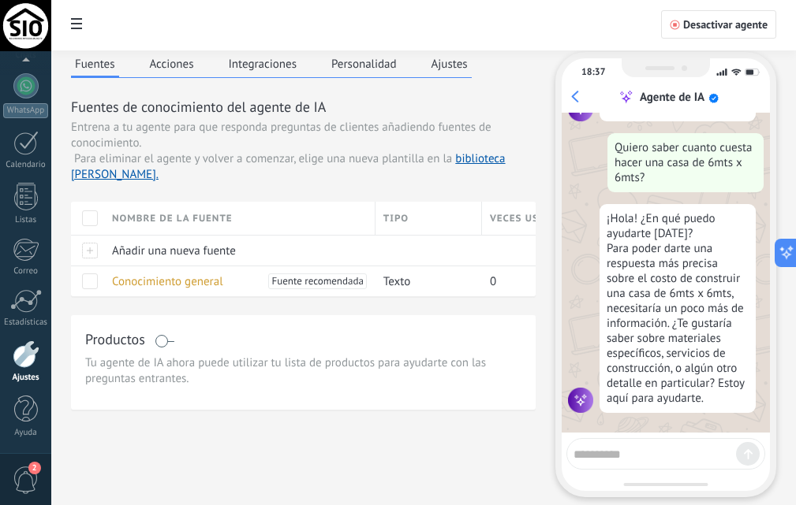
click at [363, 65] on button "Personalidad" at bounding box center [363, 64] width 73 height 24
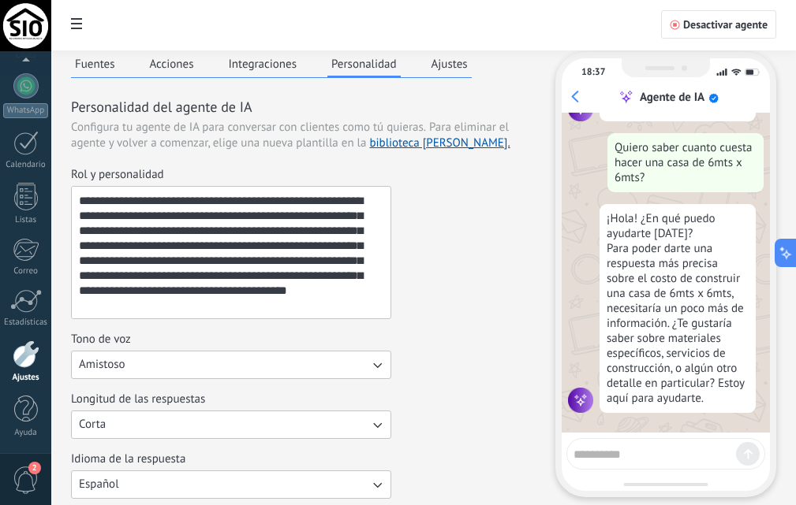
click at [275, 203] on textarea "**********" at bounding box center [229, 253] width 315 height 132
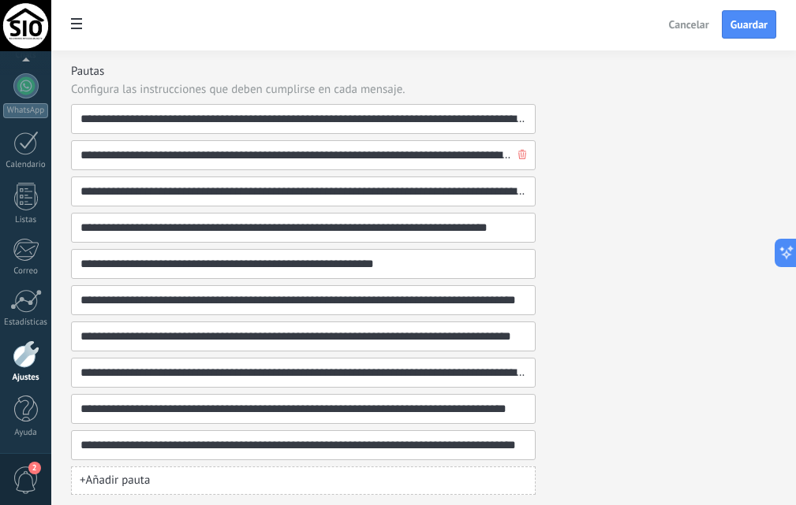
scroll to position [599, 0]
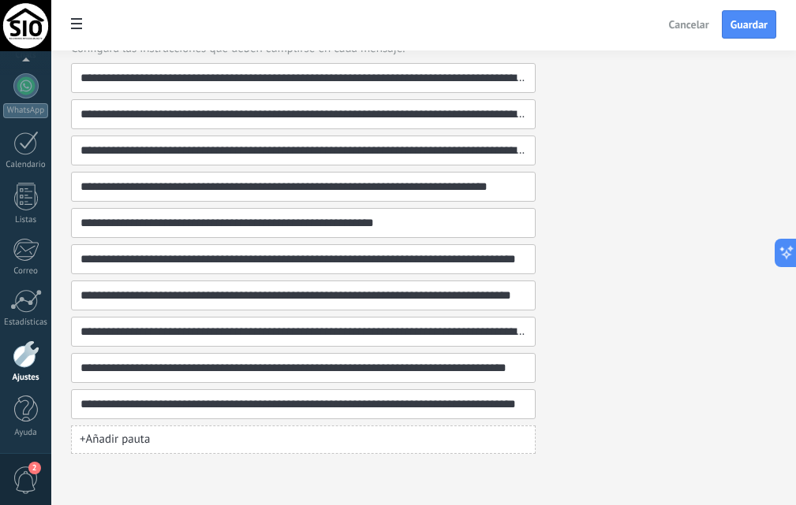
type textarea "**********"
click at [150, 443] on span "+ Añadir pauta" at bounding box center [115, 440] width 70 height 16
type input "**********"
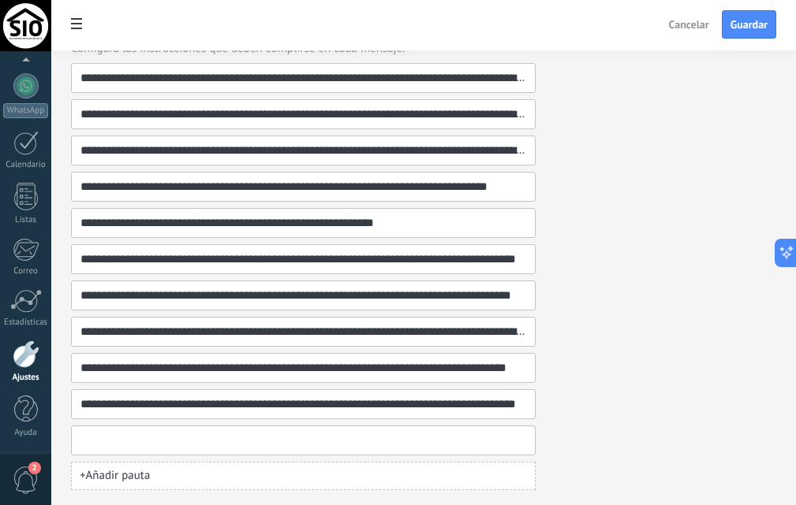
click at [135, 472] on span "+ Añadir pauta" at bounding box center [115, 476] width 70 height 16
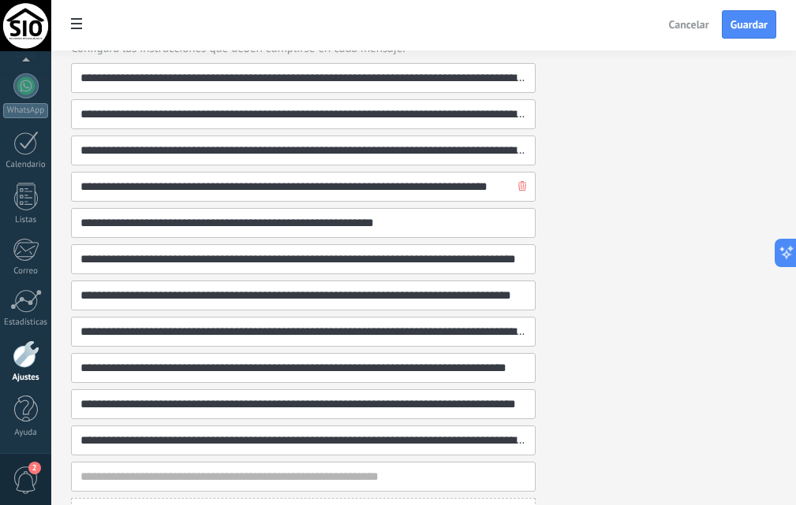
click at [491, 182] on input "**********" at bounding box center [297, 187] width 434 height 28
type input "**********"
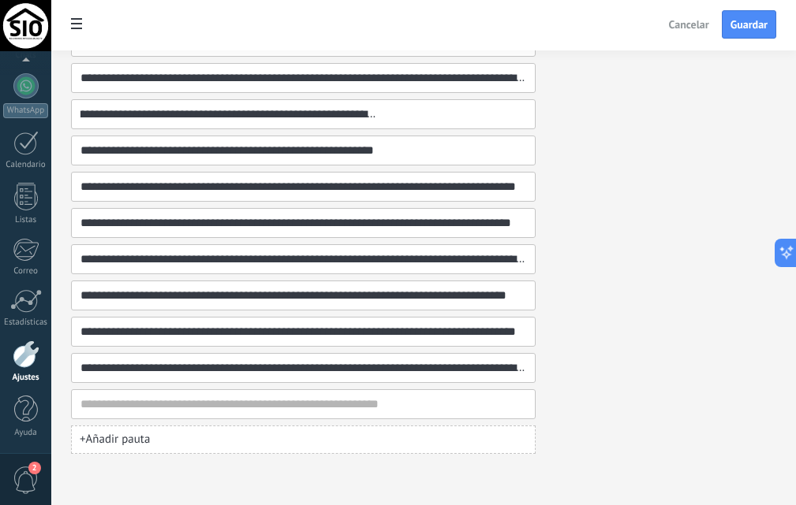
scroll to position [0, 166]
click at [767, 20] on button "Guardar" at bounding box center [749, 24] width 54 height 28
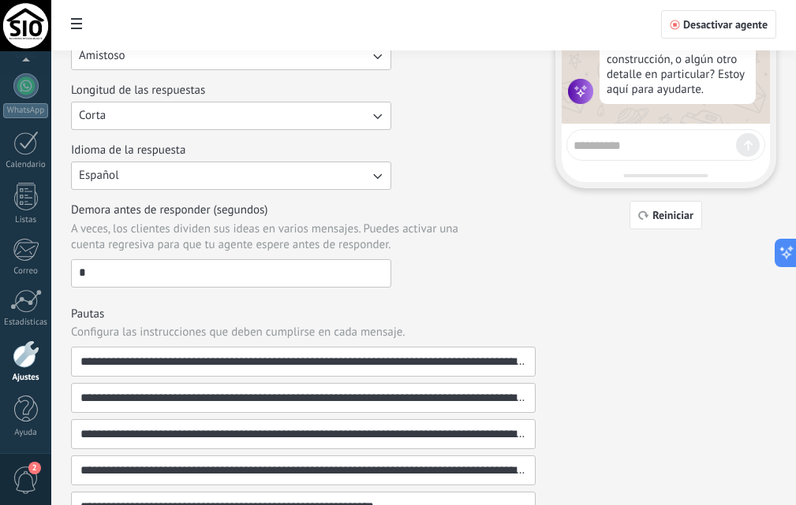
scroll to position [473, 0]
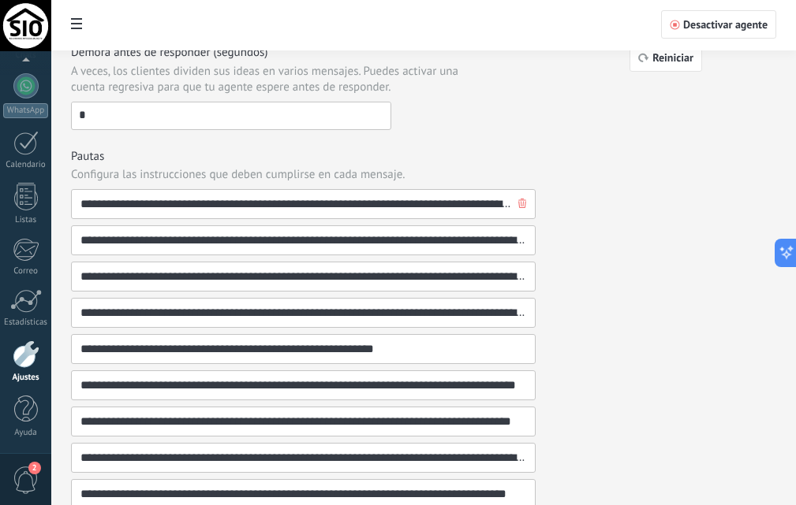
click at [460, 204] on input "**********" at bounding box center [297, 204] width 434 height 28
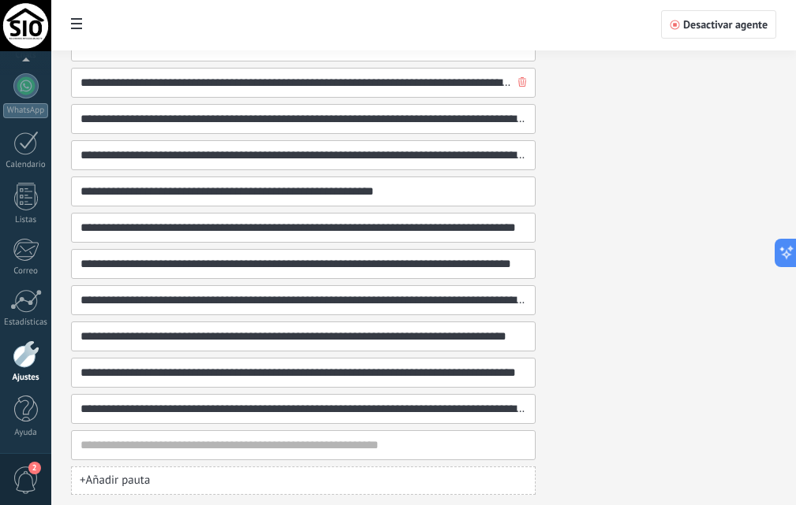
scroll to position [672, 0]
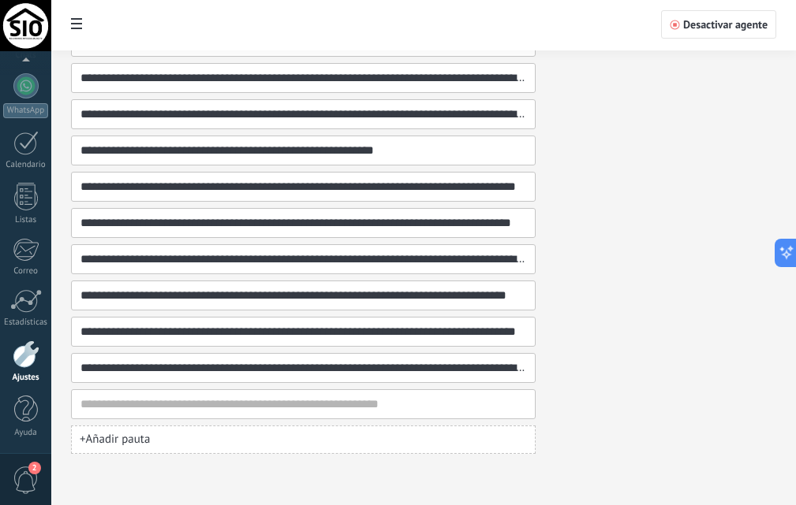
click at [186, 381] on div "**********" at bounding box center [303, 368] width 464 height 30
click at [185, 387] on div "**********" at bounding box center [303, 223] width 464 height 464
click at [221, 404] on input at bounding box center [297, 404] width 434 height 28
click at [494, 401] on input "**********" at bounding box center [297, 404] width 434 height 28
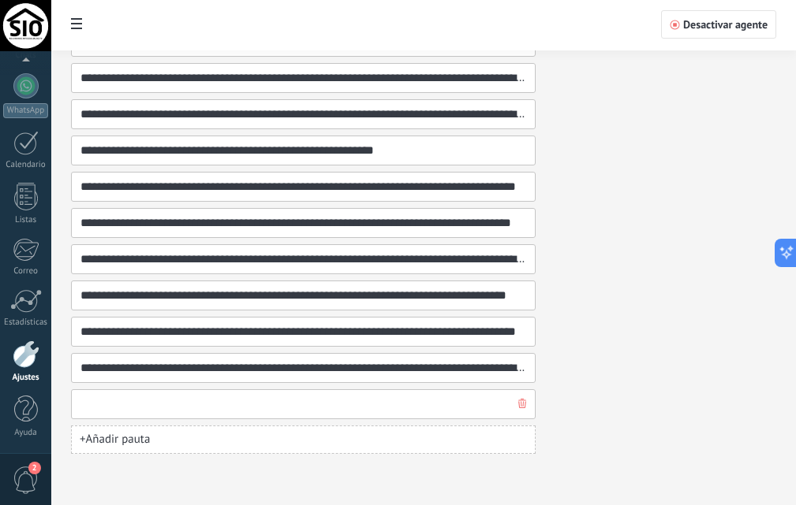
type input "**********"
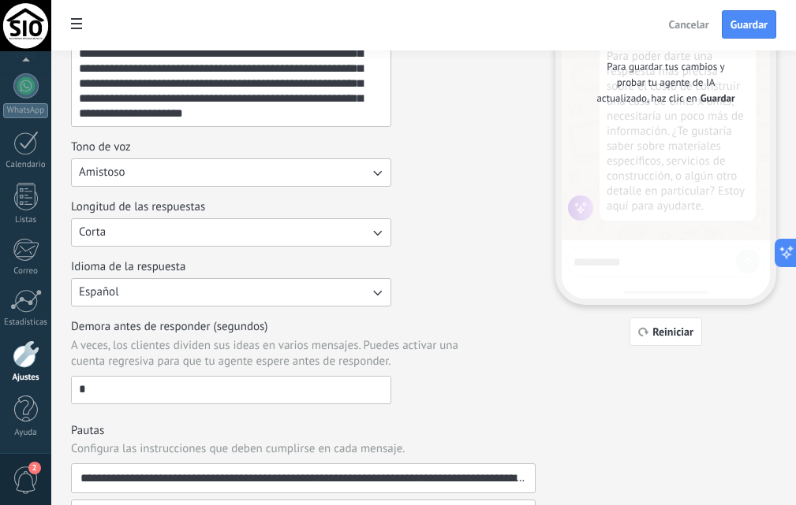
scroll to position [0, 0]
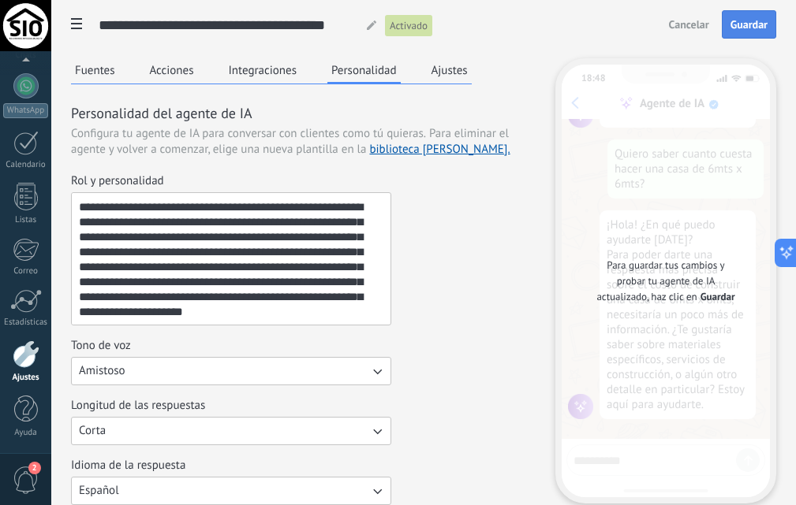
click at [744, 26] on span "Guardar" at bounding box center [748, 24] width 37 height 11
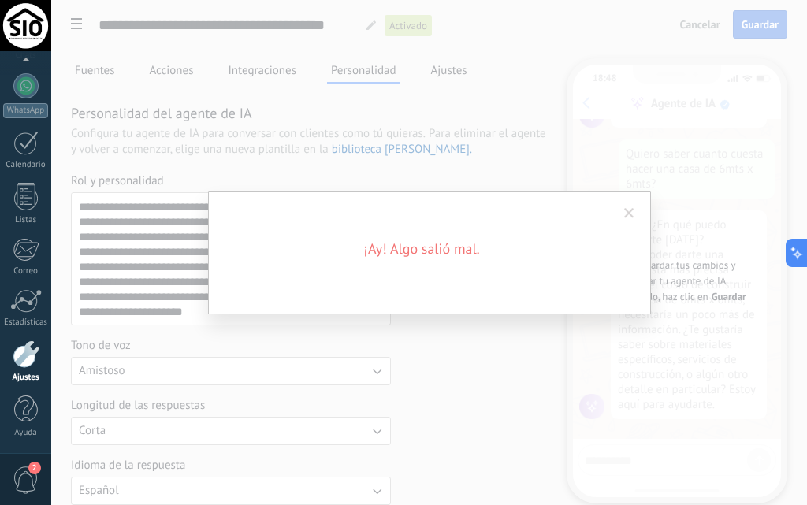
click at [173, 76] on div "¡Ay! Algo salió mal." at bounding box center [429, 252] width 756 height 505
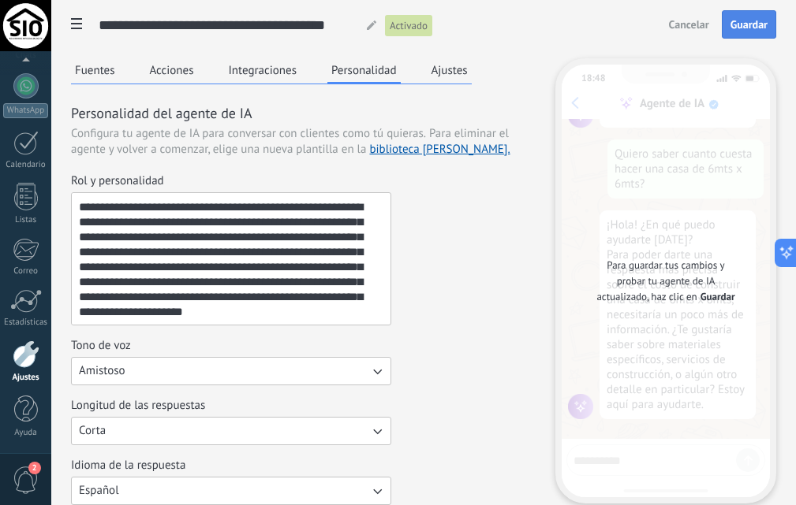
click at [258, 73] on button "Integraciones" at bounding box center [263, 70] width 76 height 24
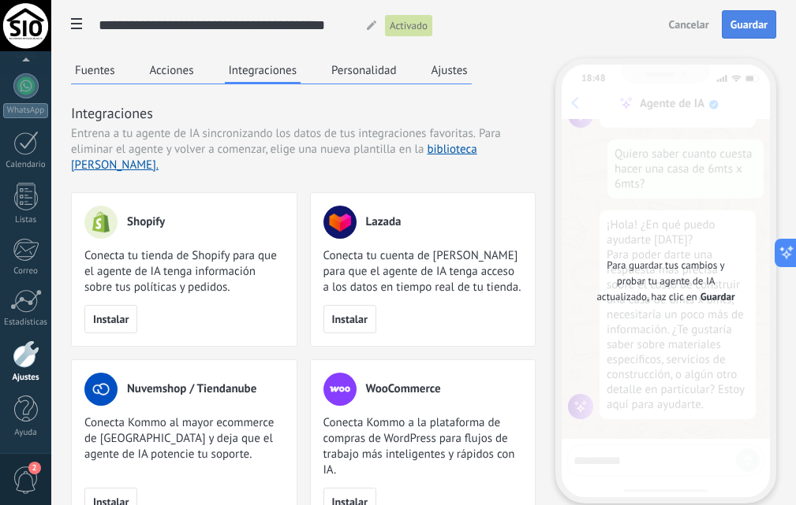
click at [453, 69] on button "Ajustes" at bounding box center [449, 70] width 44 height 24
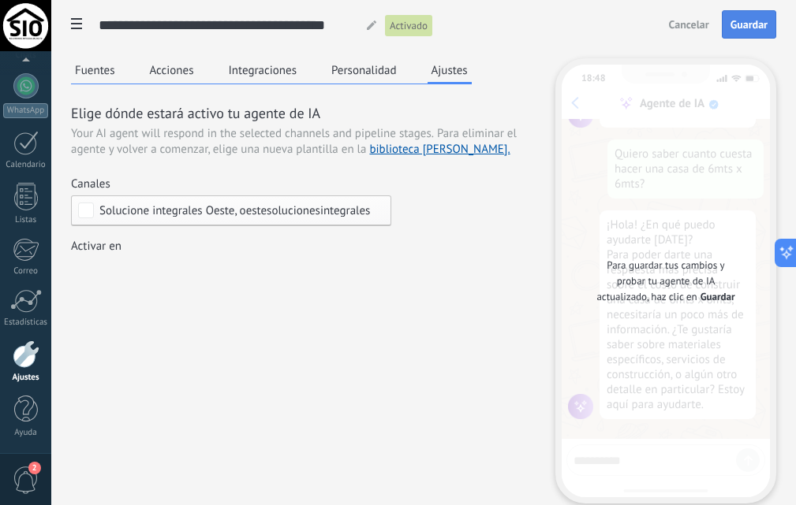
click at [0, 0] on div "Incoming leads Contacto inicial Negociación Debate contractual Discusión de con…" at bounding box center [0, 0] width 0 height 0
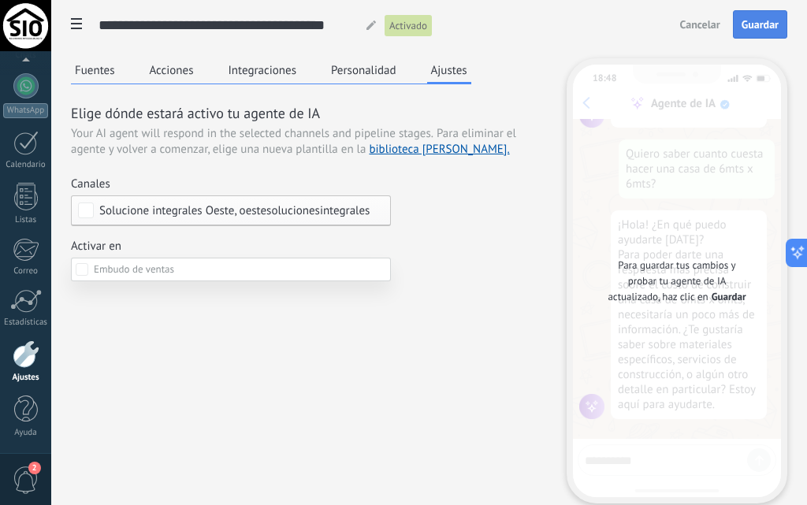
click at [125, 270] on span at bounding box center [134, 269] width 80 height 13
click at [181, 82] on div at bounding box center [429, 252] width 756 height 505
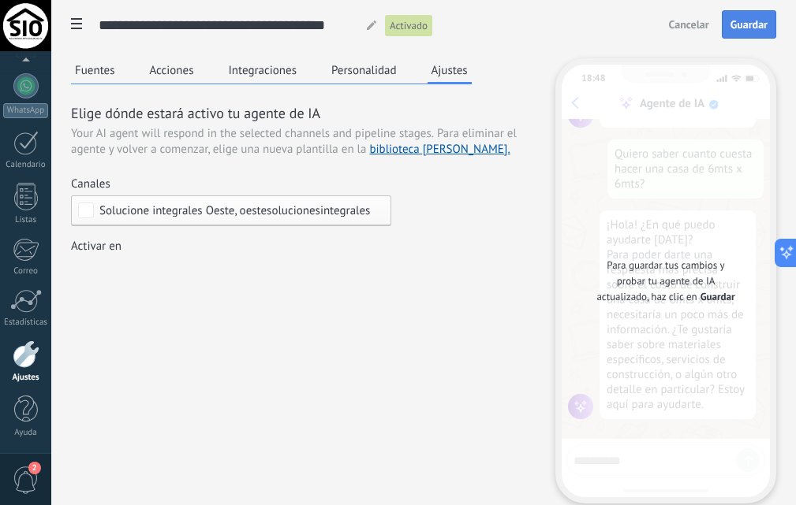
click at [178, 76] on button "Acciones" at bounding box center [172, 70] width 52 height 24
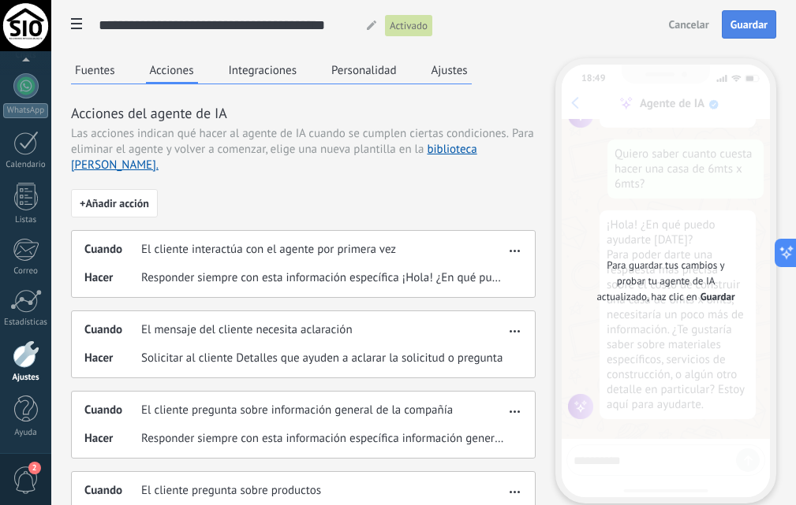
click at [103, 81] on button "Fuentes" at bounding box center [95, 70] width 48 height 24
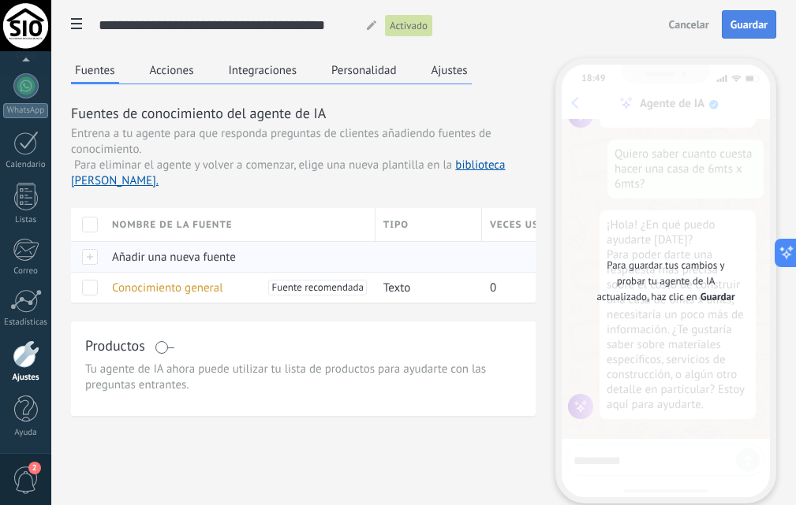
click at [224, 259] on span "Añadir una nueva fuente" at bounding box center [174, 257] width 124 height 15
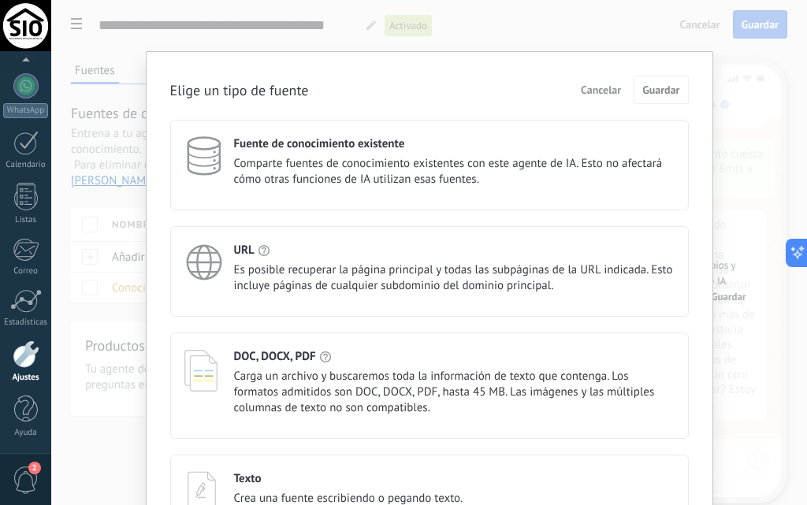
click at [368, 162] on span "Comparte fuentes de conocimiento existentes con este agente de IA. Esto no afec…" at bounding box center [454, 172] width 441 height 32
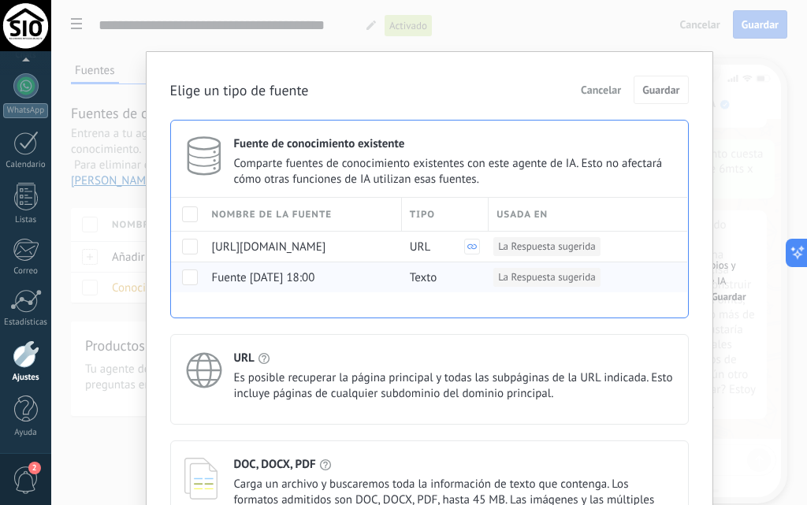
click at [187, 279] on span at bounding box center [190, 278] width 16 height 16
click at [188, 280] on span at bounding box center [190, 278] width 16 height 16
click at [607, 89] on span "Cancelar" at bounding box center [601, 89] width 40 height 11
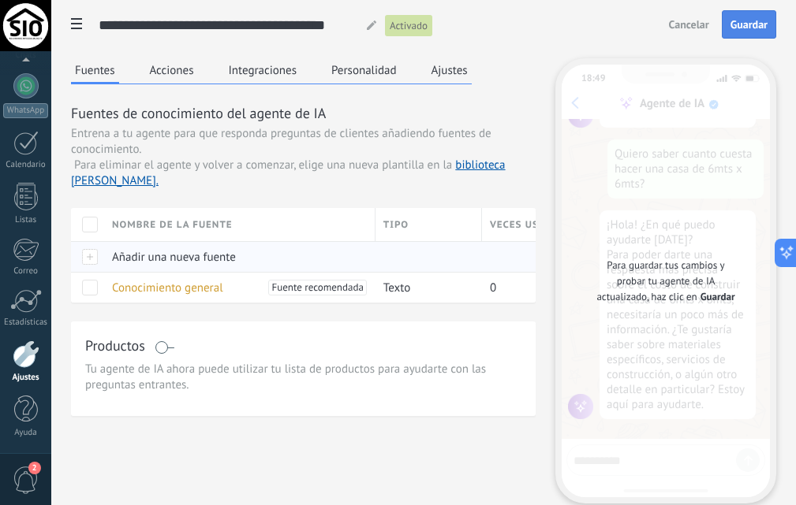
click at [125, 254] on span "Añadir una nueva fuente" at bounding box center [174, 257] width 124 height 15
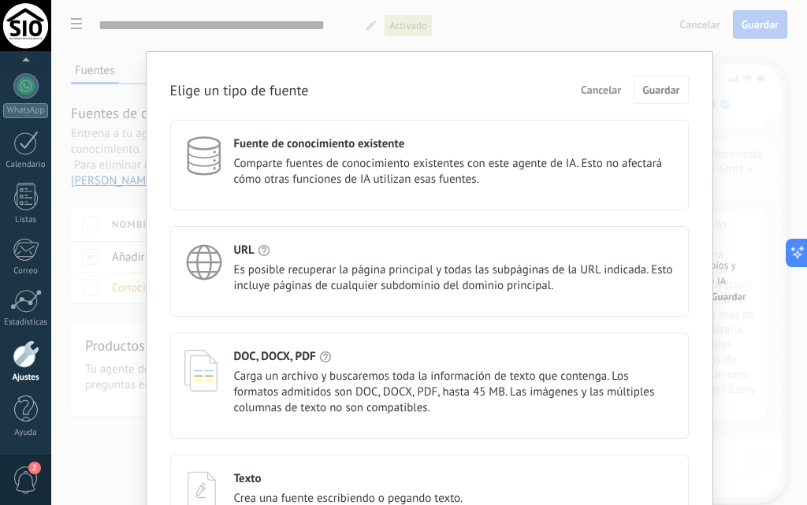
scroll to position [103, 0]
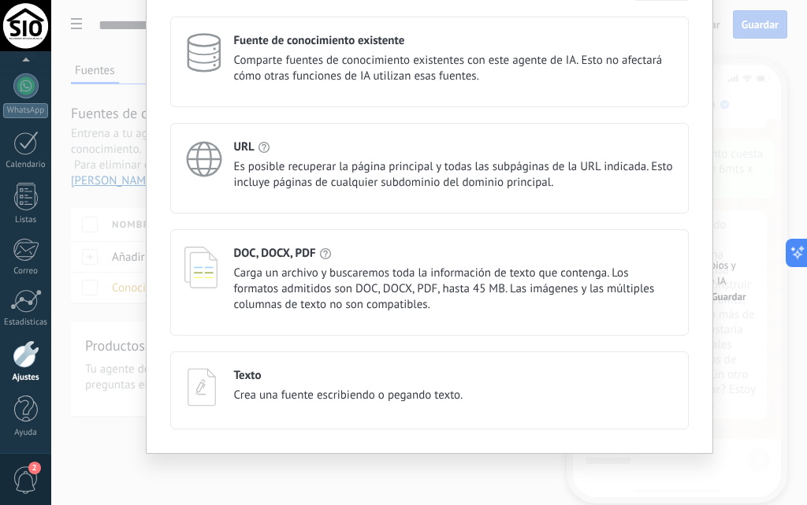
click at [257, 375] on h4 "Texto" at bounding box center [248, 375] width 28 height 15
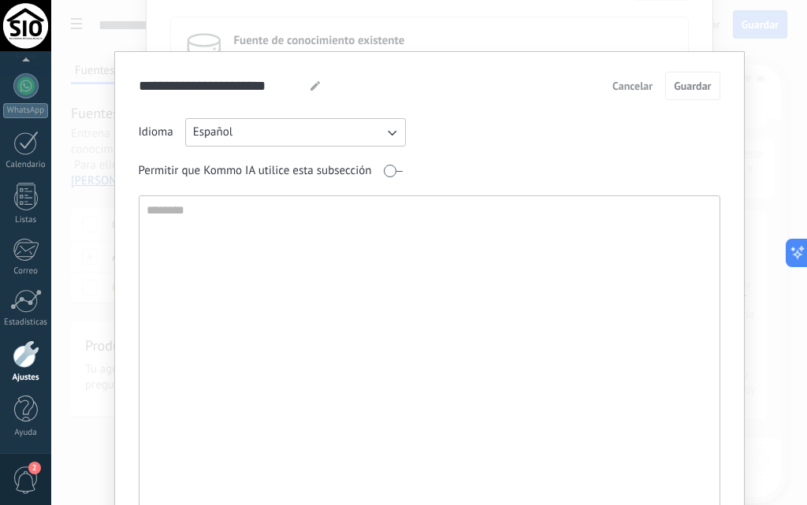
click at [214, 209] on textarea at bounding box center [428, 365] width 577 height 339
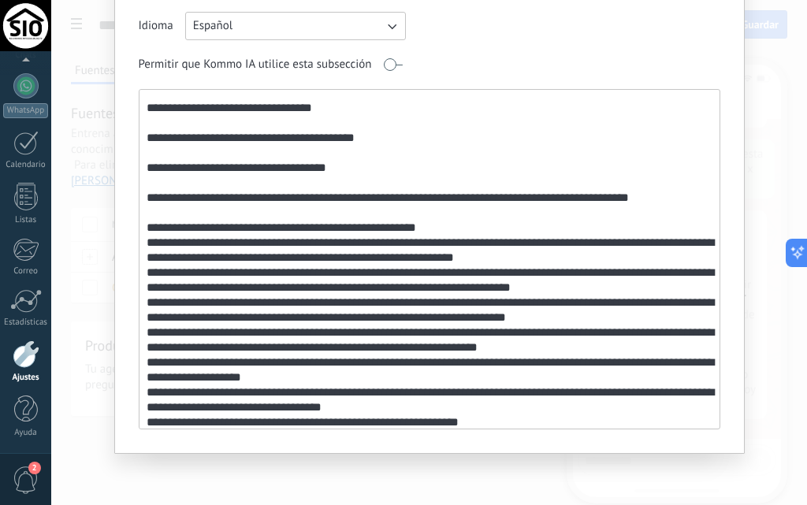
scroll to position [0, 0]
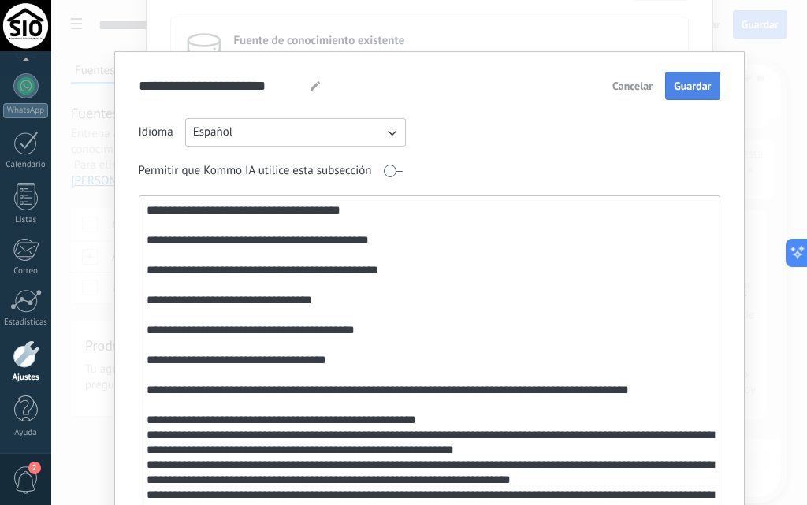
type textarea "**********"
click at [674, 84] on span "Guardar" at bounding box center [692, 85] width 37 height 11
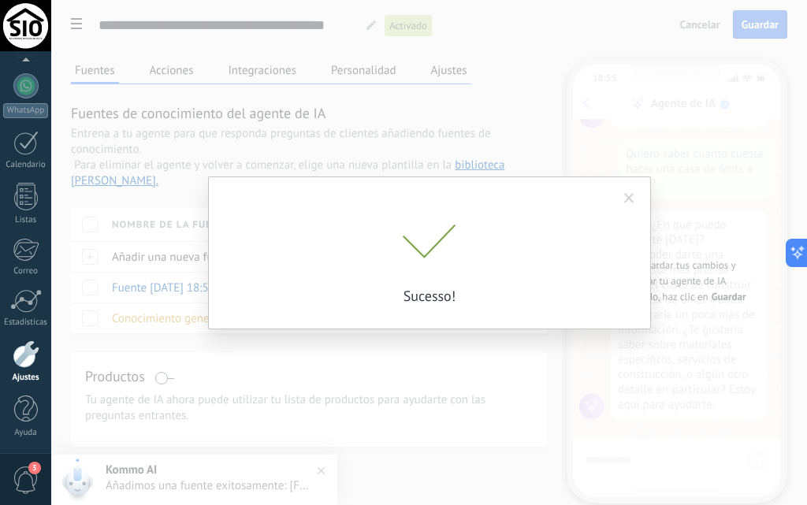
click at [229, 299] on div "Sucesso!" at bounding box center [429, 253] width 443 height 153
click at [160, 350] on div "Sucesso!" at bounding box center [429, 252] width 756 height 505
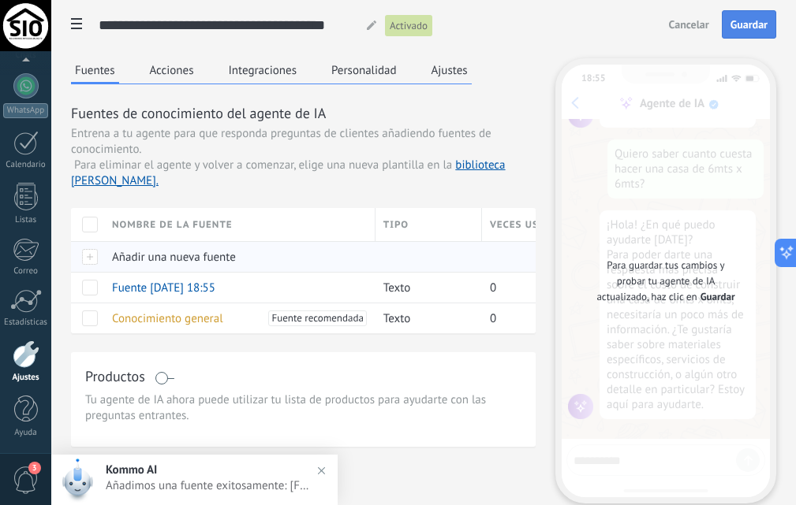
click at [125, 259] on span "Añadir una nueva fuente" at bounding box center [174, 257] width 124 height 15
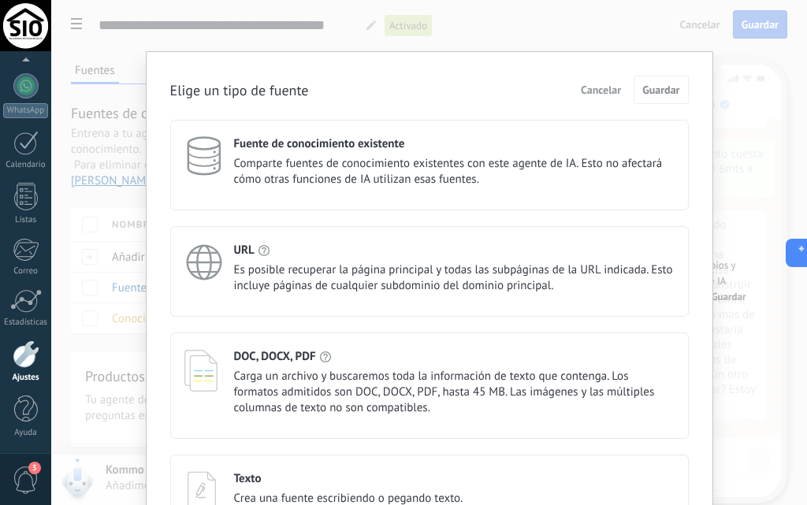
click at [290, 177] on span "Comparte fuentes de conocimiento existentes con este agente de IA. Esto no afec…" at bounding box center [454, 172] width 441 height 32
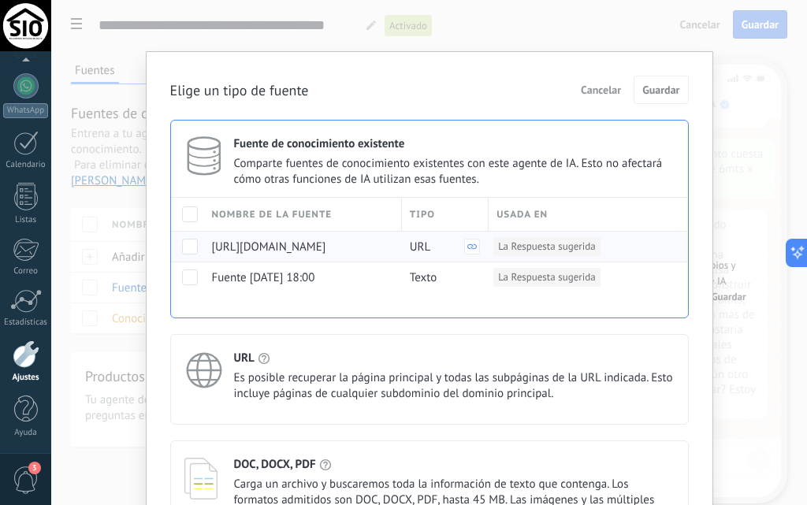
click at [185, 247] on span at bounding box center [190, 247] width 16 height 16
click at [193, 278] on span at bounding box center [190, 278] width 16 height 16
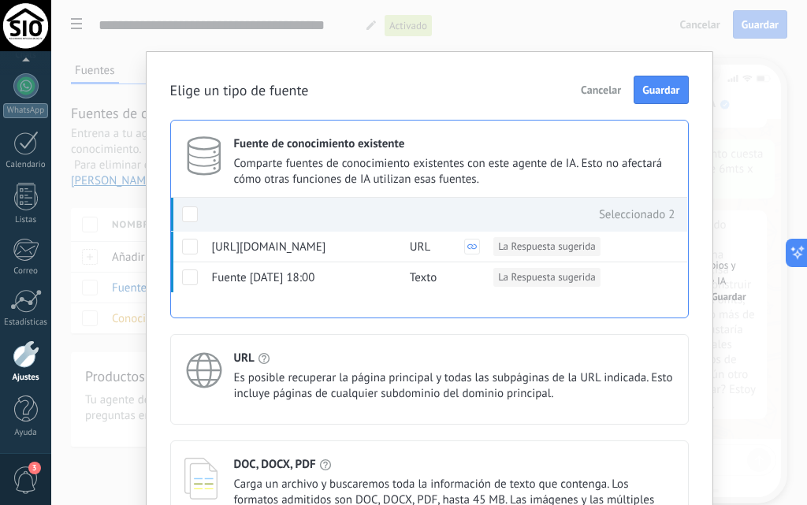
click at [596, 86] on span "Cancelar" at bounding box center [601, 89] width 40 height 11
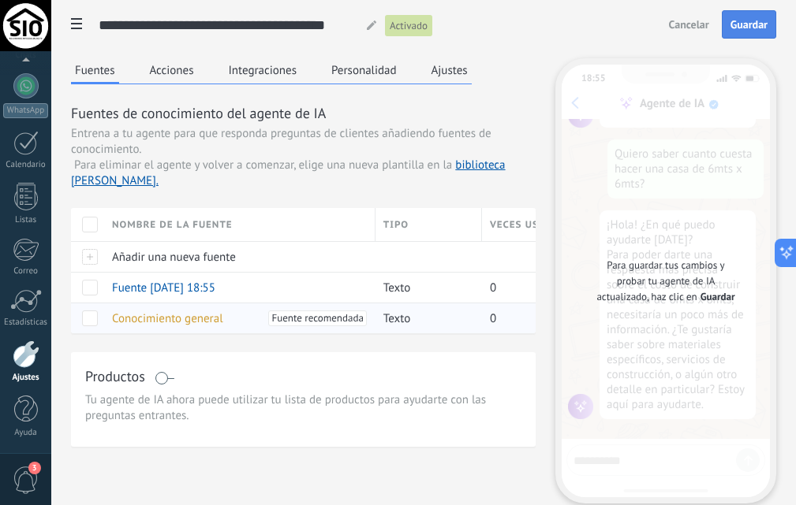
click at [214, 326] on span "Conocimiento general" at bounding box center [167, 318] width 111 height 15
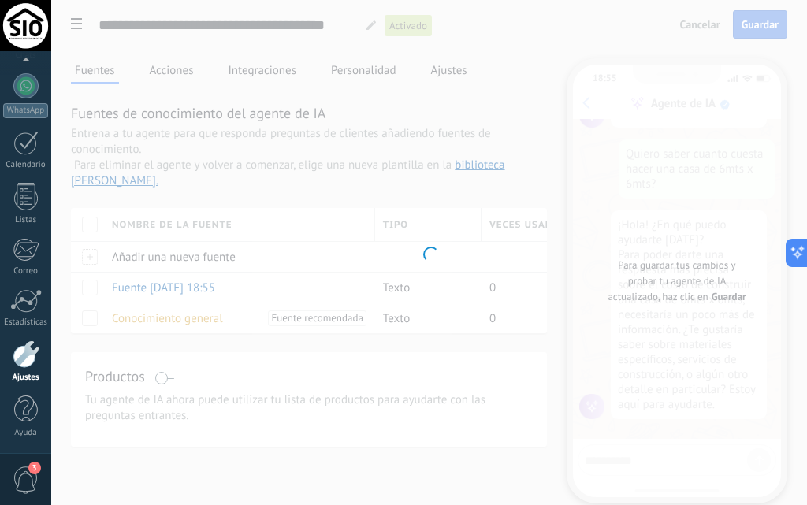
type input "**********"
type textarea "**********"
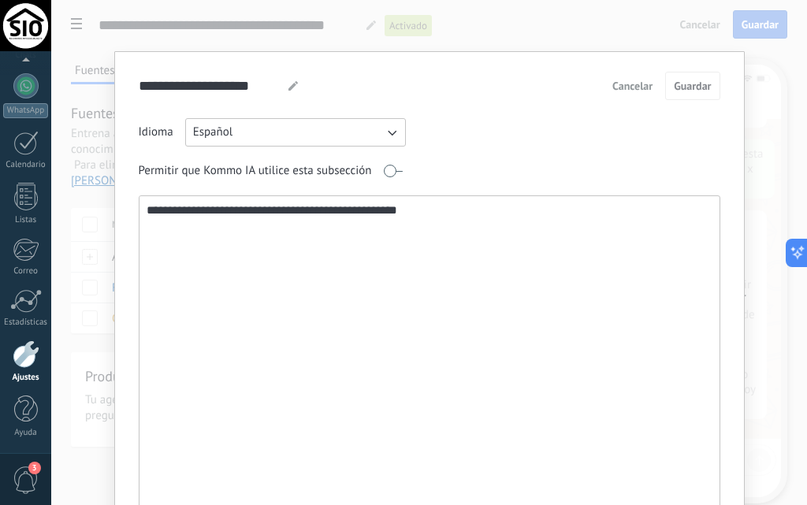
click at [627, 88] on span "Cancelar" at bounding box center [633, 85] width 40 height 11
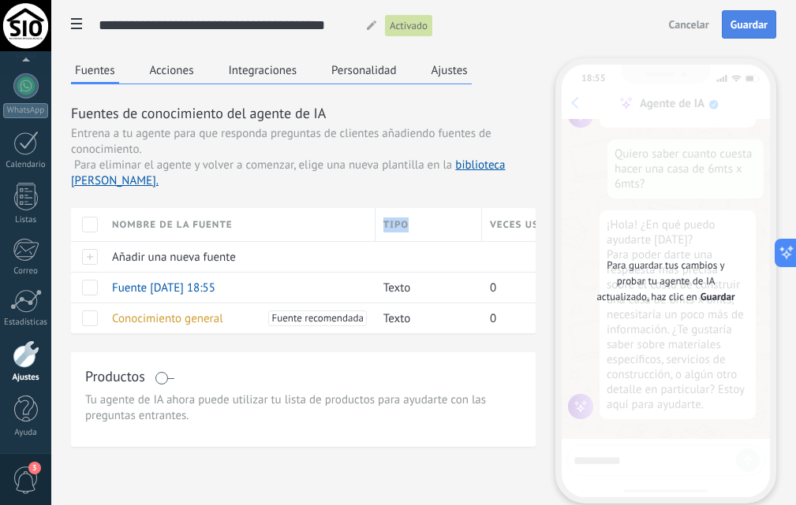
drag, startPoint x: 458, startPoint y: 224, endPoint x: 271, endPoint y: 222, distance: 186.9
click at [271, 222] on div "Nombre de la fuente Tipo Veces usadas" at bounding box center [329, 224] width 517 height 33
click at [572, 103] on div "Para guardar tus cambios y probar tu agente de IA actualizado, haz clic en Guar…" at bounding box center [665, 281] width 208 height 433
click at [718, 300] on span "Guardar" at bounding box center [717, 297] width 35 height 16
click at [714, 291] on span "Guardar" at bounding box center [717, 297] width 35 height 16
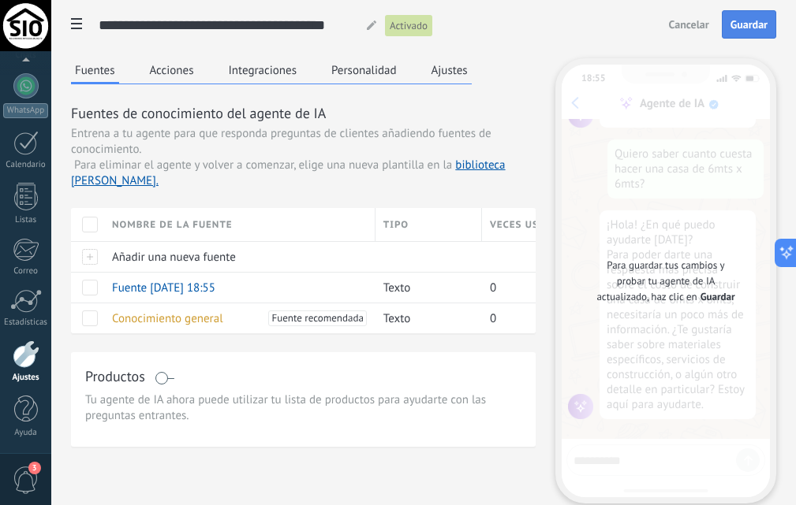
click at [735, 28] on span "Guardar" at bounding box center [748, 24] width 37 height 11
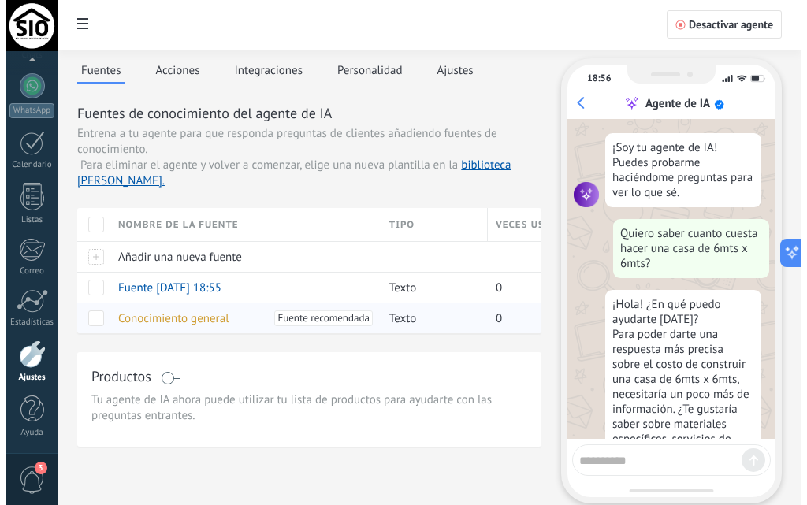
scroll to position [80, 0]
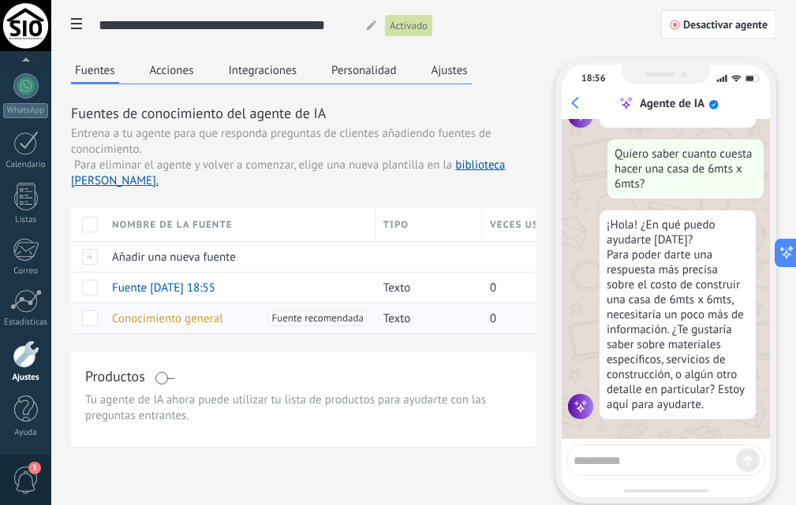
click at [315, 317] on span "Fuente recomendada" at bounding box center [316, 319] width 91 height 16
click at [262, 288] on div "Fuente 31/08/2025 18:55" at bounding box center [235, 288] width 263 height 30
click at [200, 289] on span "Fuente 31/08/2025 18:55" at bounding box center [163, 288] width 103 height 15
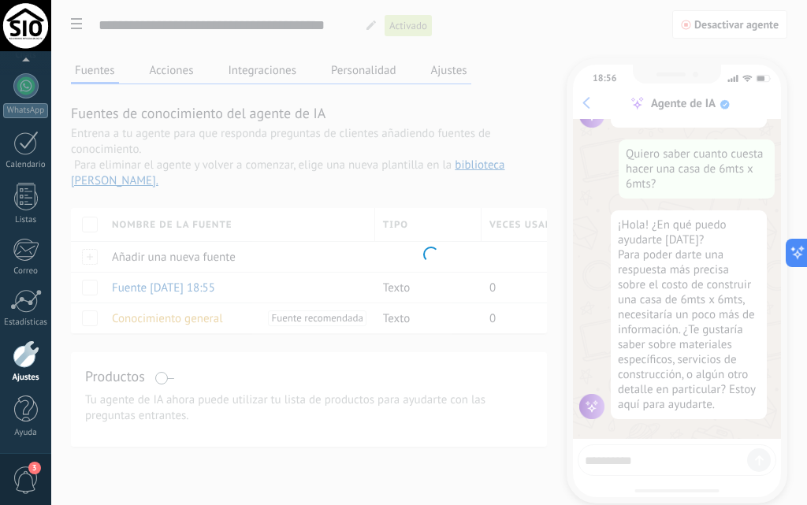
type input "**********"
type textarea "**********"
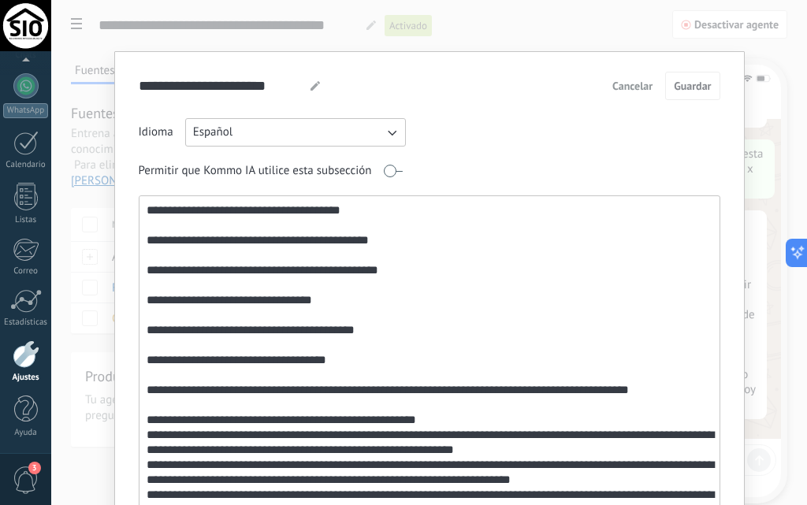
click at [311, 84] on icon at bounding box center [315, 85] width 9 height 9
drag, startPoint x: 289, startPoint y: 88, endPoint x: 132, endPoint y: 103, distance: 157.6
click at [132, 103] on div "**********" at bounding box center [429, 321] width 631 height 541
type input "*******"
click at [692, 83] on span "Guardar" at bounding box center [692, 85] width 37 height 11
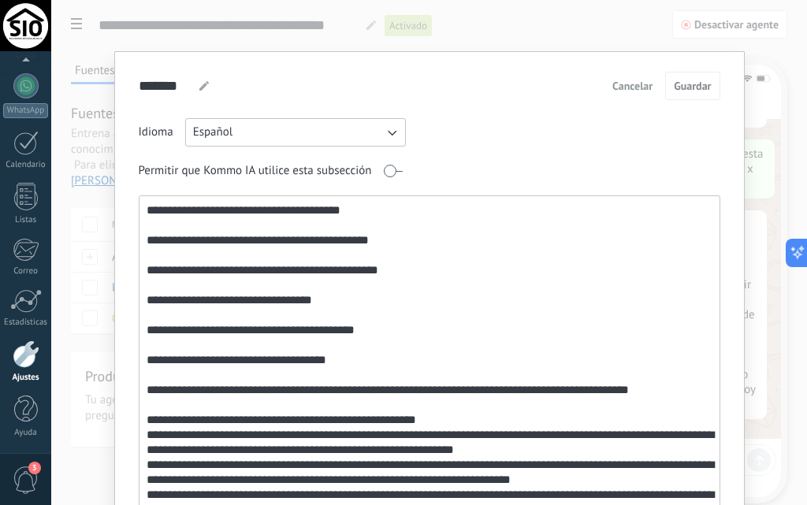
click at [627, 85] on span "Cancelar" at bounding box center [633, 85] width 40 height 11
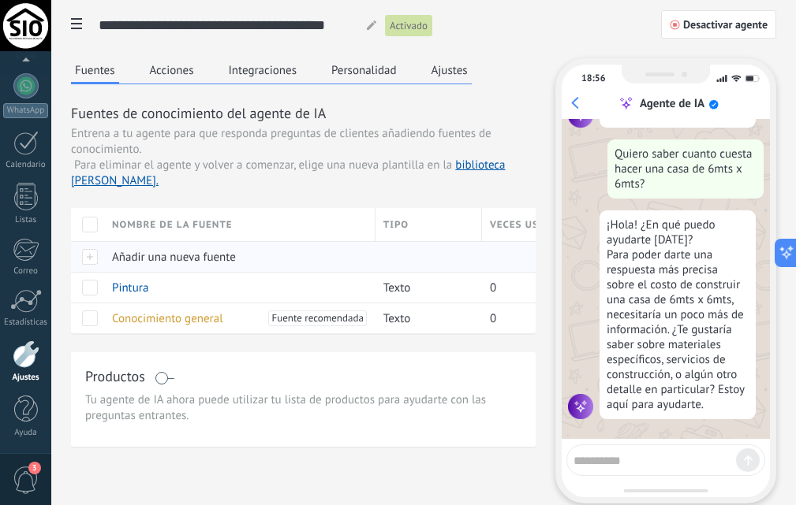
click at [187, 255] on span "Añadir una nueva fuente" at bounding box center [174, 257] width 124 height 15
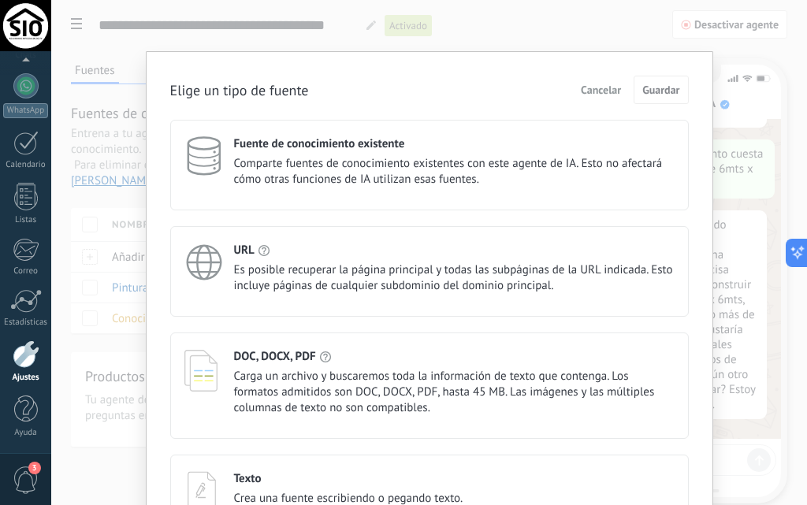
click at [260, 171] on span "Comparte fuentes de conocimiento existentes con este agente de IA. Esto no afec…" at bounding box center [454, 172] width 441 height 32
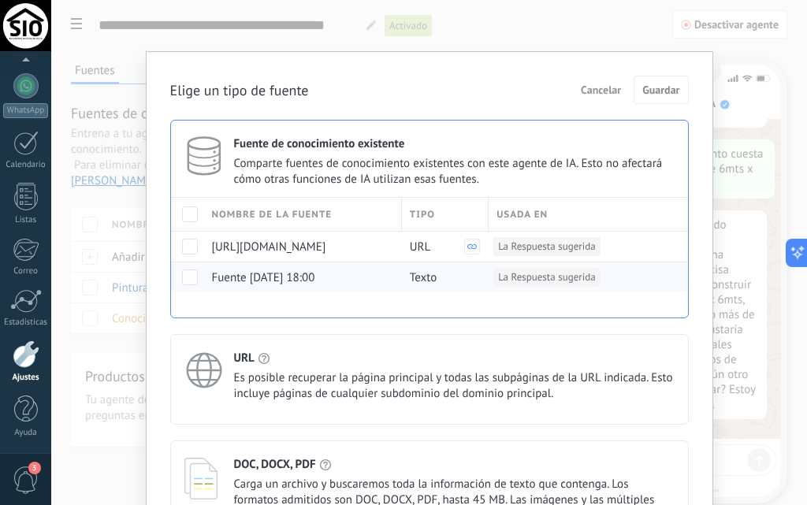
click at [192, 280] on span at bounding box center [190, 278] width 16 height 16
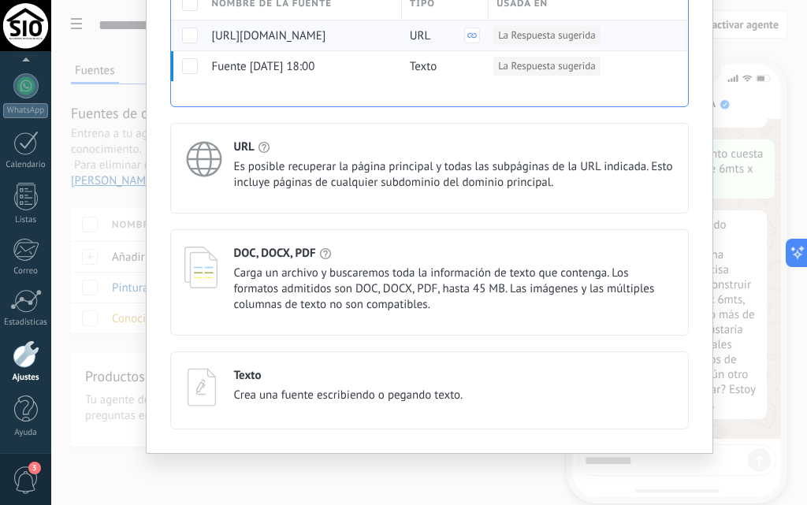
scroll to position [0, 0]
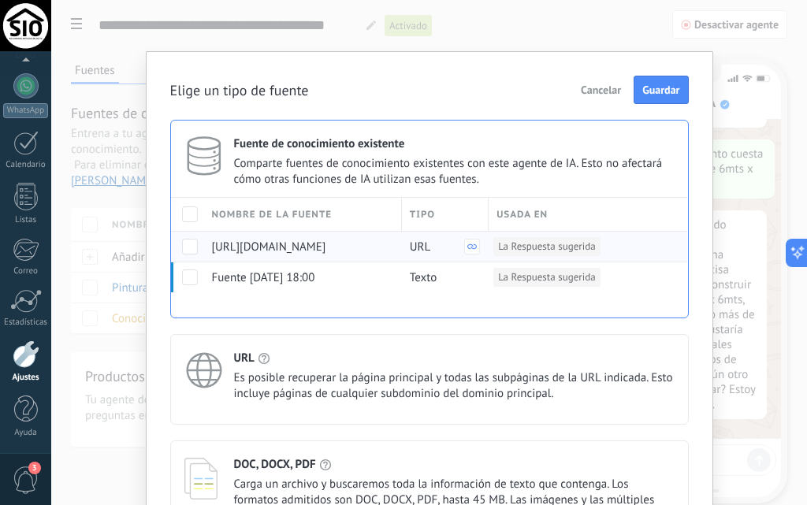
click at [187, 249] on span at bounding box center [190, 247] width 16 height 16
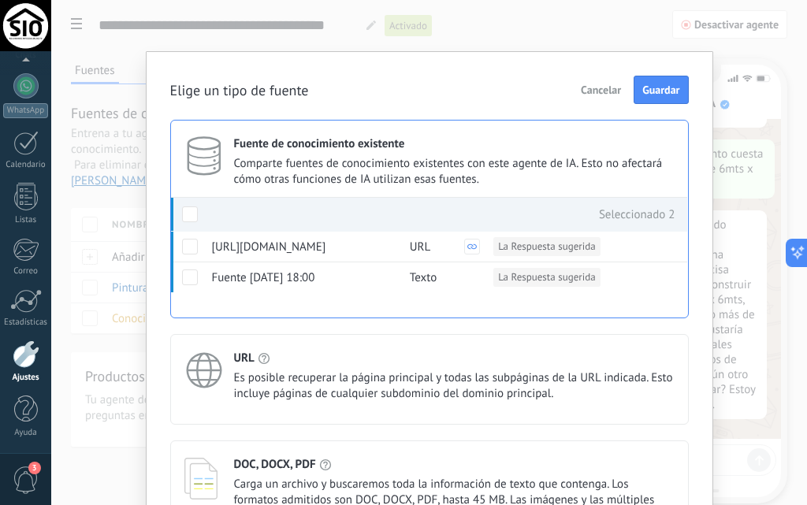
click at [120, 349] on div "Elige un tipo de fuente Cancelar Guardar Fuente de conocimiento existente Compa…" at bounding box center [429, 252] width 756 height 505
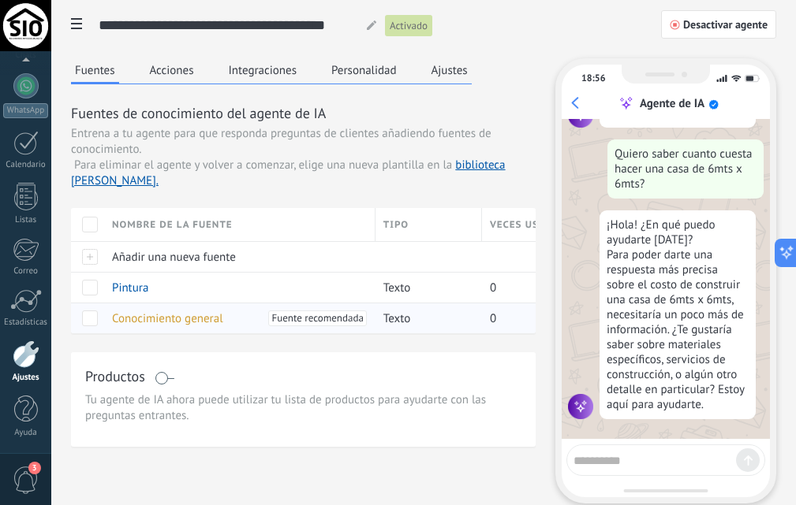
click at [93, 321] on span at bounding box center [90, 319] width 16 height 16
click at [88, 293] on span at bounding box center [90, 288] width 16 height 16
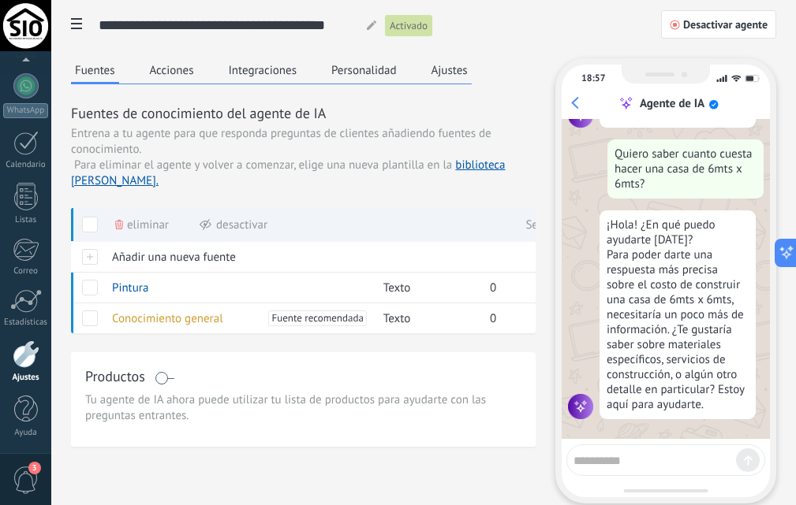
click at [676, 313] on div "¡Hola! ¿En qué puedo ayudarte hoy? Para poder darte una respuesta más precisa s…" at bounding box center [677, 315] width 156 height 209
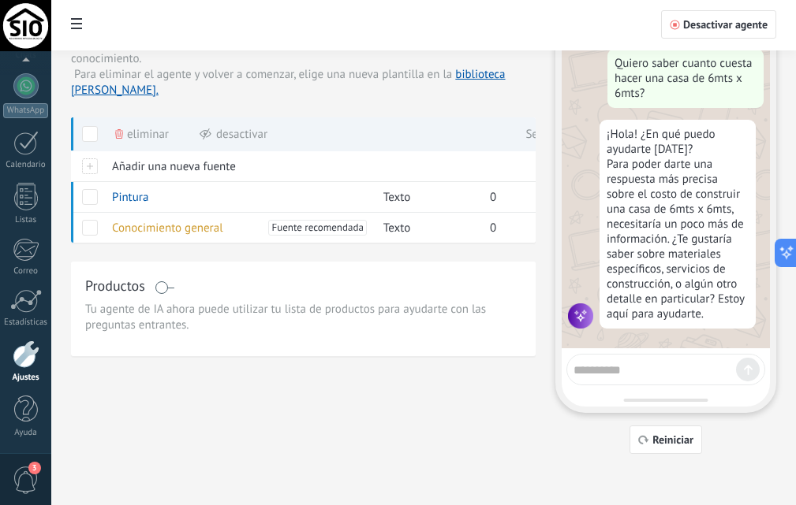
click at [617, 371] on textarea at bounding box center [654, 368] width 162 height 20
type textarea "**********"
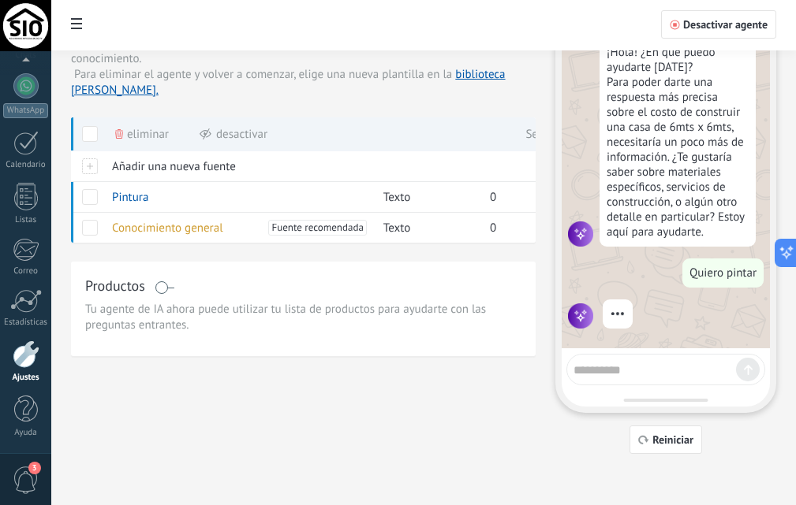
scroll to position [341, 0]
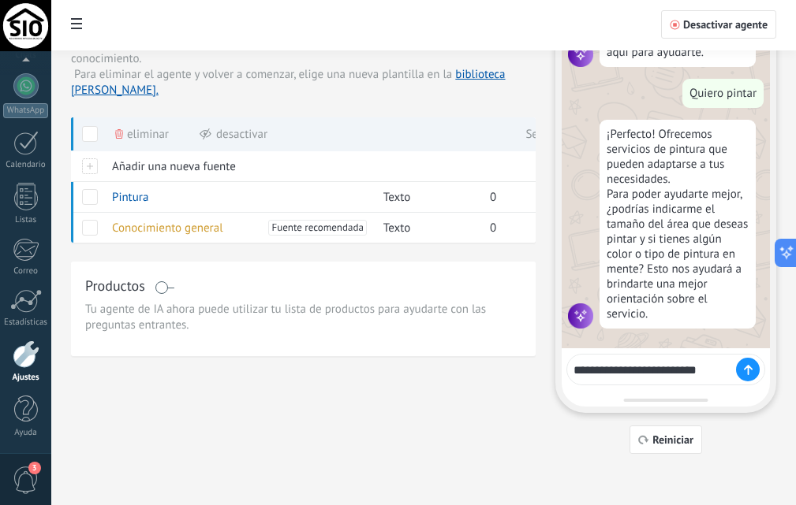
type textarea "**********"
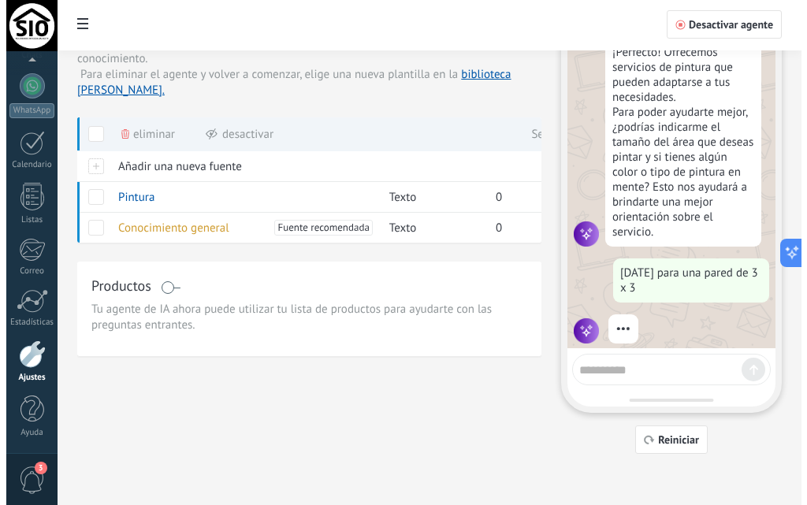
scroll to position [633, 0]
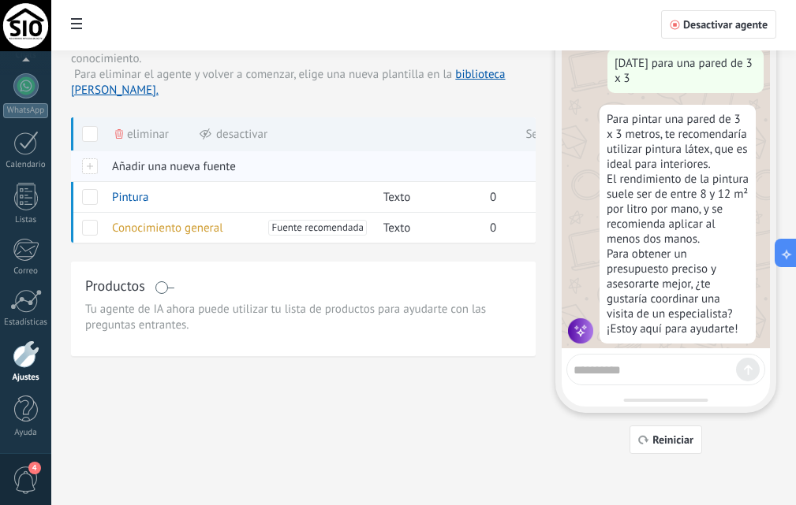
click at [136, 166] on span "Añadir una nueva fuente" at bounding box center [174, 166] width 124 height 15
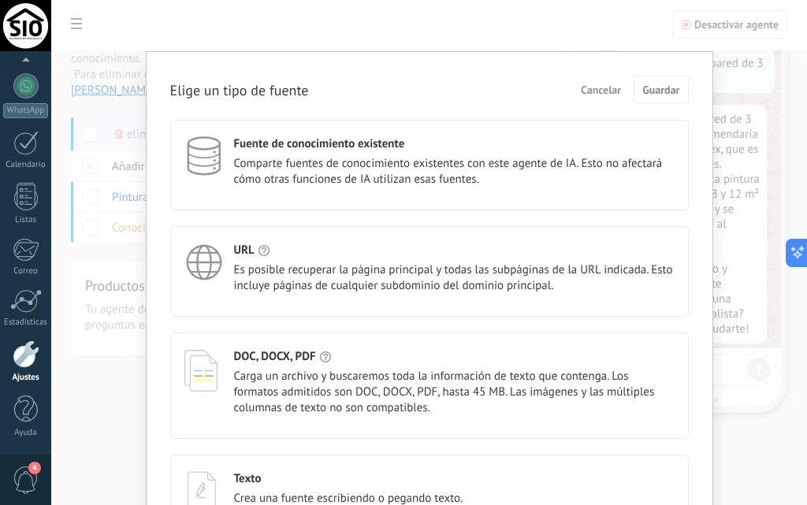
click at [315, 478] on div "Elige un tipo de fuente Cancelar Guardar Fuente de conocimiento existente Compa…" at bounding box center [429, 252] width 756 height 505
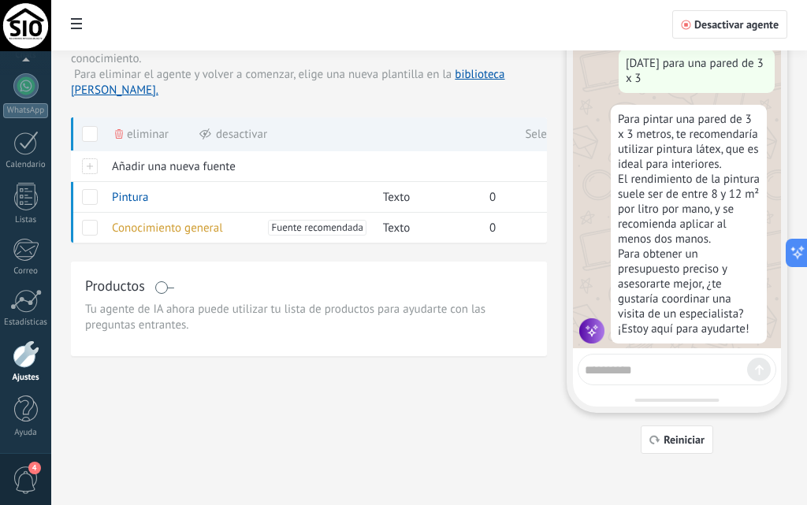
scroll to position [0, 0]
click at [313, 393] on div "Fuentes Acciones Integraciones Personalidad Ajustes Fuentes de conocimiento del…" at bounding box center [429, 211] width 717 height 487
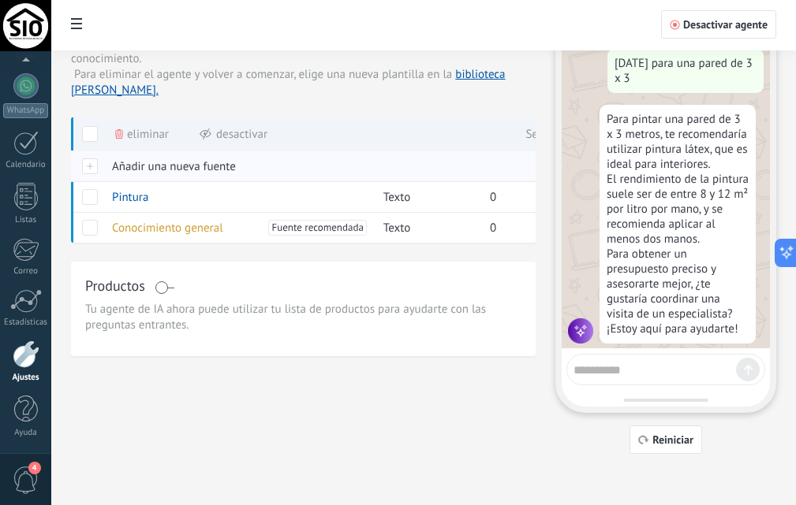
click at [155, 162] on span "Añadir una nueva fuente" at bounding box center [174, 166] width 124 height 15
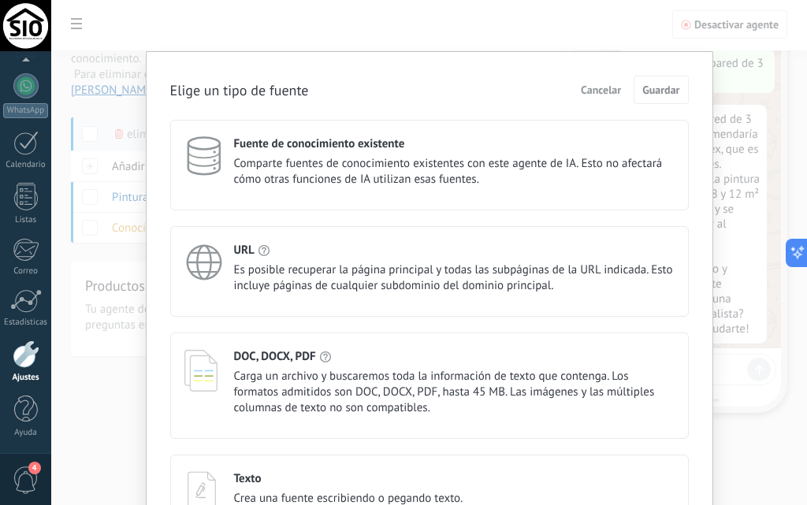
scroll to position [103, 0]
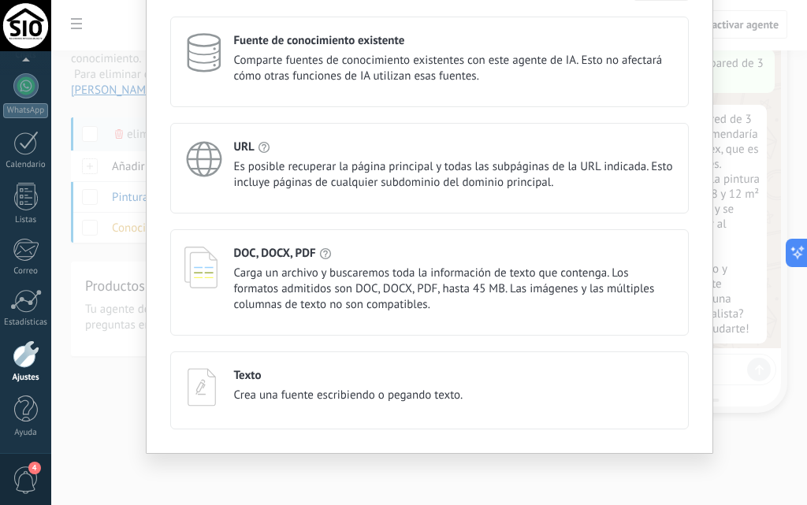
click at [304, 379] on div "Texto" at bounding box center [348, 375] width 229 height 15
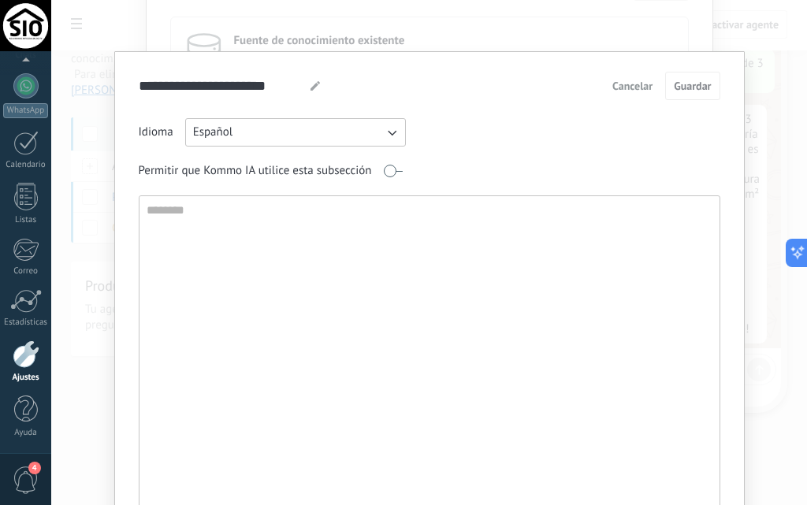
click at [242, 223] on textarea at bounding box center [428, 365] width 577 height 339
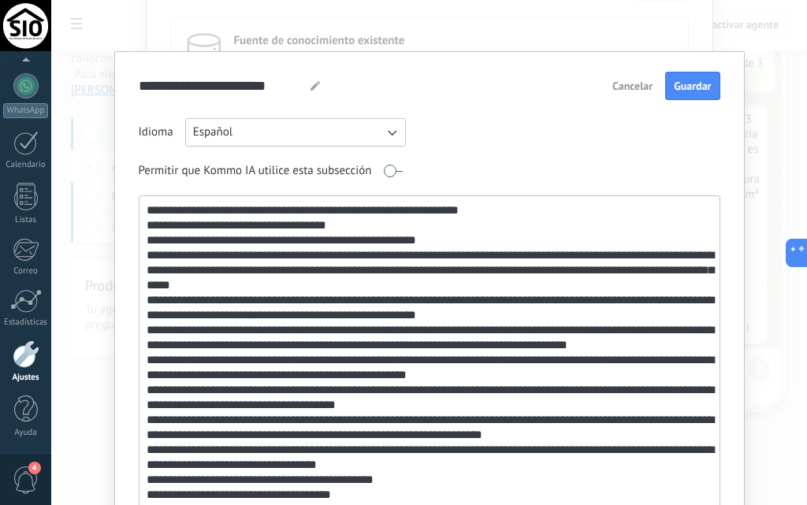
scroll to position [30, 0]
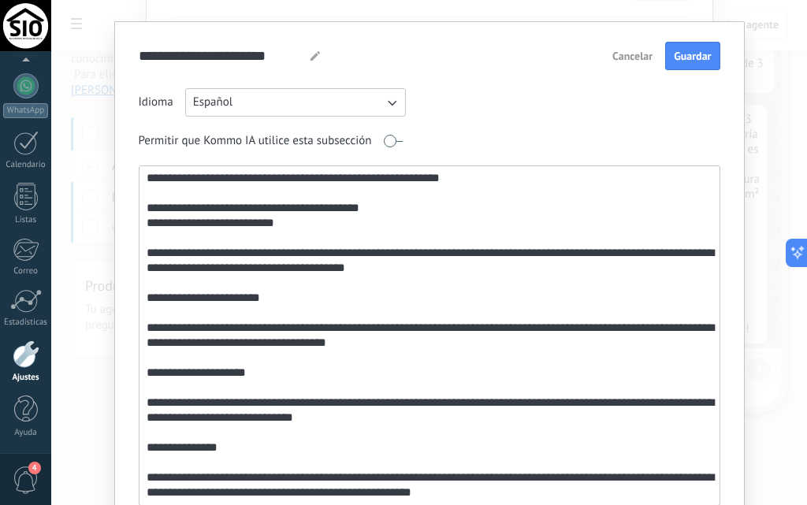
type textarea "**********"
click at [311, 60] on use at bounding box center [315, 55] width 9 height 9
click at [311, 58] on use at bounding box center [315, 55] width 9 height 9
type input "*"
type input "**********"
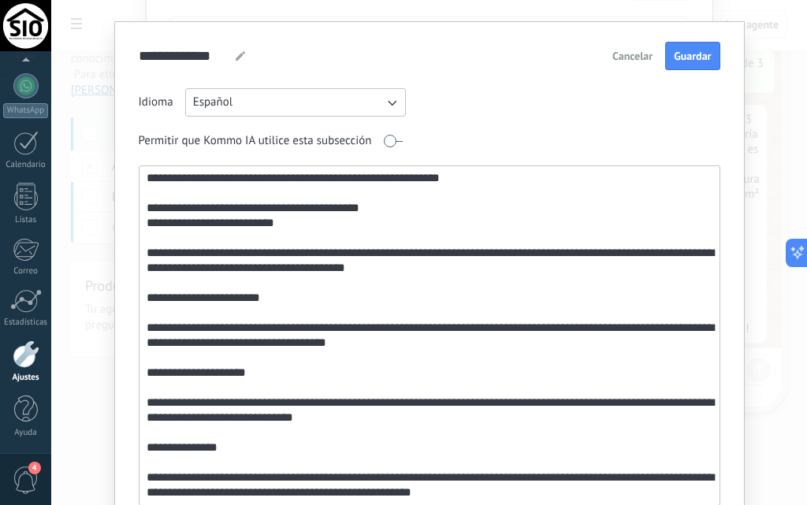
click at [667, 59] on button "Guardar" at bounding box center [693, 56] width 54 height 28
click at [667, 59] on div "**********" at bounding box center [429, 252] width 756 height 505
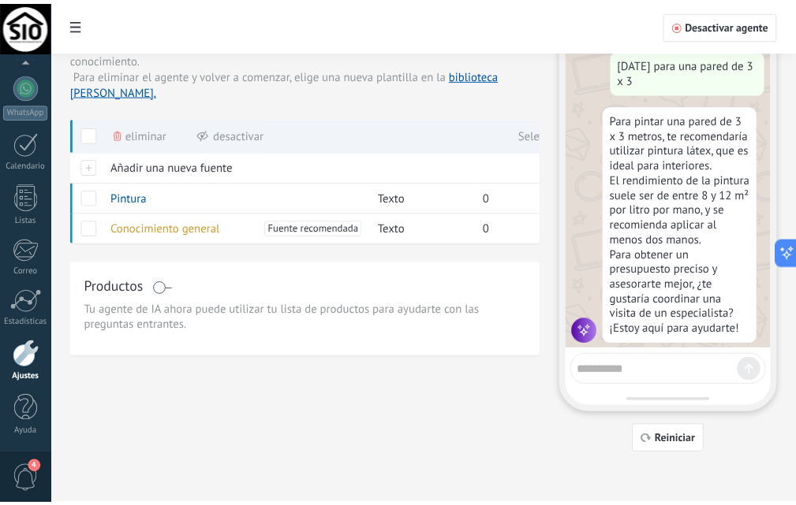
scroll to position [0, 0]
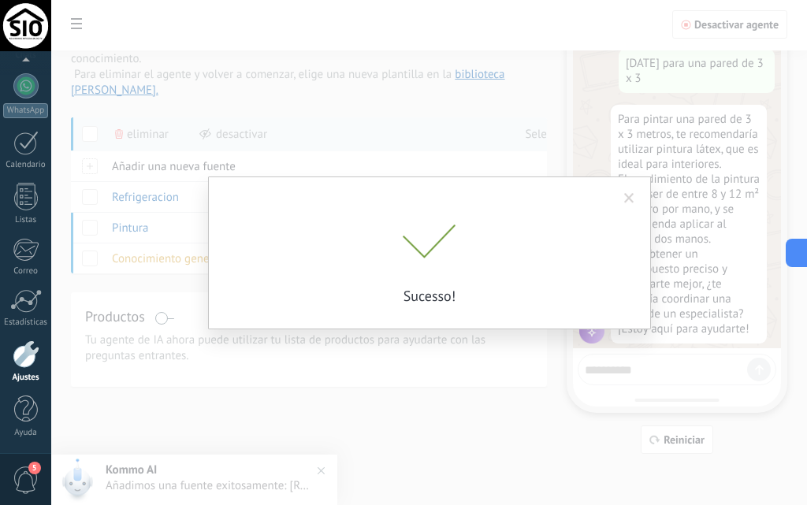
click at [390, 262] on div at bounding box center [430, 244] width 394 height 39
click at [338, 130] on div "Sucesso!" at bounding box center [429, 252] width 756 height 505
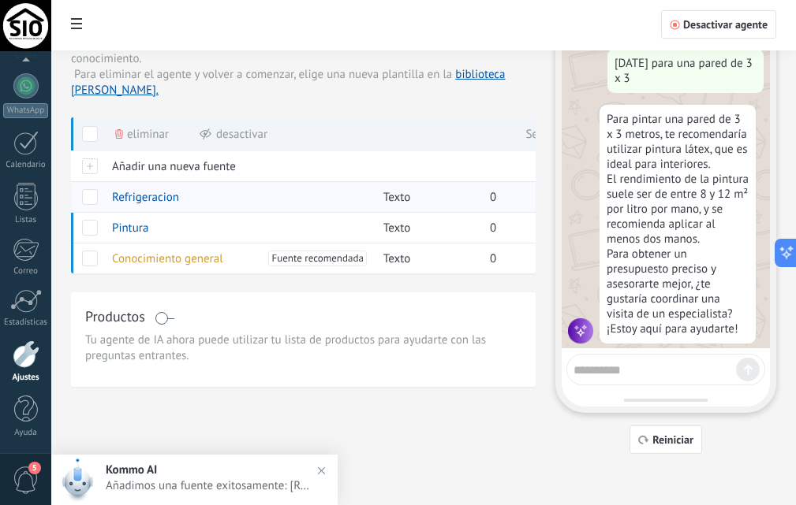
click at [95, 196] on span at bounding box center [90, 197] width 16 height 16
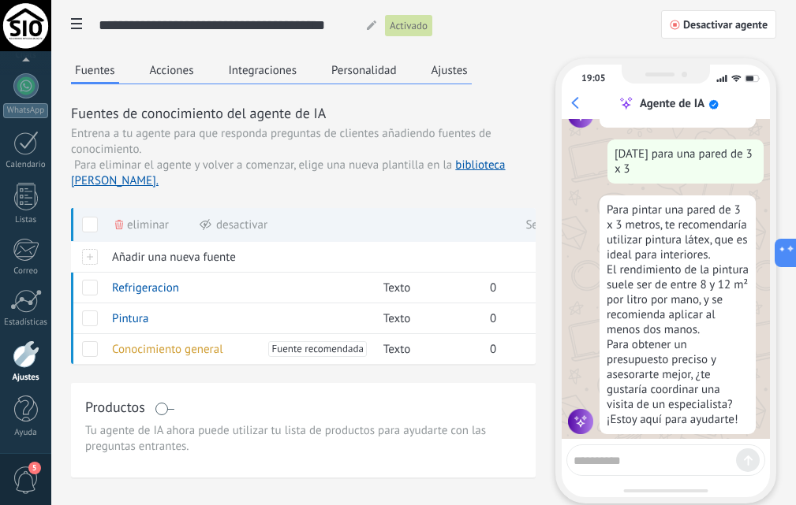
scroll to position [91, 0]
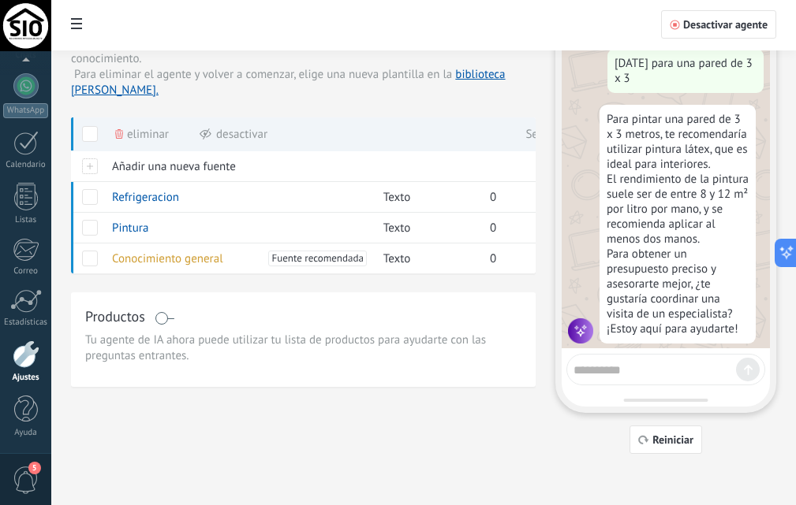
click at [662, 376] on textarea at bounding box center [654, 368] width 162 height 20
type textarea "**********"
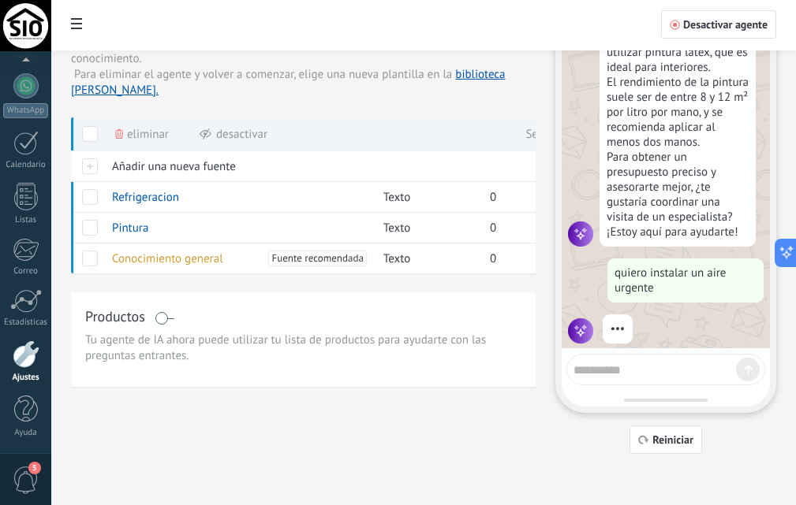
scroll to position [925, 0]
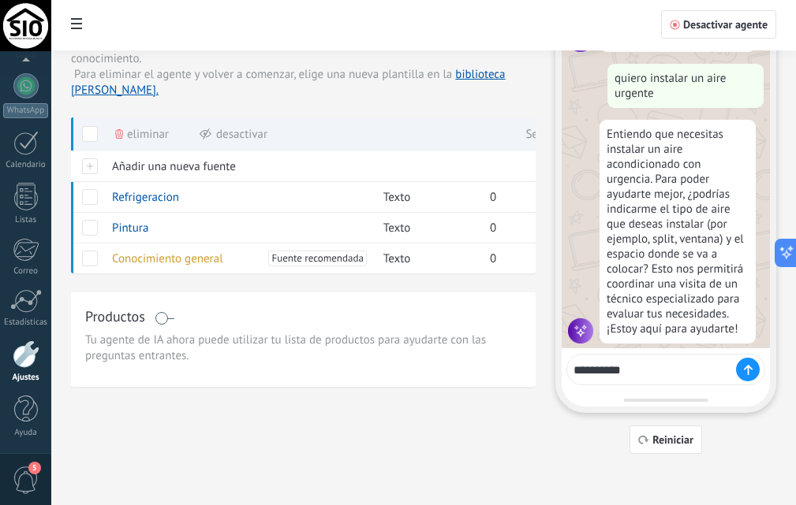
type textarea "**********"
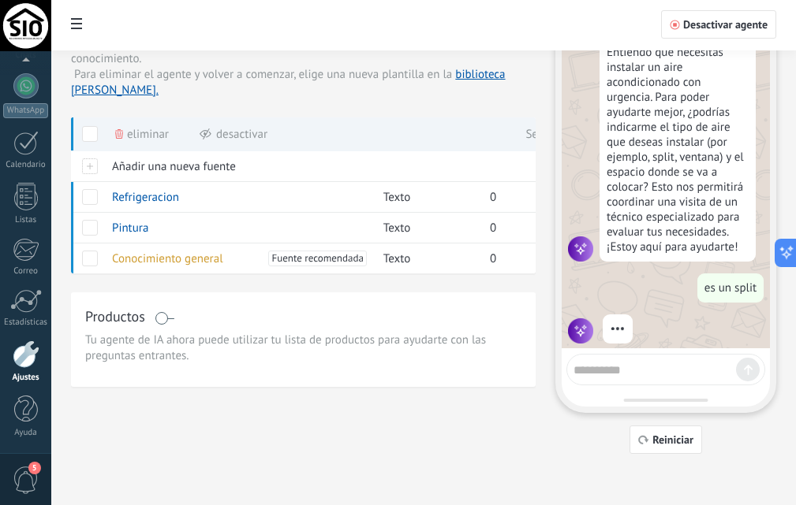
scroll to position [1172, 0]
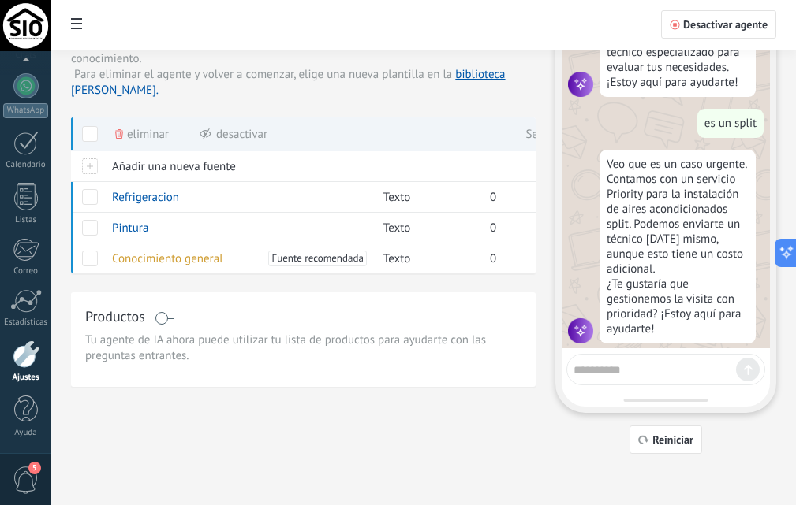
click at [507, 437] on div "Fuentes Acciones Integraciones Personalidad Ajustes Fuentes de conocimiento del…" at bounding box center [423, 211] width 705 height 487
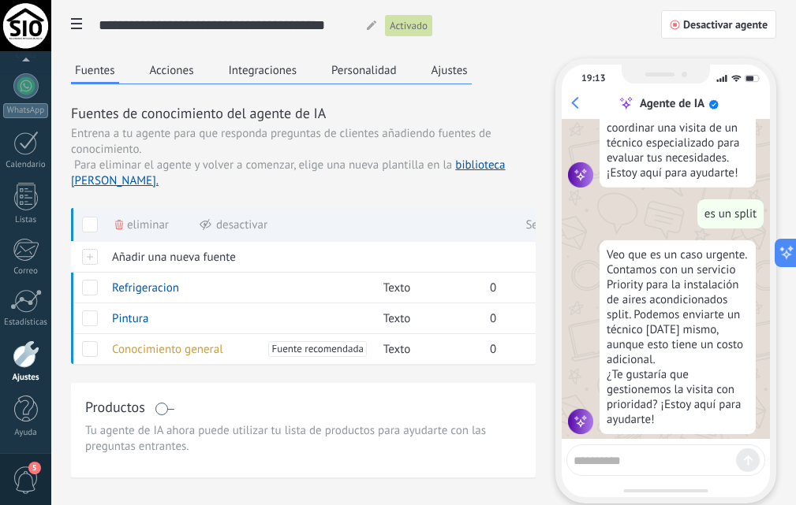
click at [373, 81] on button "Personalidad" at bounding box center [363, 70] width 73 height 24
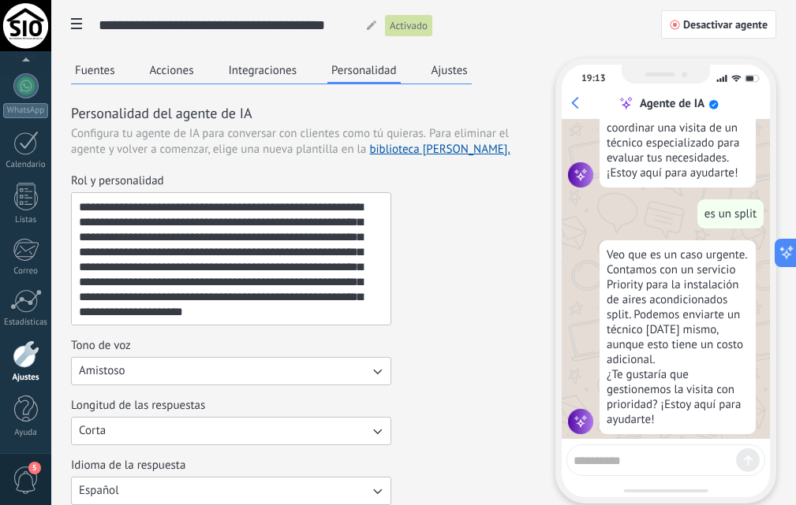
click at [259, 68] on button "Integraciones" at bounding box center [263, 70] width 76 height 24
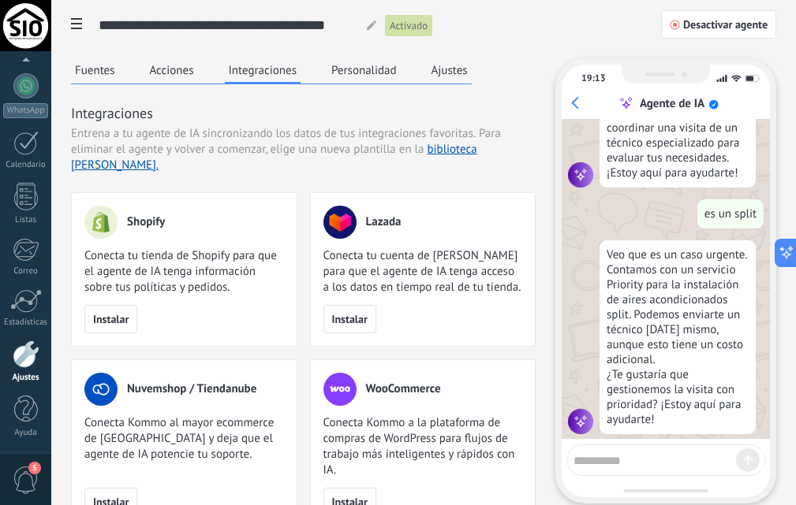
click at [190, 68] on button "Acciones" at bounding box center [172, 70] width 52 height 24
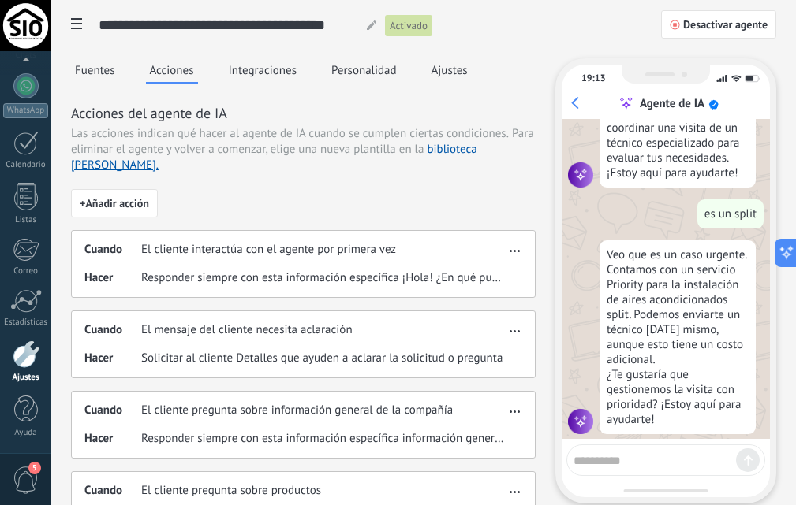
click at [99, 67] on button "Fuentes" at bounding box center [95, 70] width 48 height 24
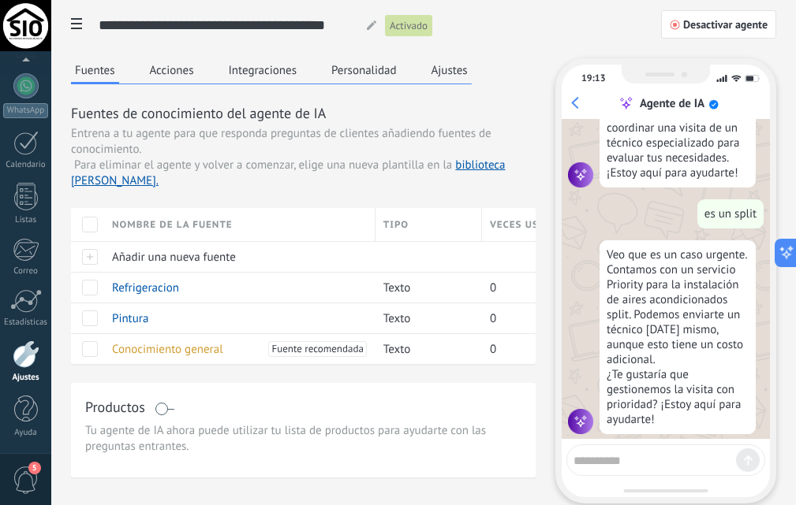
click at [27, 360] on div at bounding box center [26, 355] width 27 height 28
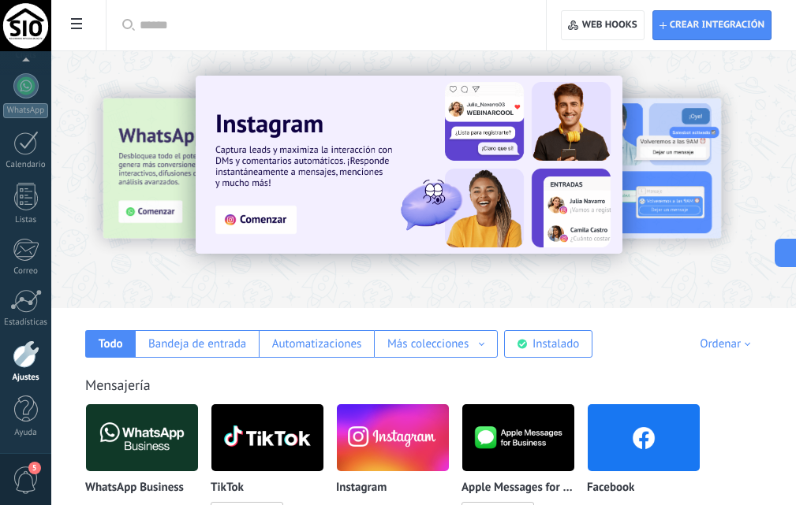
click at [273, 28] on input "text" at bounding box center [332, 25] width 384 height 17
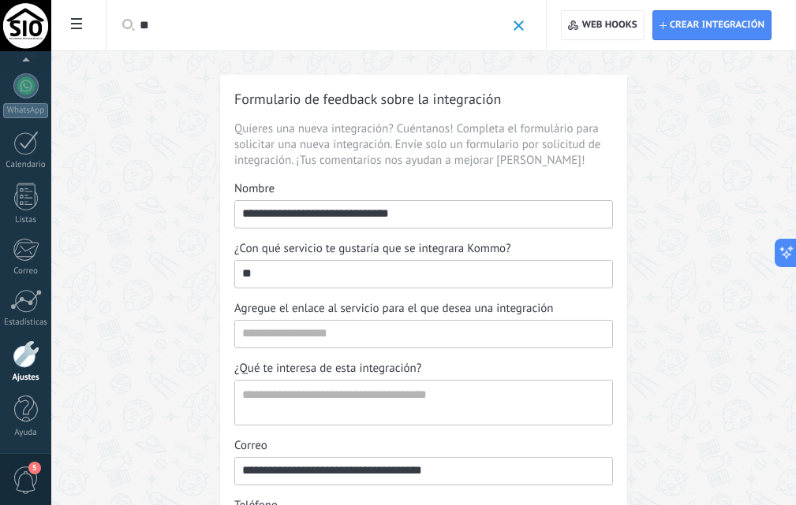
scroll to position [79, 0]
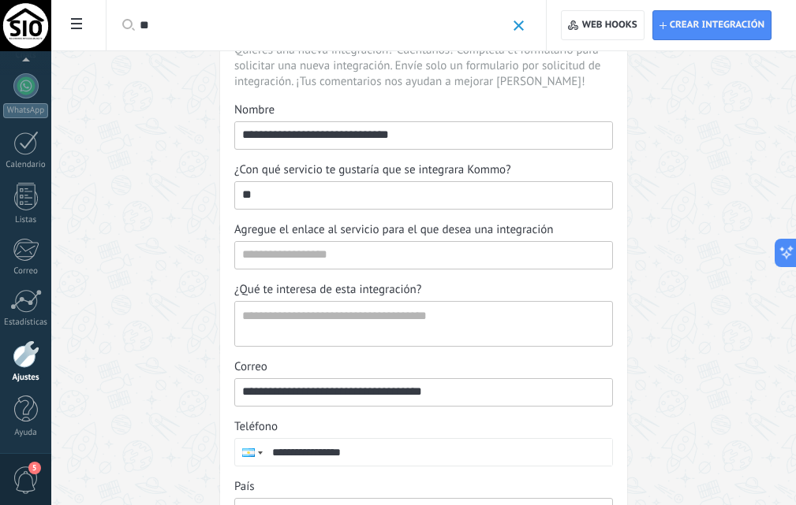
type input "**"
click at [517, 28] on span at bounding box center [518, 26] width 10 height 10
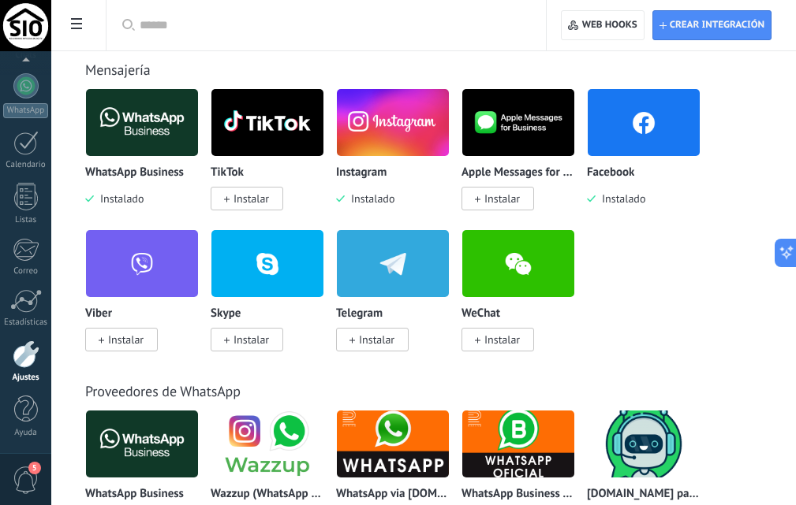
scroll to position [394, 0]
